Goal: Task Accomplishment & Management: Use online tool/utility

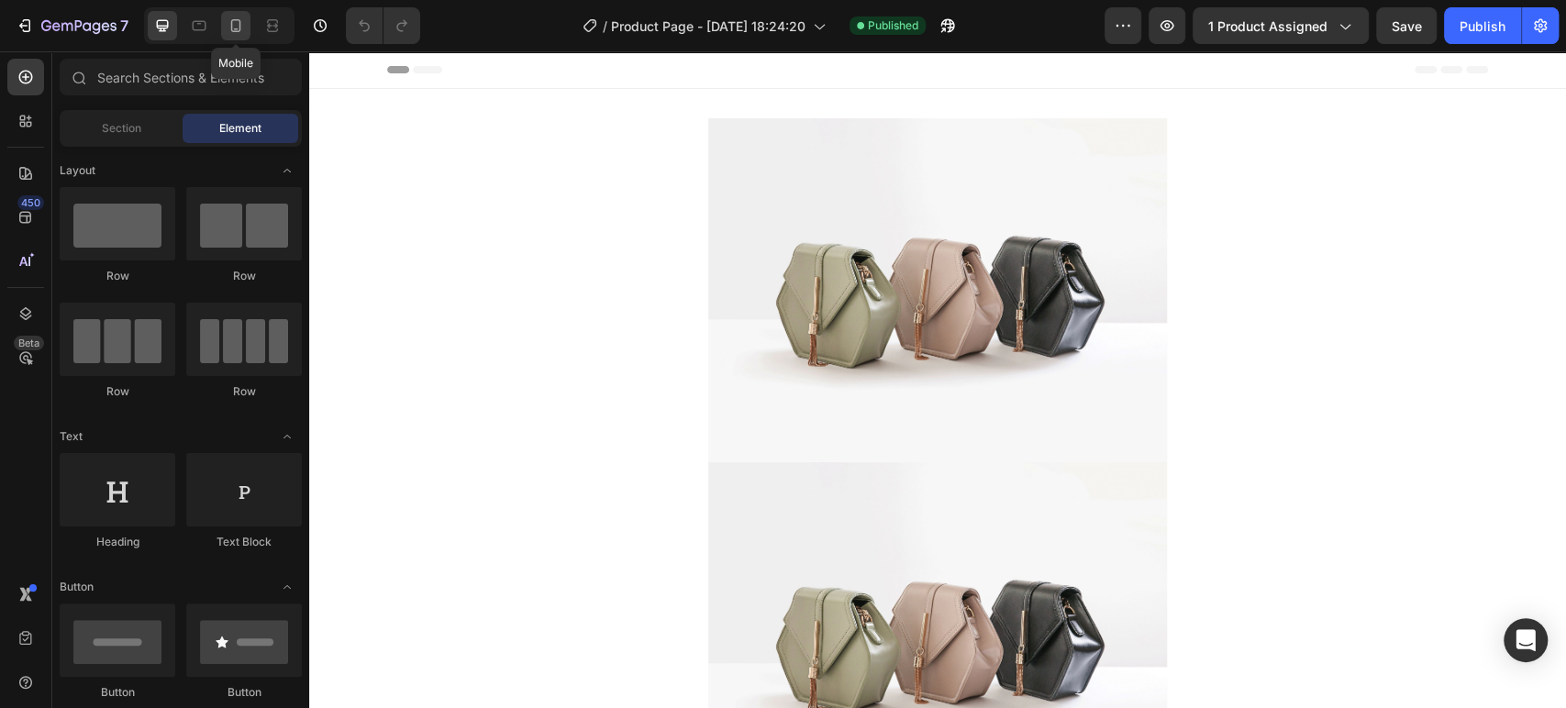
click at [238, 25] on icon at bounding box center [236, 26] width 18 height 18
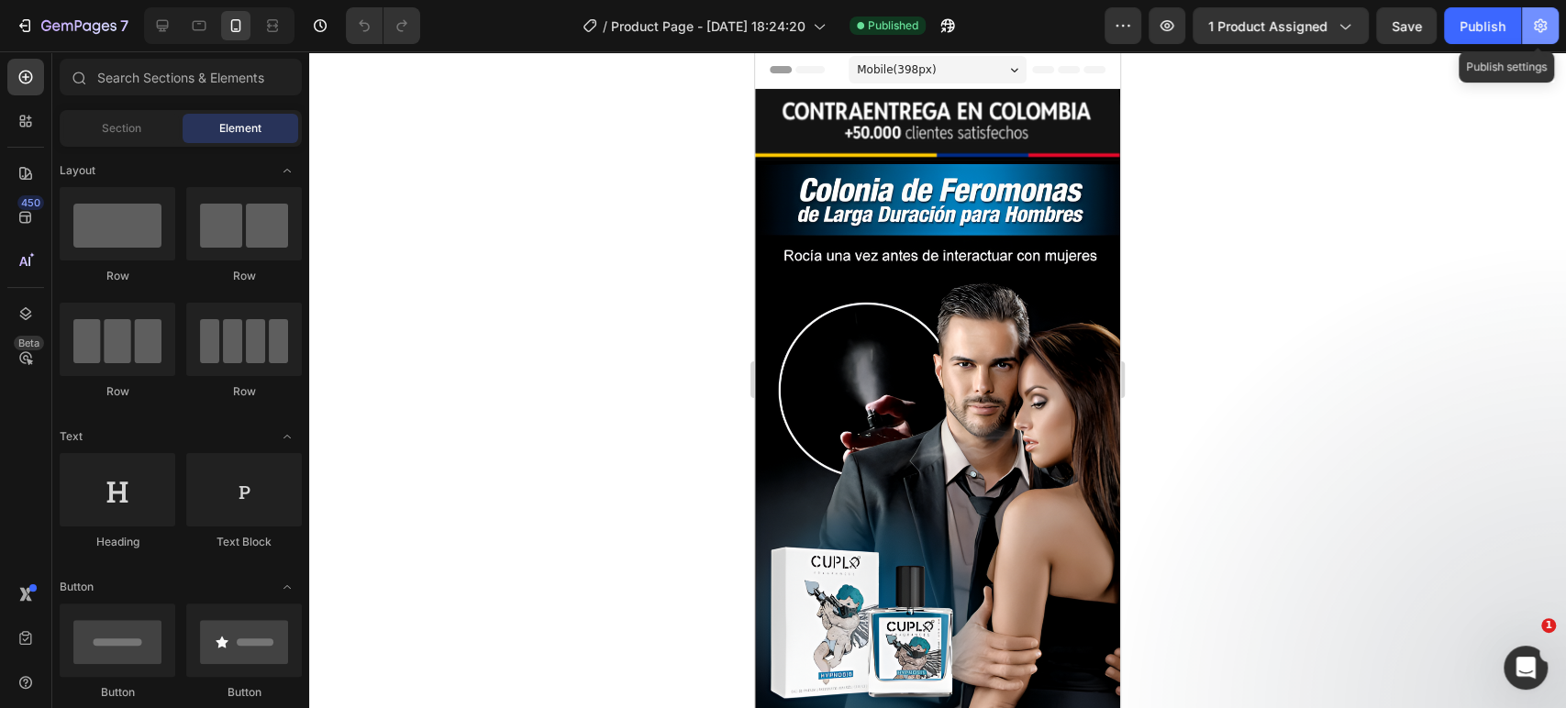
click at [1547, 26] on icon "button" at bounding box center [1540, 26] width 18 height 18
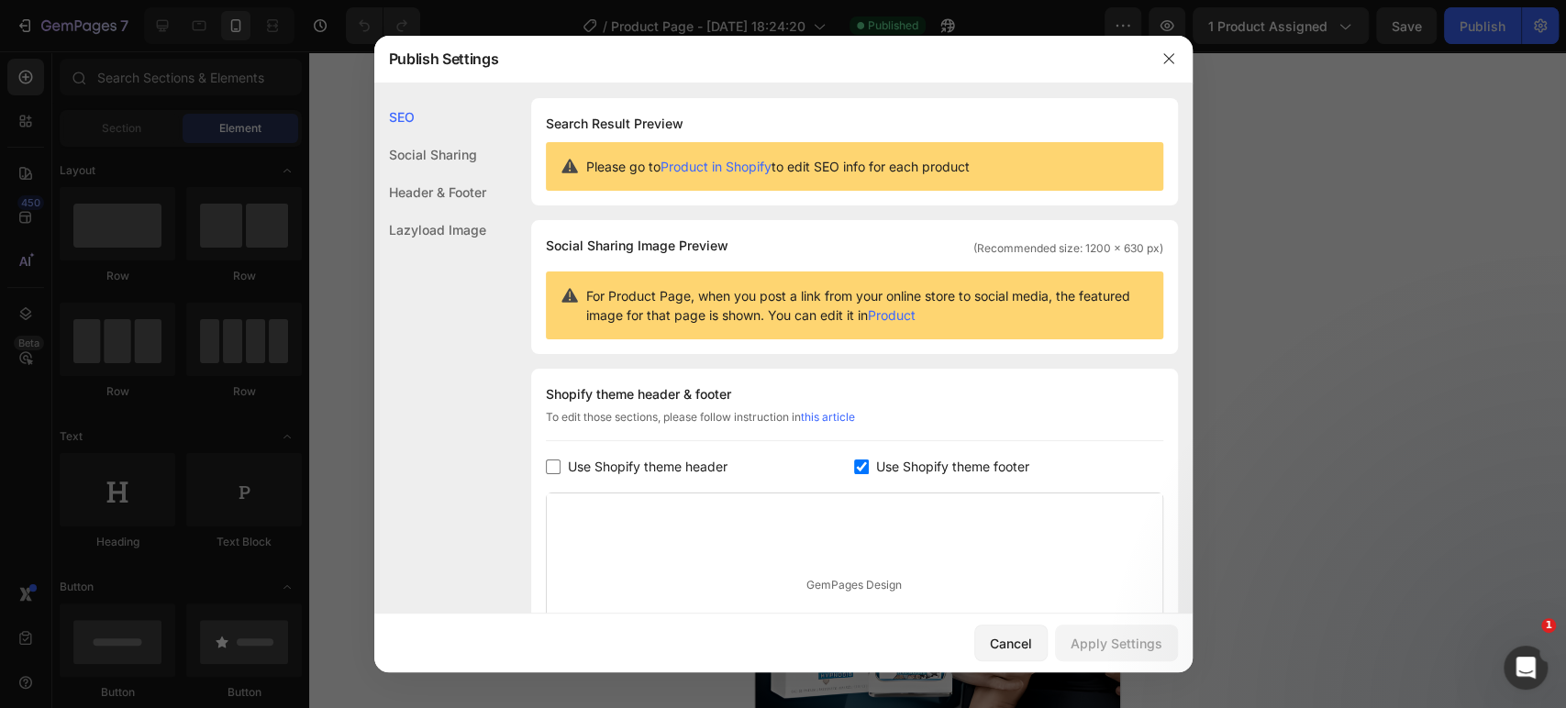
click at [646, 467] on span "Use Shopify theme header" at bounding box center [648, 467] width 160 height 22
checkbox input "true"
click at [1098, 630] on button "Apply Settings" at bounding box center [1116, 643] width 123 height 37
click at [1161, 55] on icon "button" at bounding box center [1168, 58] width 15 height 15
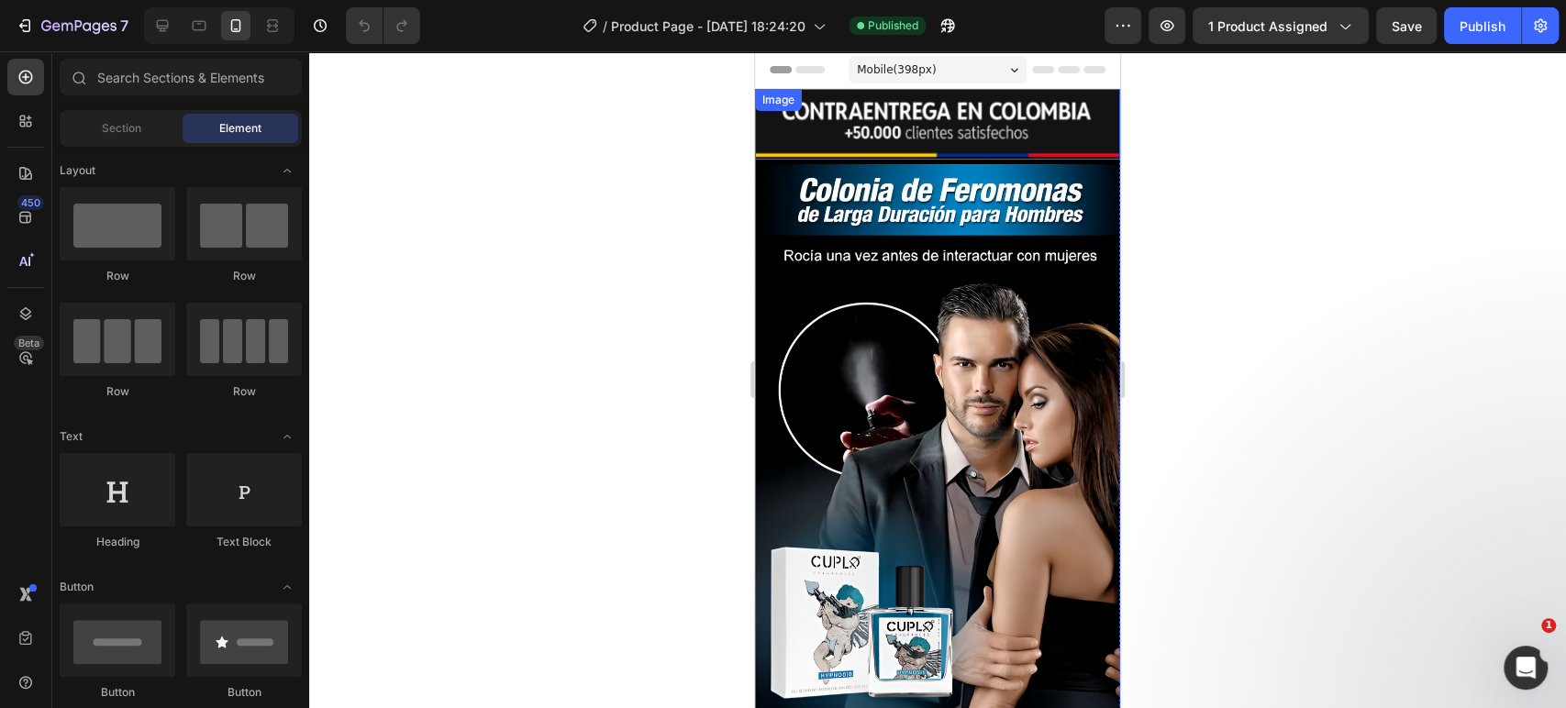
click at [933, 118] on img at bounding box center [937, 124] width 365 height 71
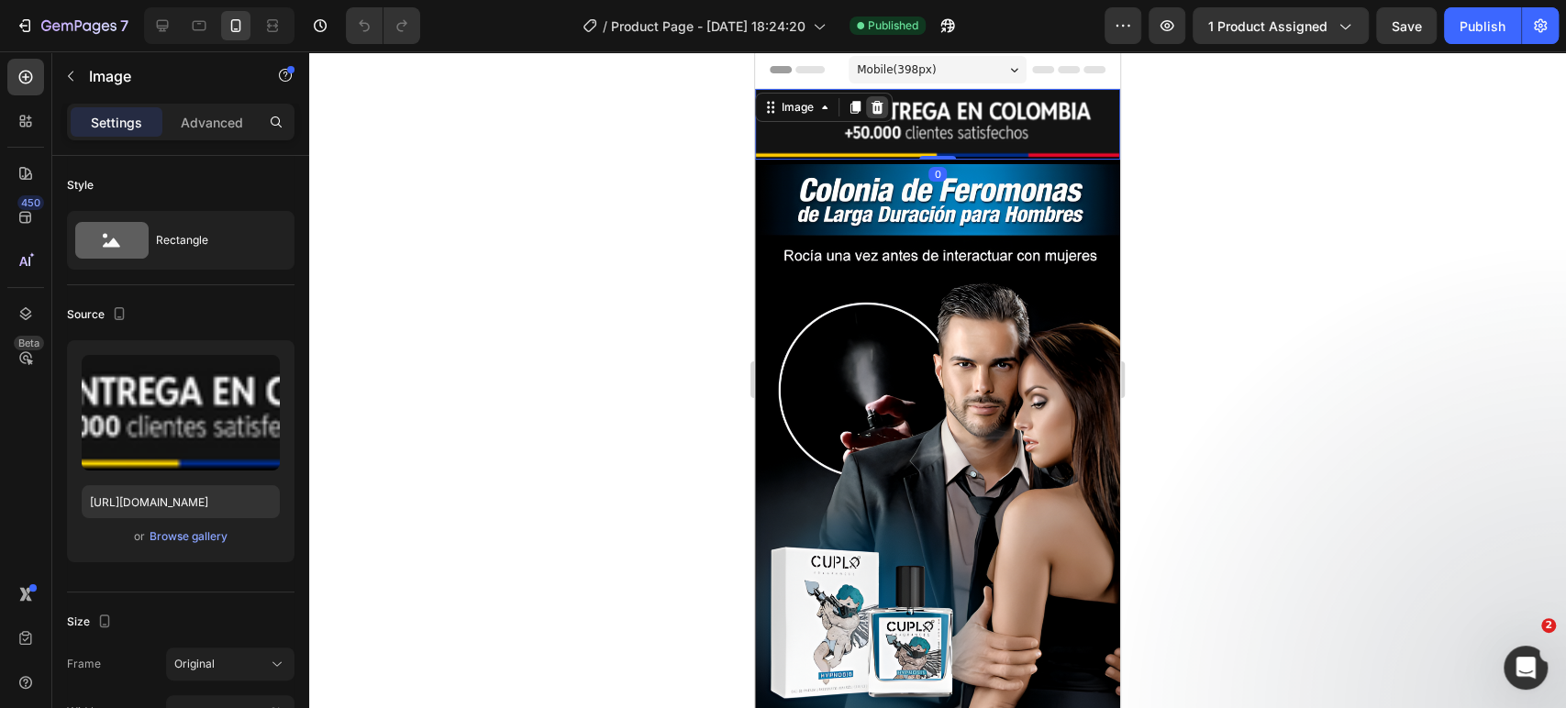
click at [881, 106] on icon at bounding box center [877, 107] width 12 height 13
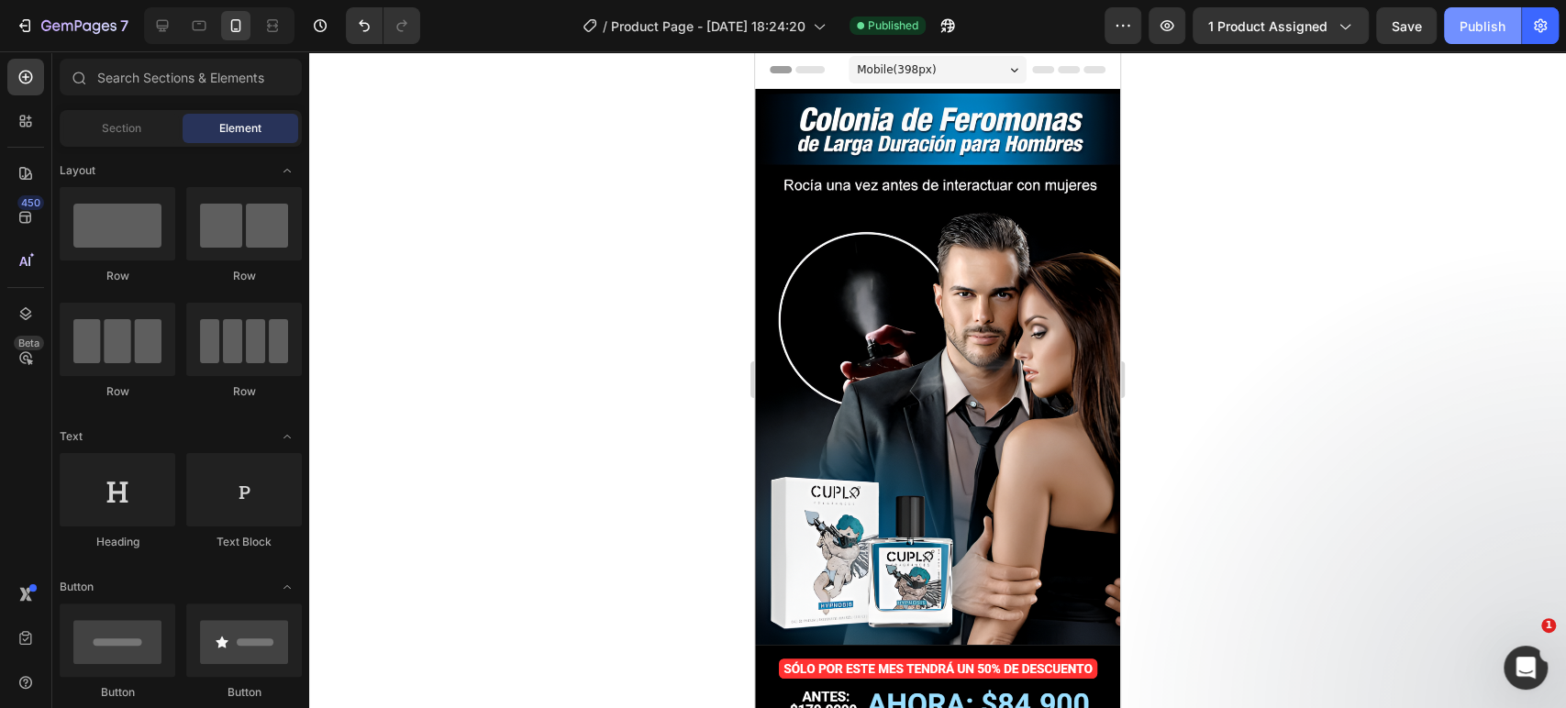
click at [1456, 43] on button "Publish" at bounding box center [1482, 25] width 77 height 37
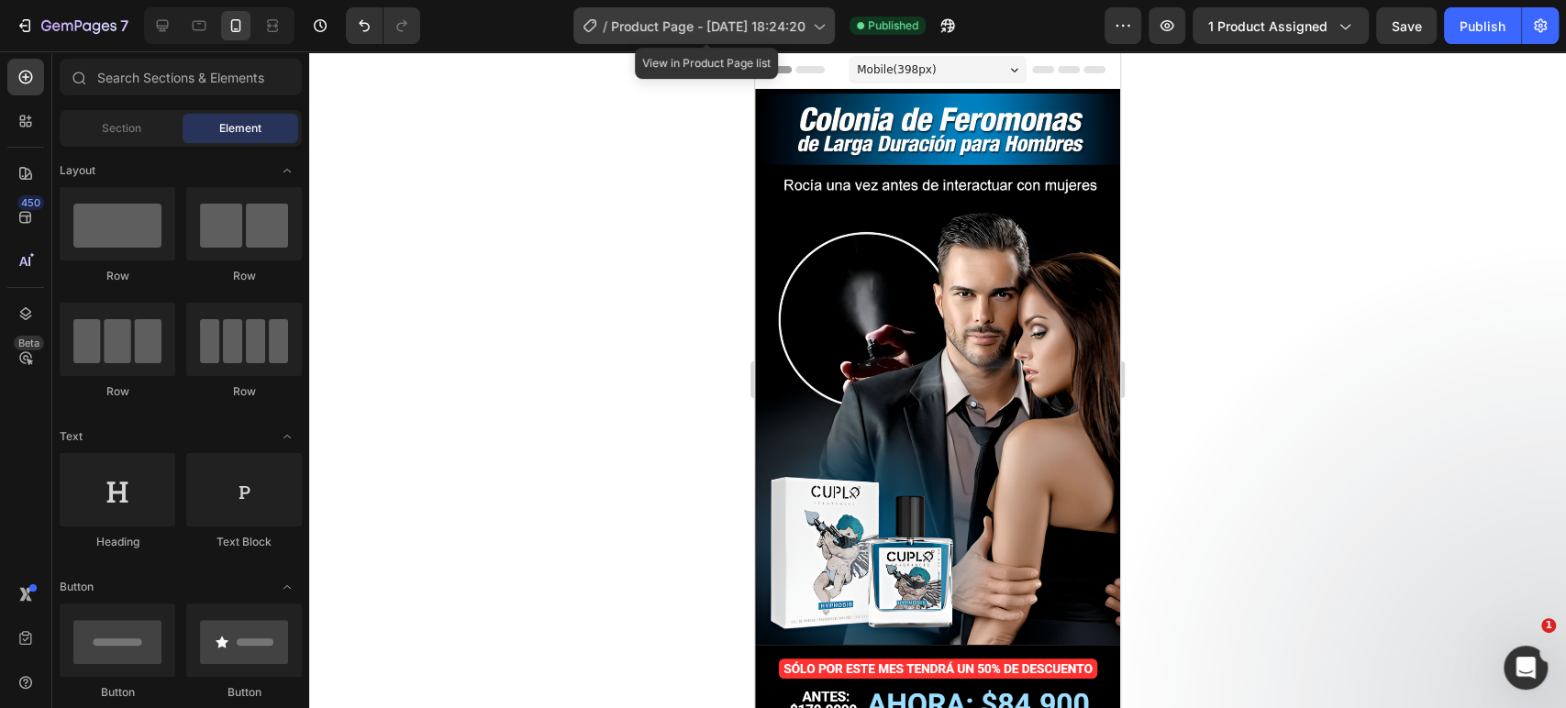
click at [796, 28] on span "Product Page - [DATE] 18:24:20" at bounding box center [708, 26] width 194 height 19
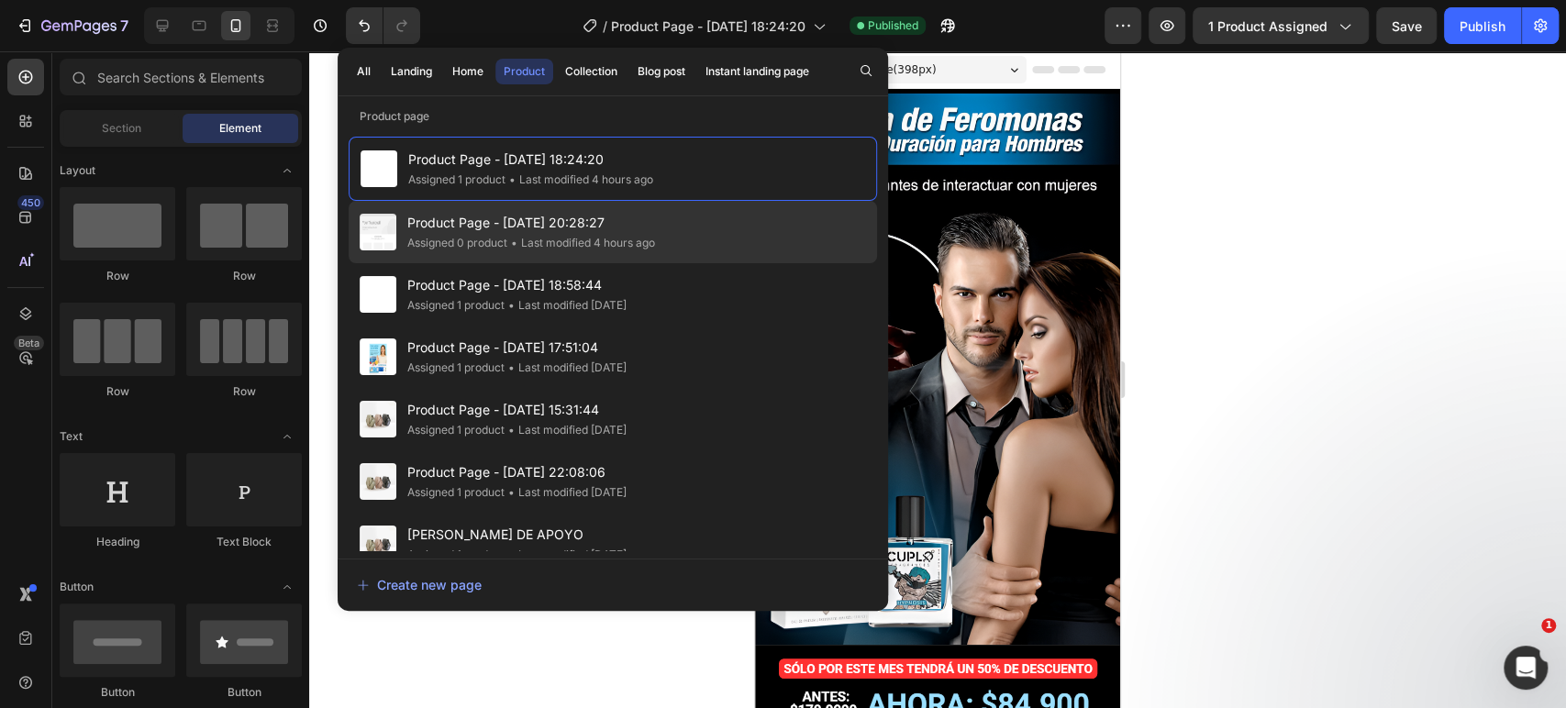
click at [565, 242] on div "• Last modified 4 hours ago" at bounding box center [581, 243] width 148 height 18
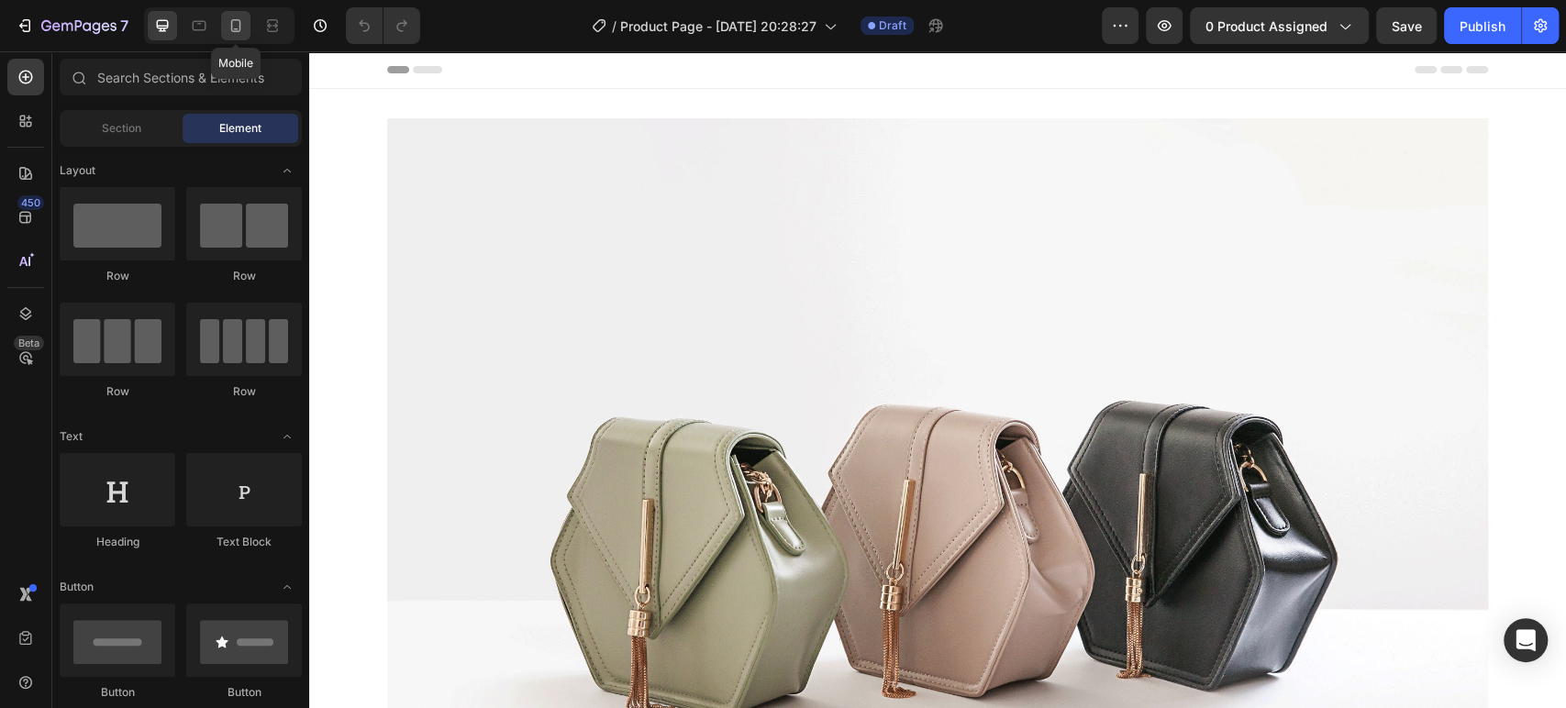
click at [235, 17] on icon at bounding box center [236, 26] width 18 height 18
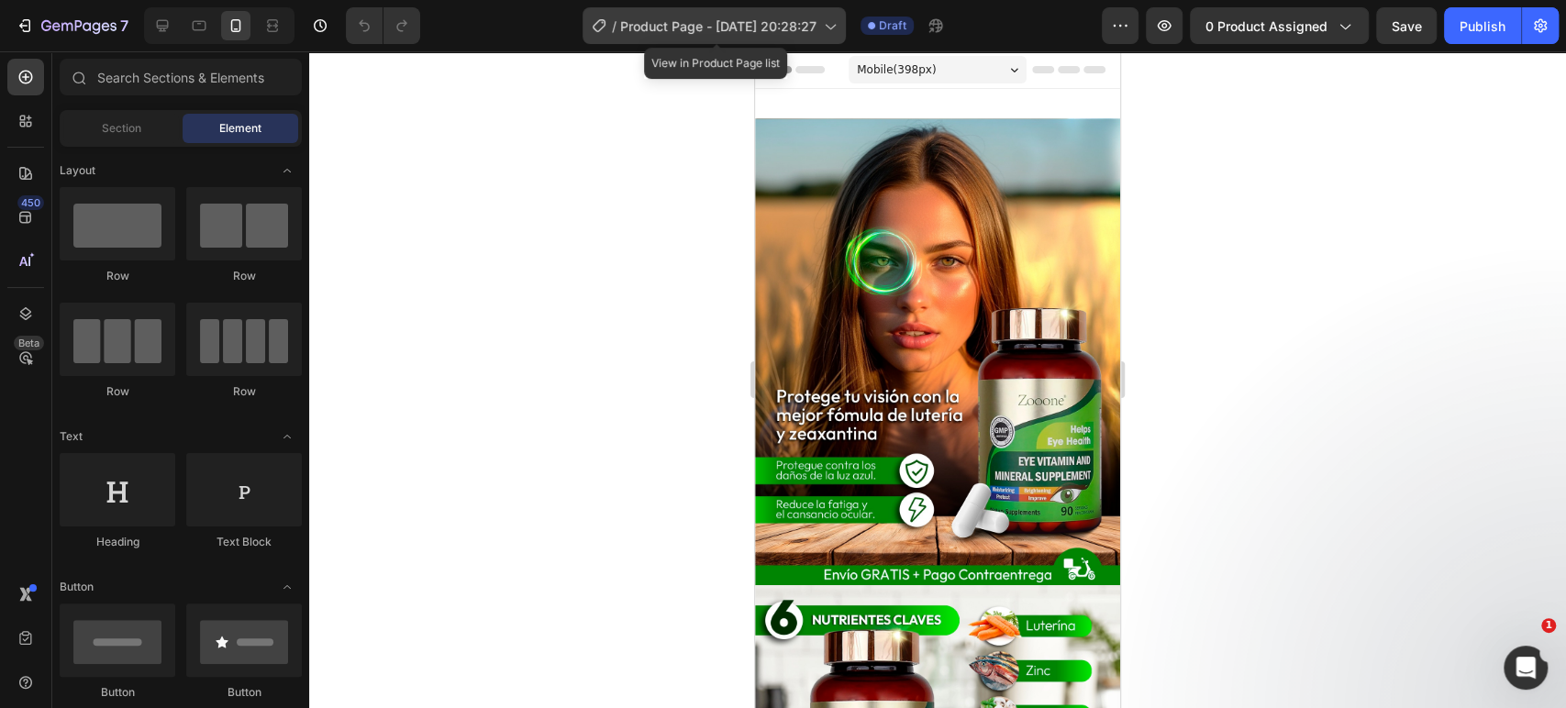
click at [783, 36] on div "/ Product Page - Sep 25, 20:28:27" at bounding box center [713, 25] width 263 height 37
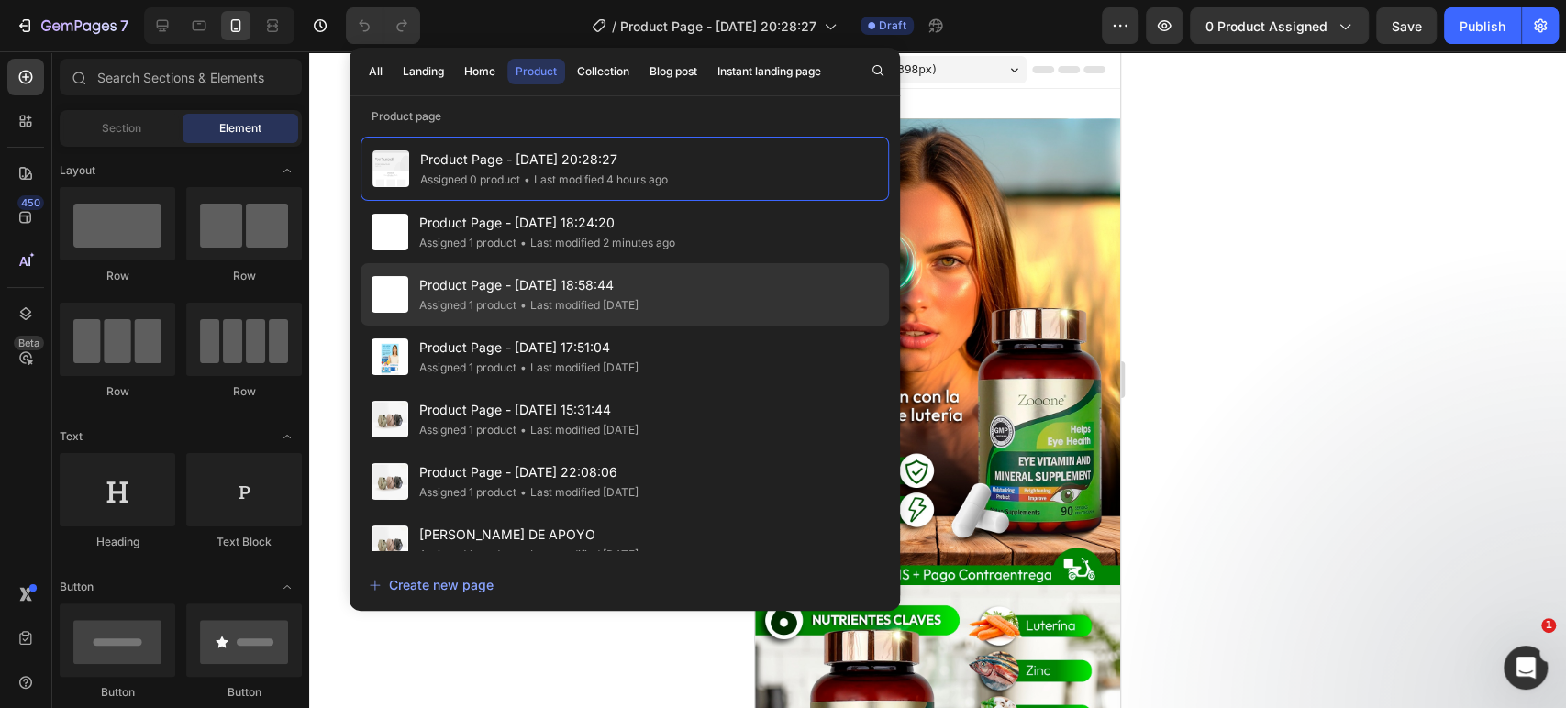
click at [595, 294] on span "Product Page - [DATE] 18:58:44" at bounding box center [528, 285] width 219 height 22
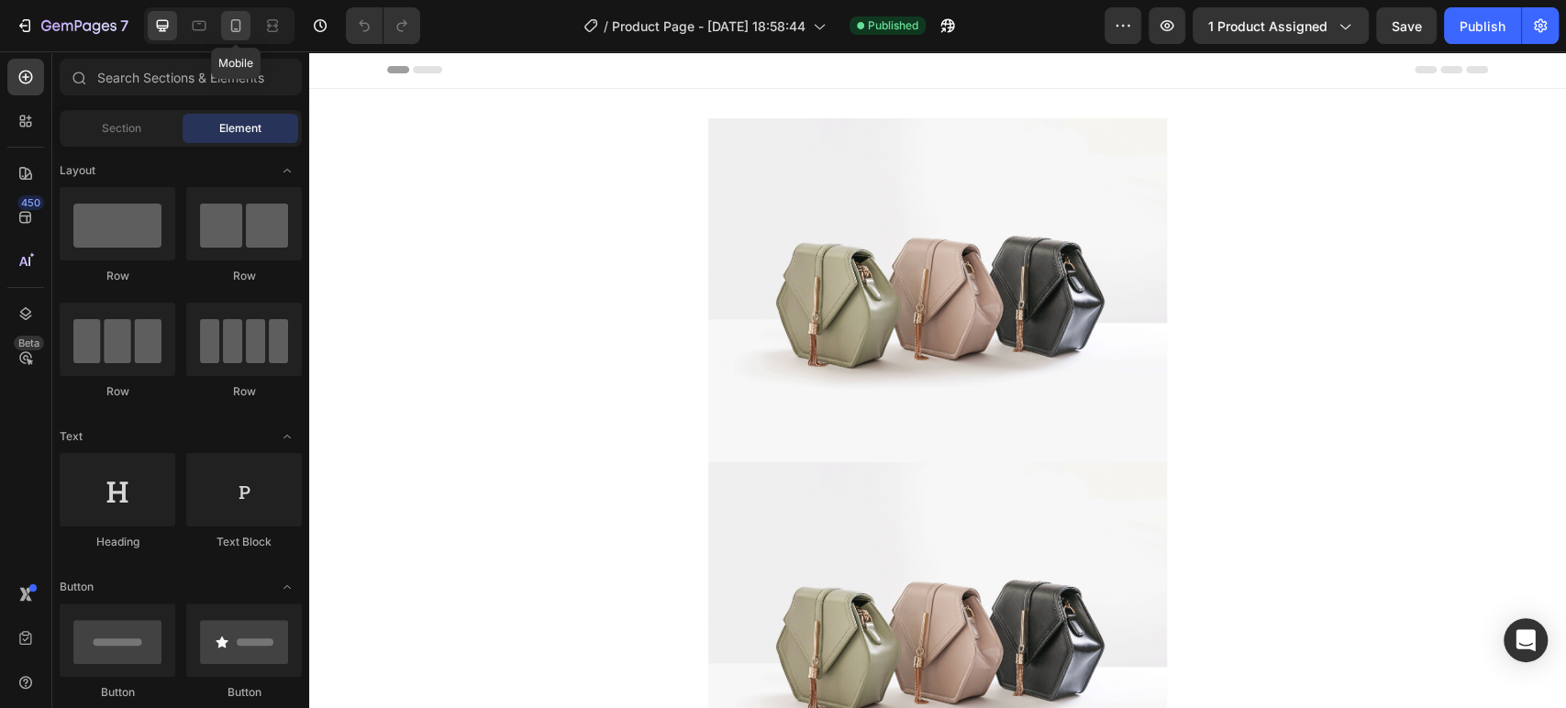
click at [247, 30] on div at bounding box center [235, 25] width 29 height 29
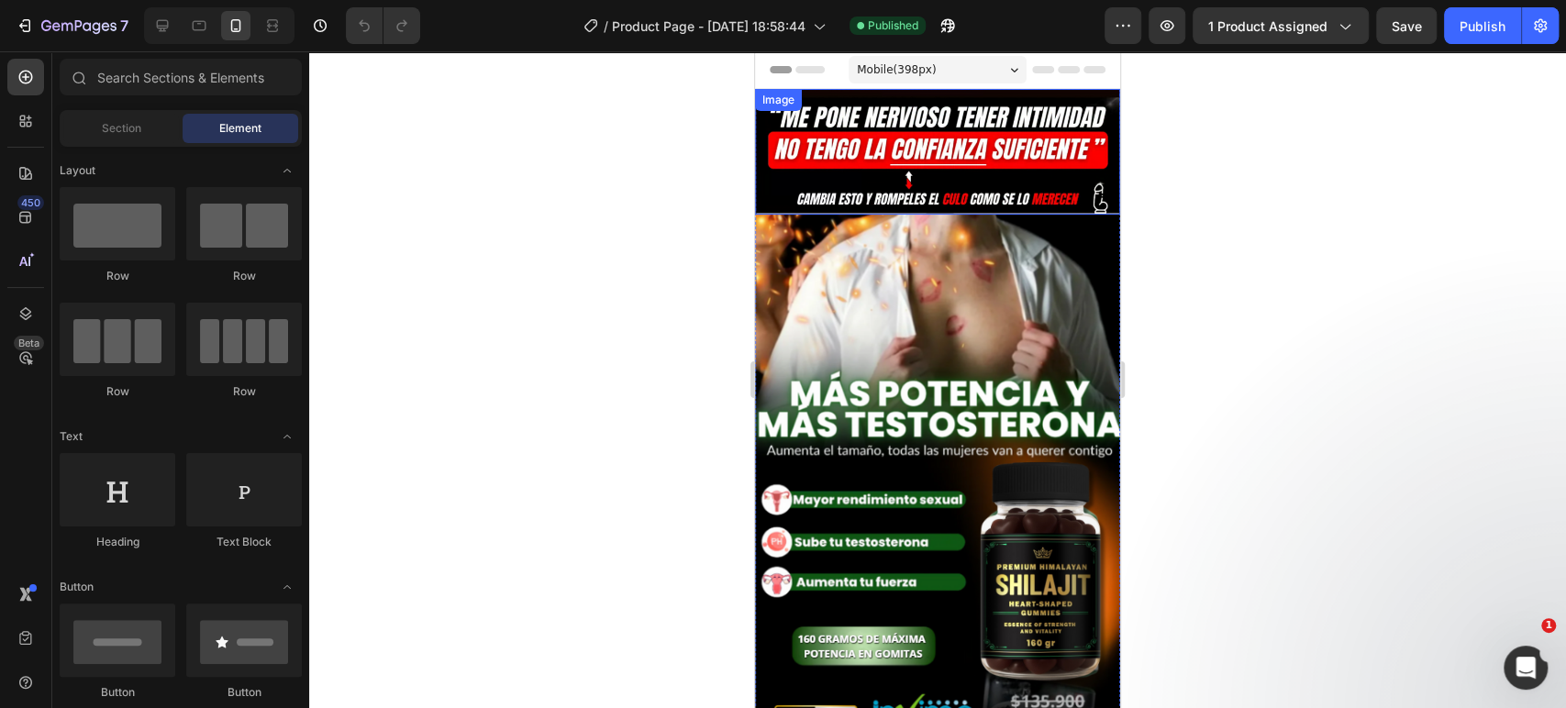
click at [944, 168] on img at bounding box center [937, 152] width 365 height 126
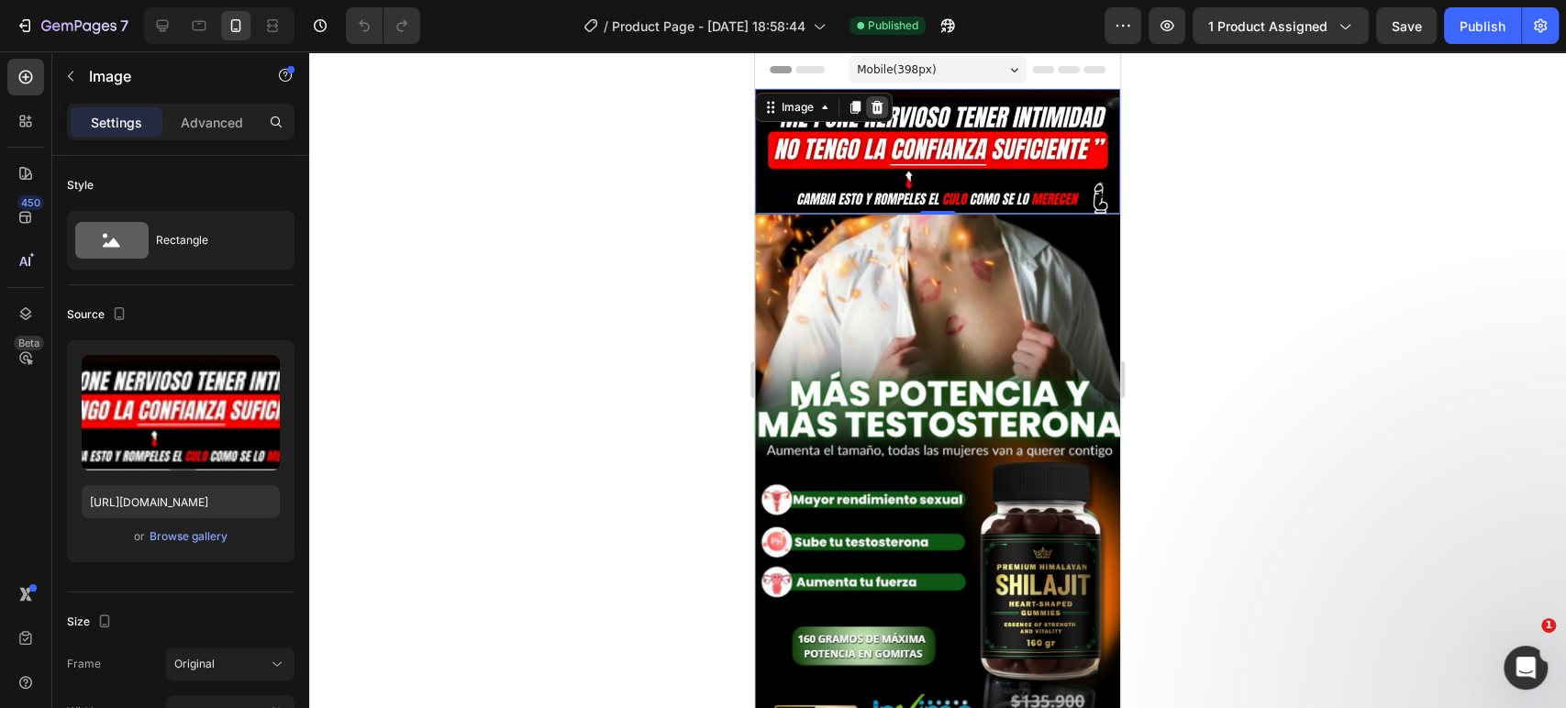
click at [881, 114] on icon at bounding box center [877, 107] width 15 height 15
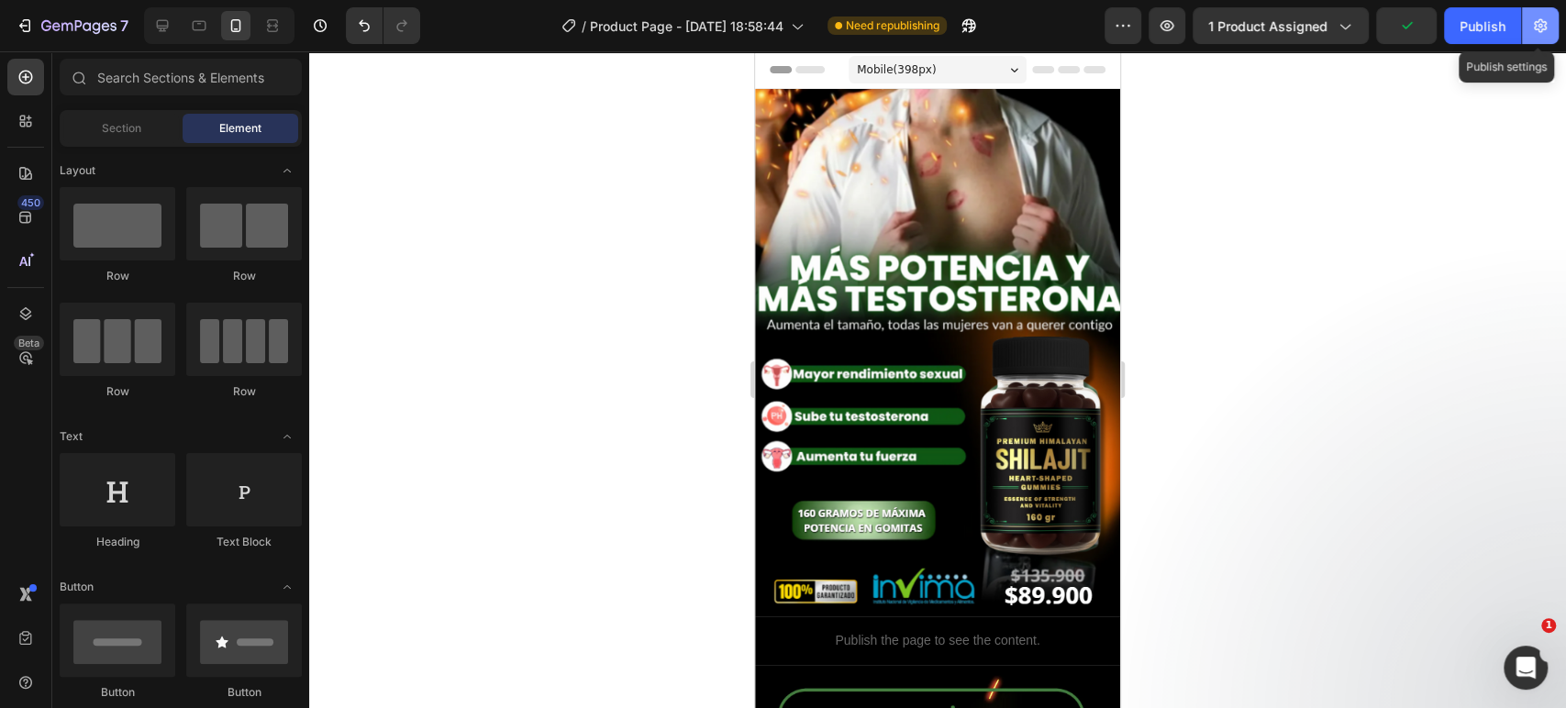
click at [1550, 27] on button "button" at bounding box center [1540, 25] width 37 height 37
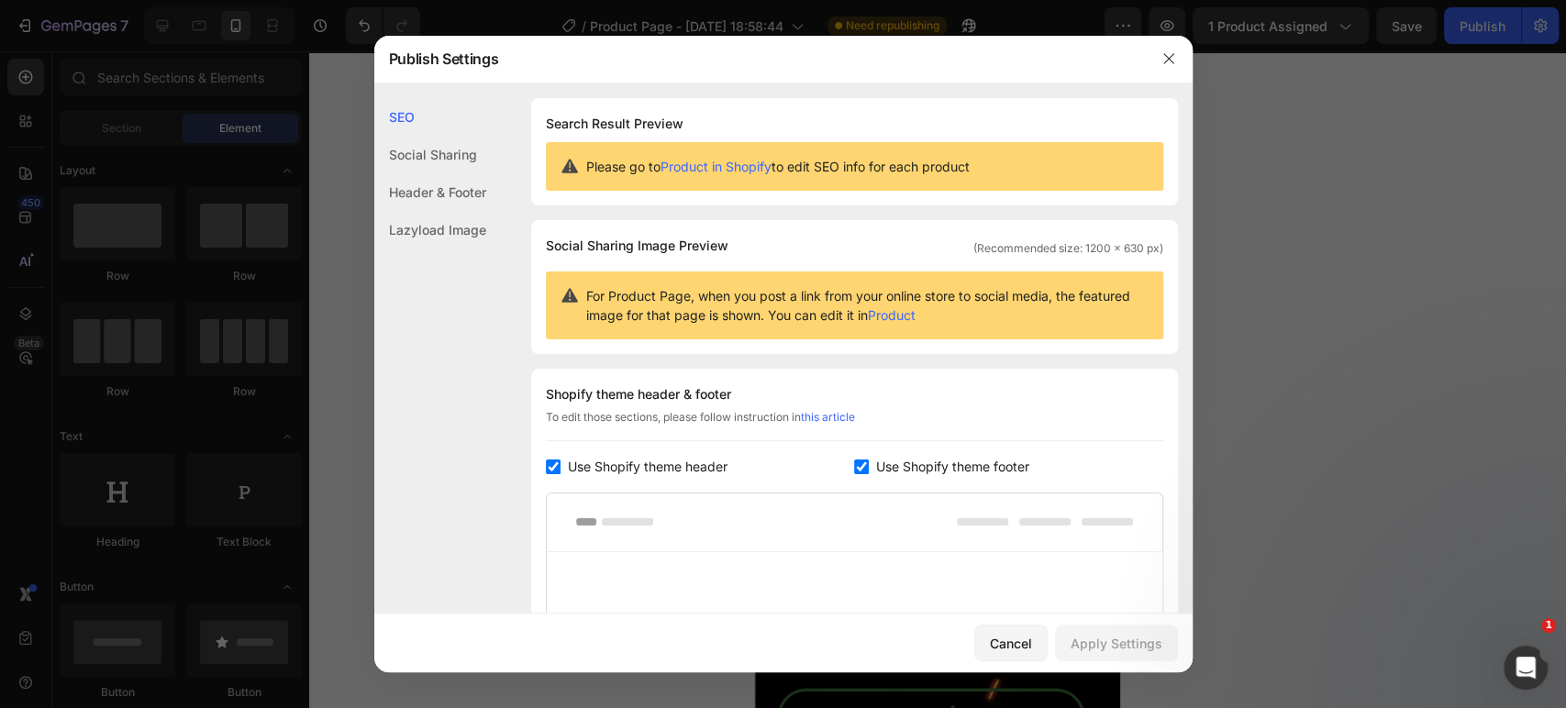
click at [1184, 45] on div at bounding box center [1169, 59] width 48 height 48
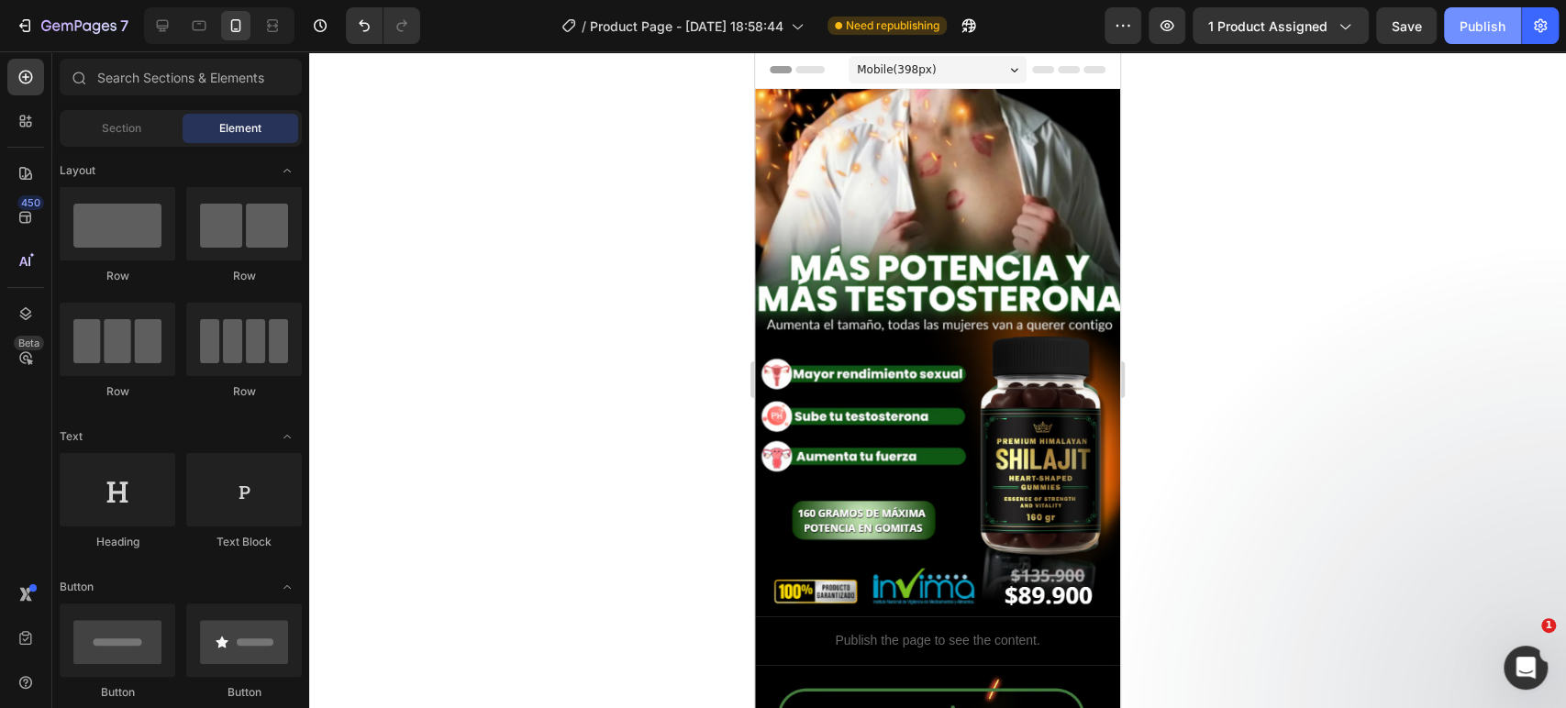
click at [1500, 24] on div "Publish" at bounding box center [1482, 26] width 46 height 19
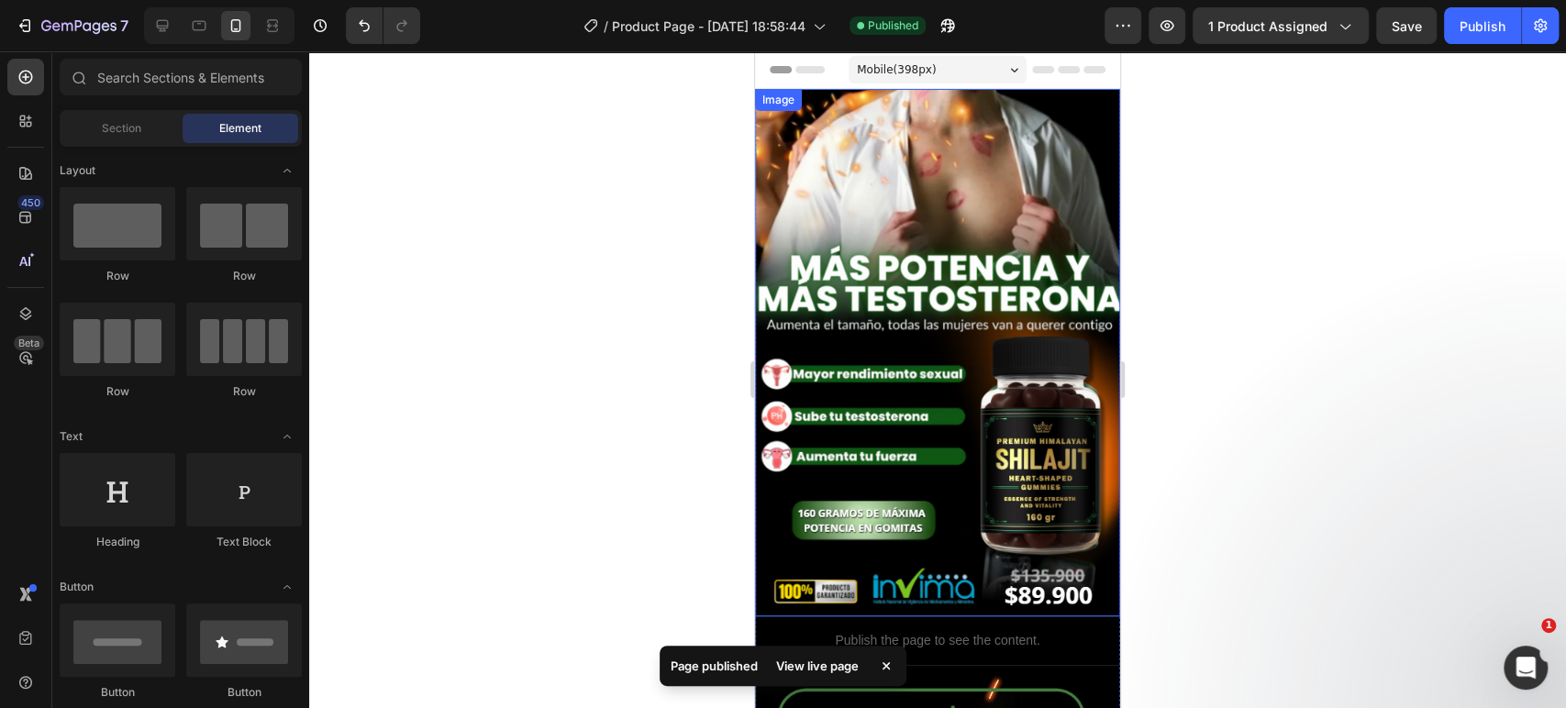
click at [986, 286] on img at bounding box center [937, 352] width 365 height 527
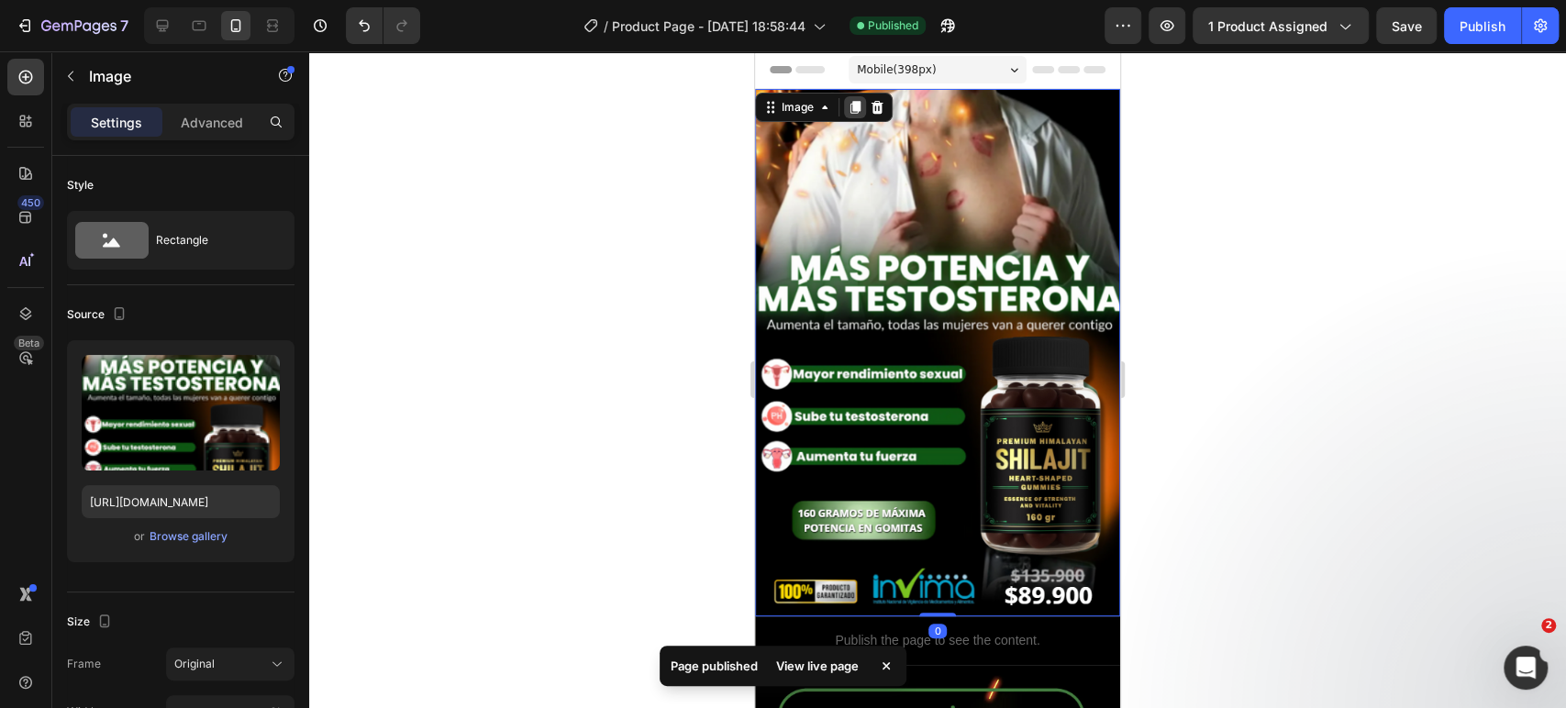
click at [859, 108] on icon at bounding box center [855, 107] width 10 height 13
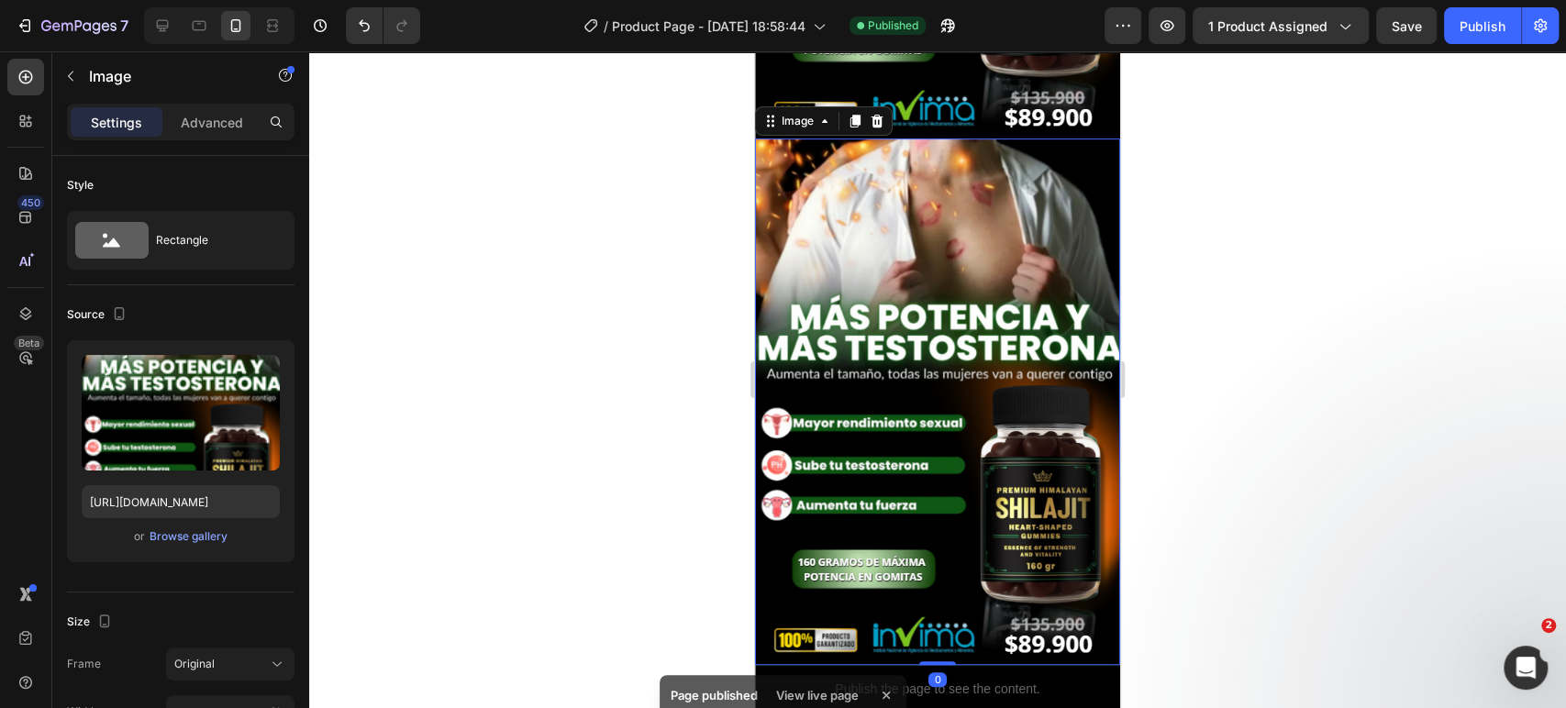
click at [977, 181] on img at bounding box center [937, 402] width 365 height 527
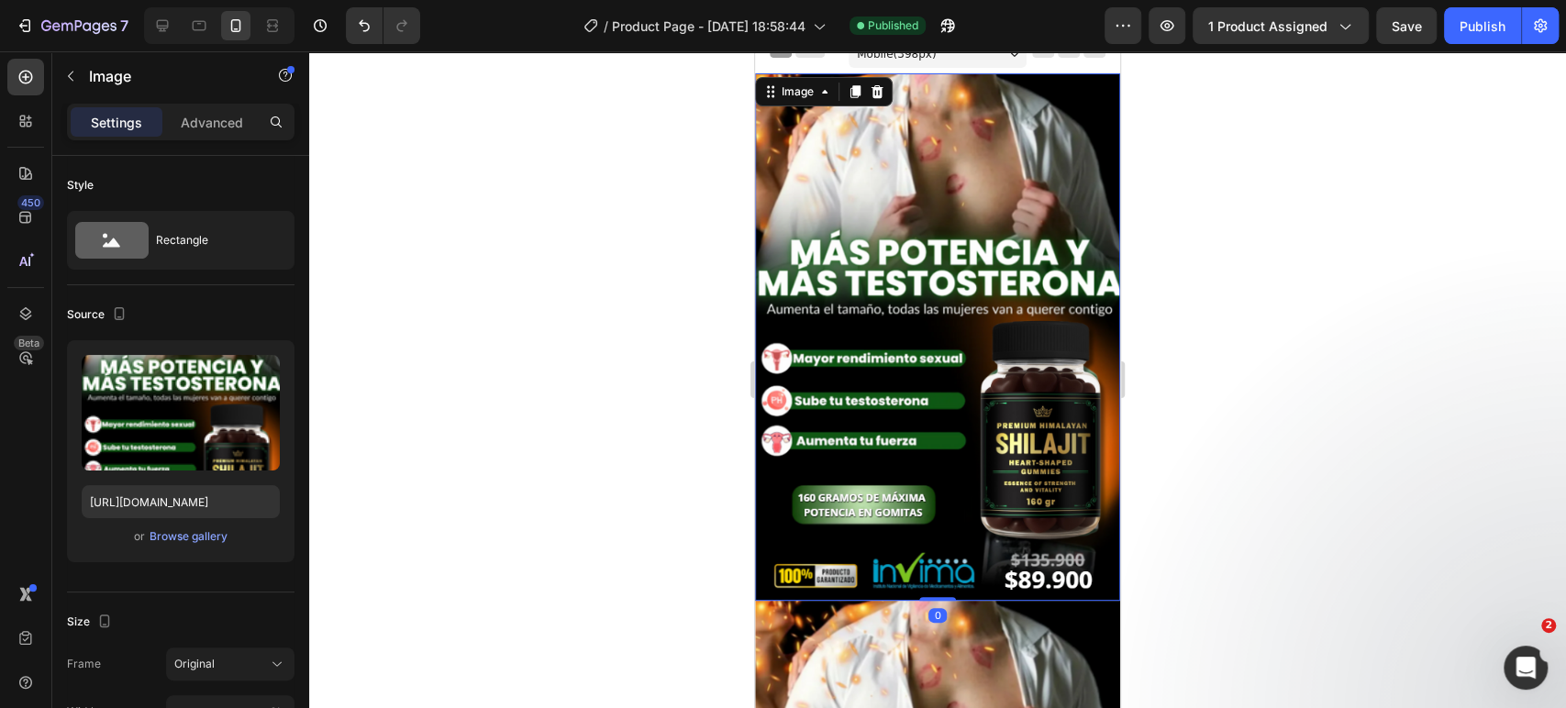
scroll to position [6, 0]
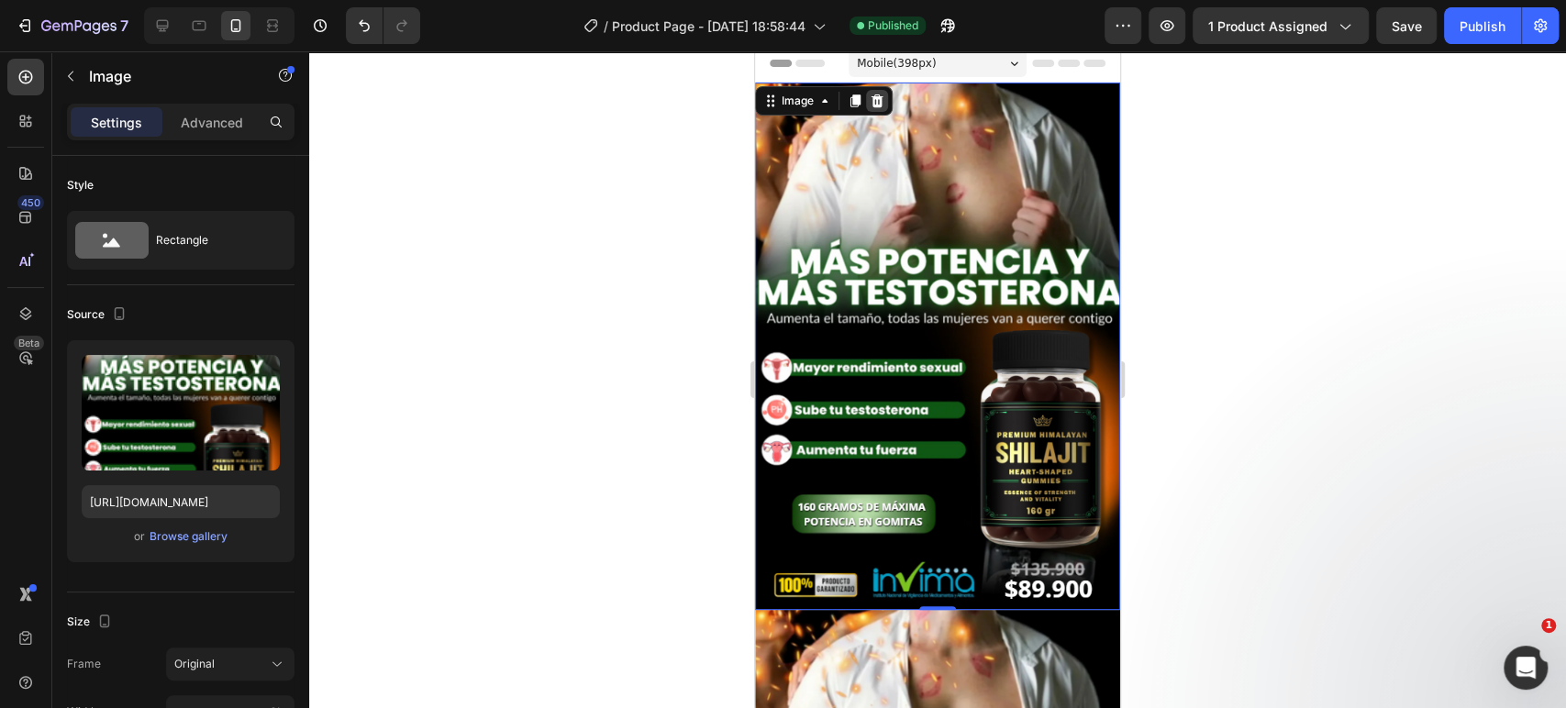
click at [878, 99] on icon at bounding box center [877, 101] width 15 height 15
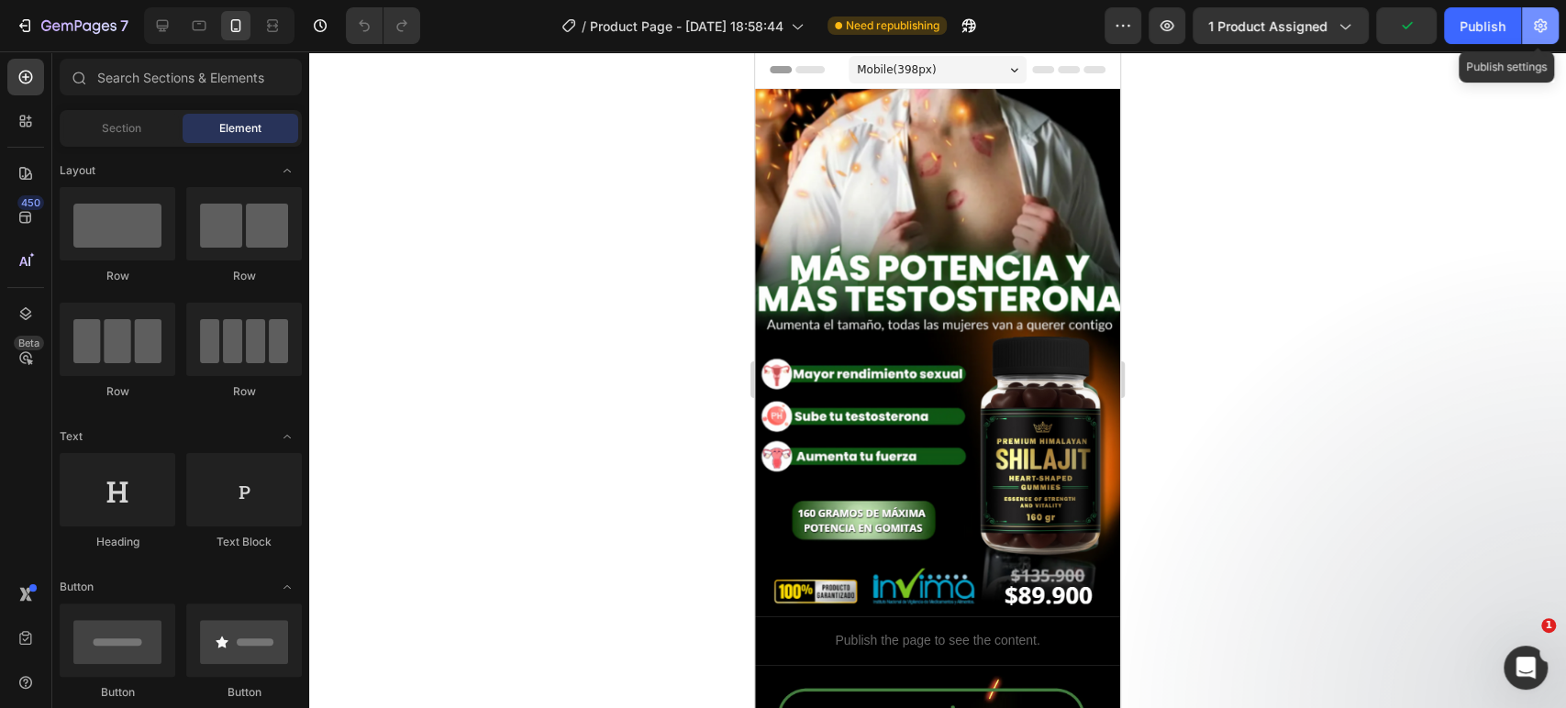
click at [1526, 14] on button "button" at bounding box center [1540, 25] width 37 height 37
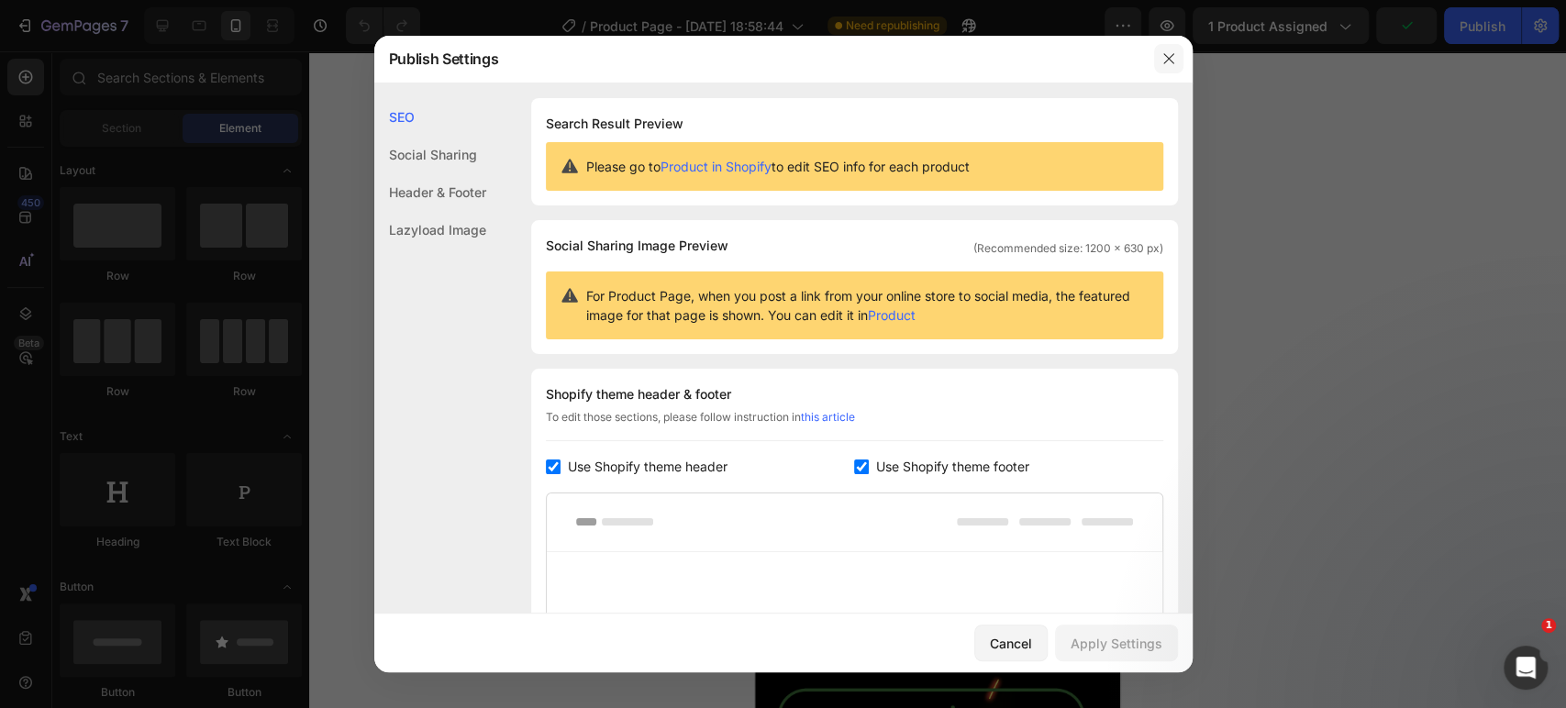
click at [1172, 55] on icon "button" at bounding box center [1168, 58] width 15 height 15
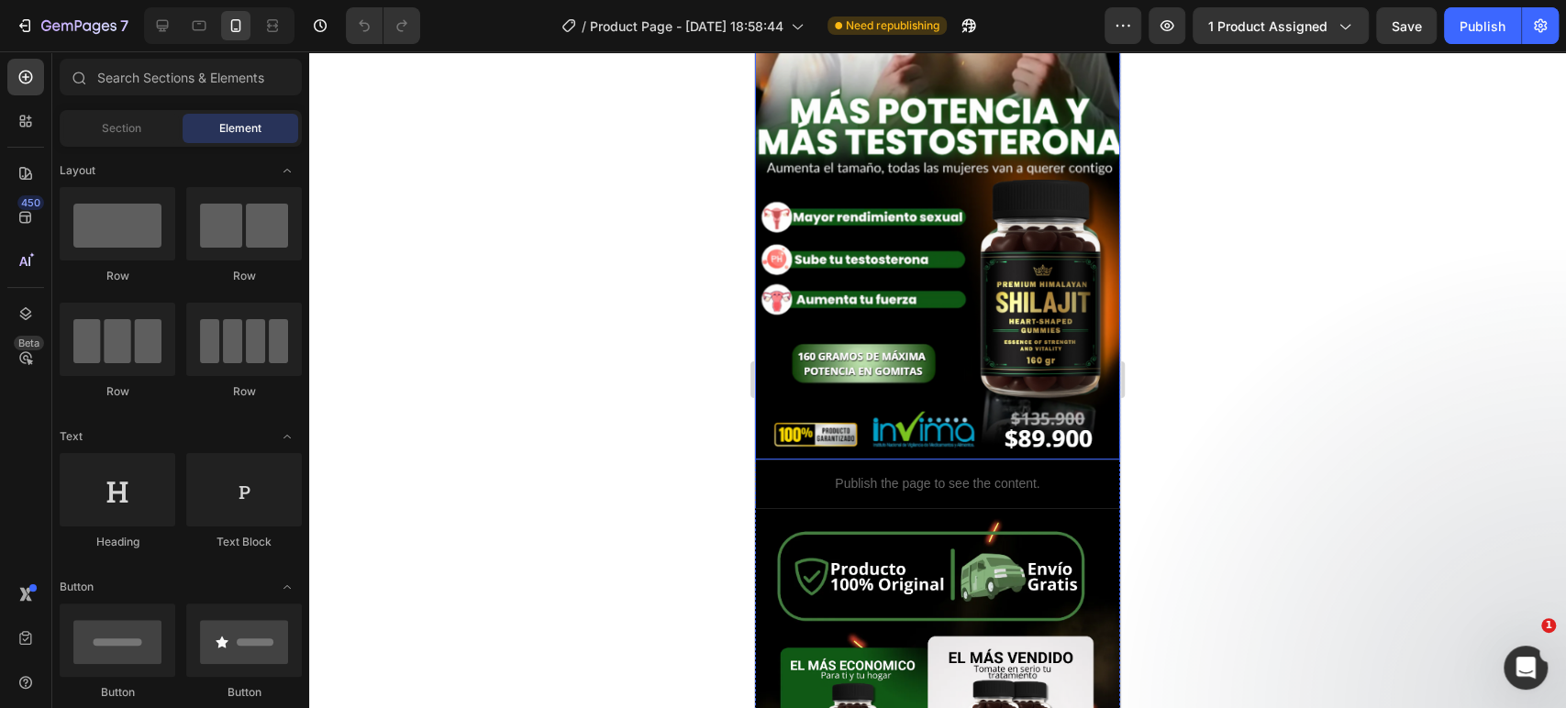
scroll to position [297, 0]
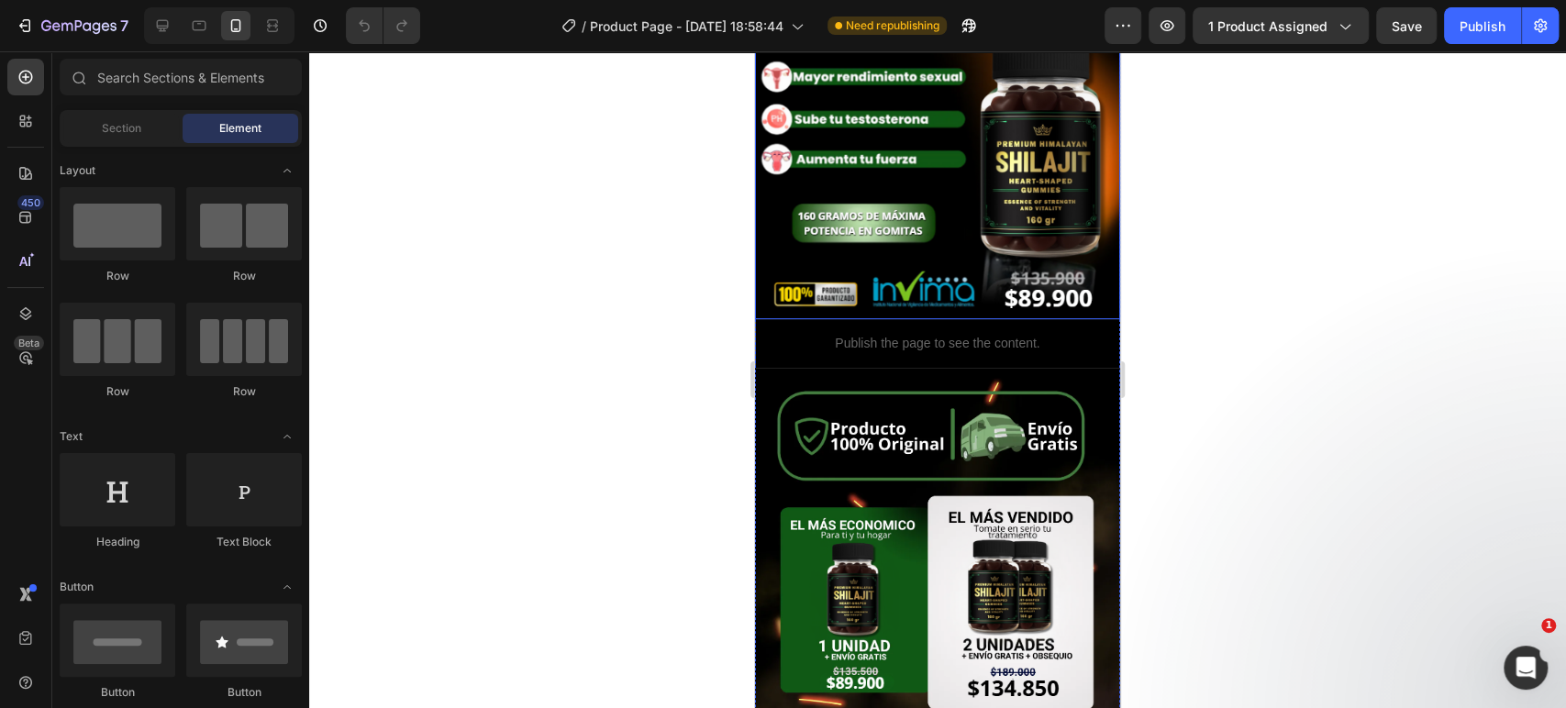
click at [828, 334] on p "Publish the page to see the content." at bounding box center [938, 343] width 336 height 19
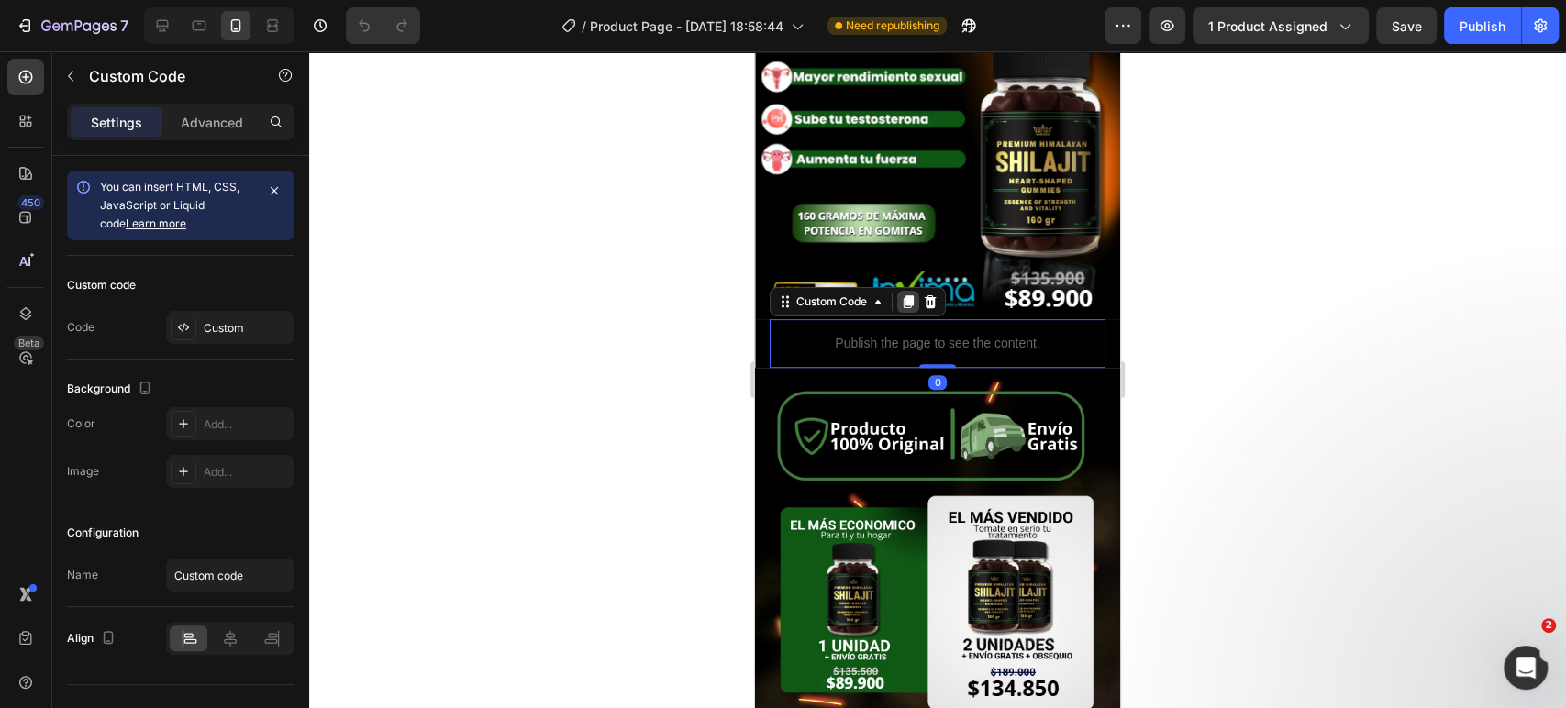
click at [912, 295] on icon at bounding box center [909, 301] width 10 height 13
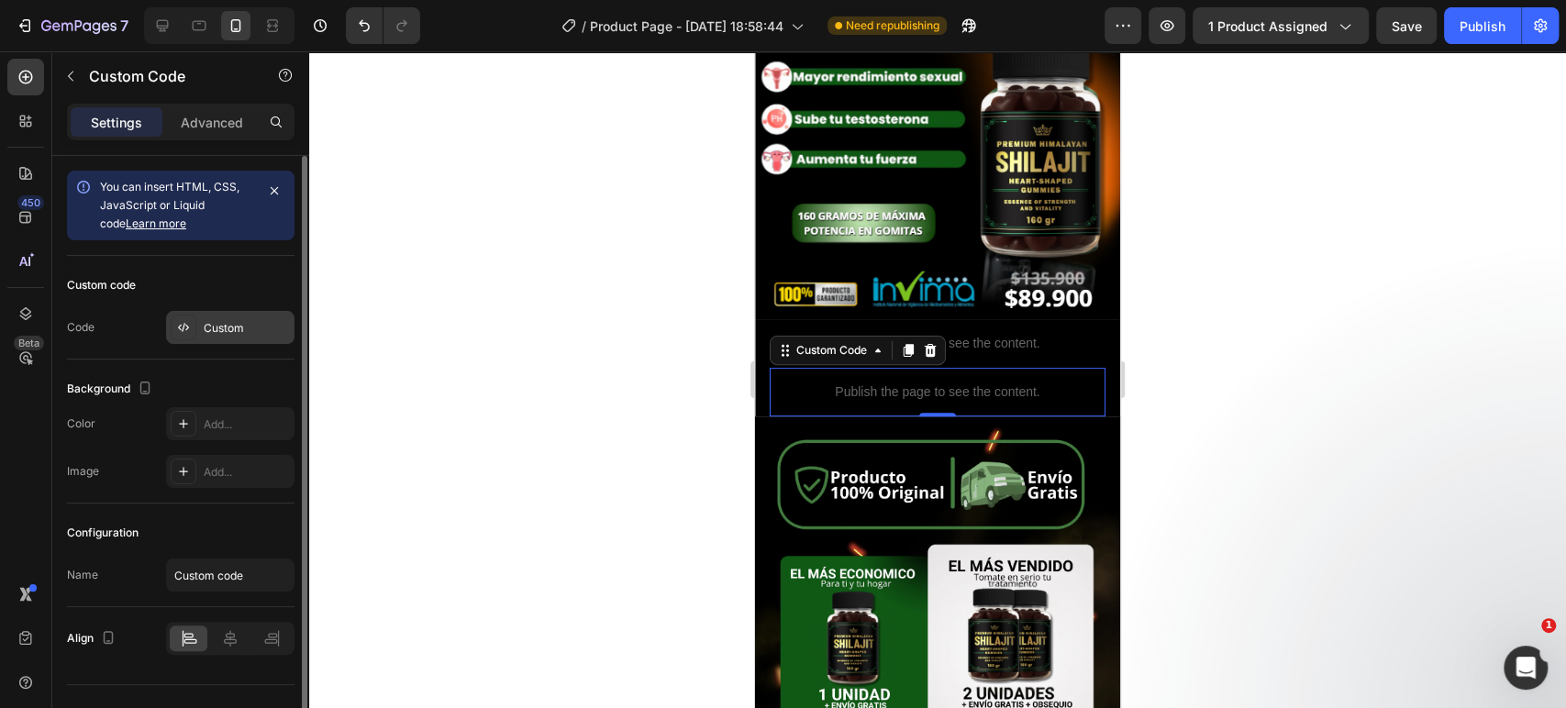
click at [249, 320] on div "Custom" at bounding box center [247, 328] width 86 height 17
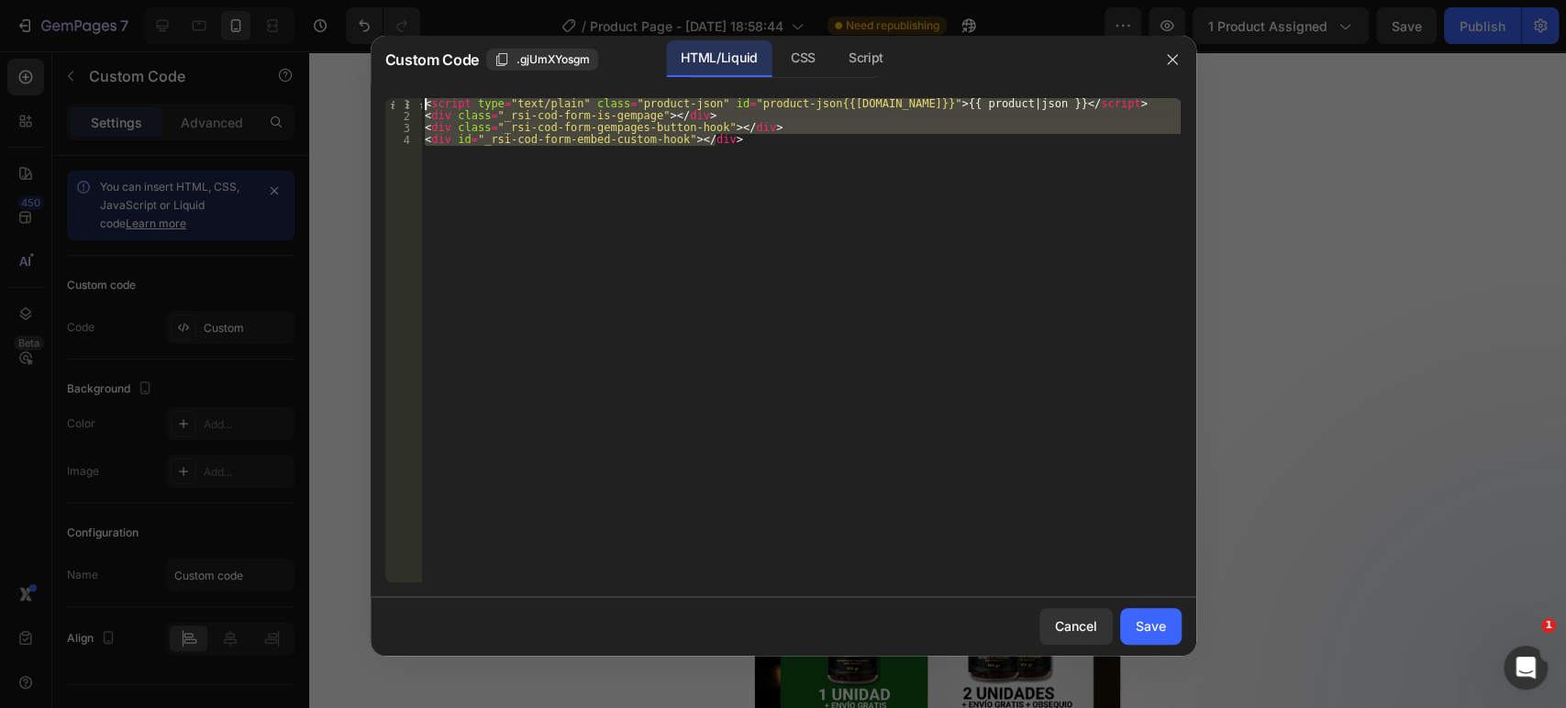
drag, startPoint x: 749, startPoint y: 151, endPoint x: 369, endPoint y: 70, distance: 389.3
click at [371, 70] on div "Custom Code .gjUmXYosgm HTML/Liquid CSS Script <div id="_rsi-cod-form-embed-cus…" at bounding box center [784, 346] width 826 height 620
type textarea "<script type="text/plain" class="product-json" id="product-json{{product.id}}">…"
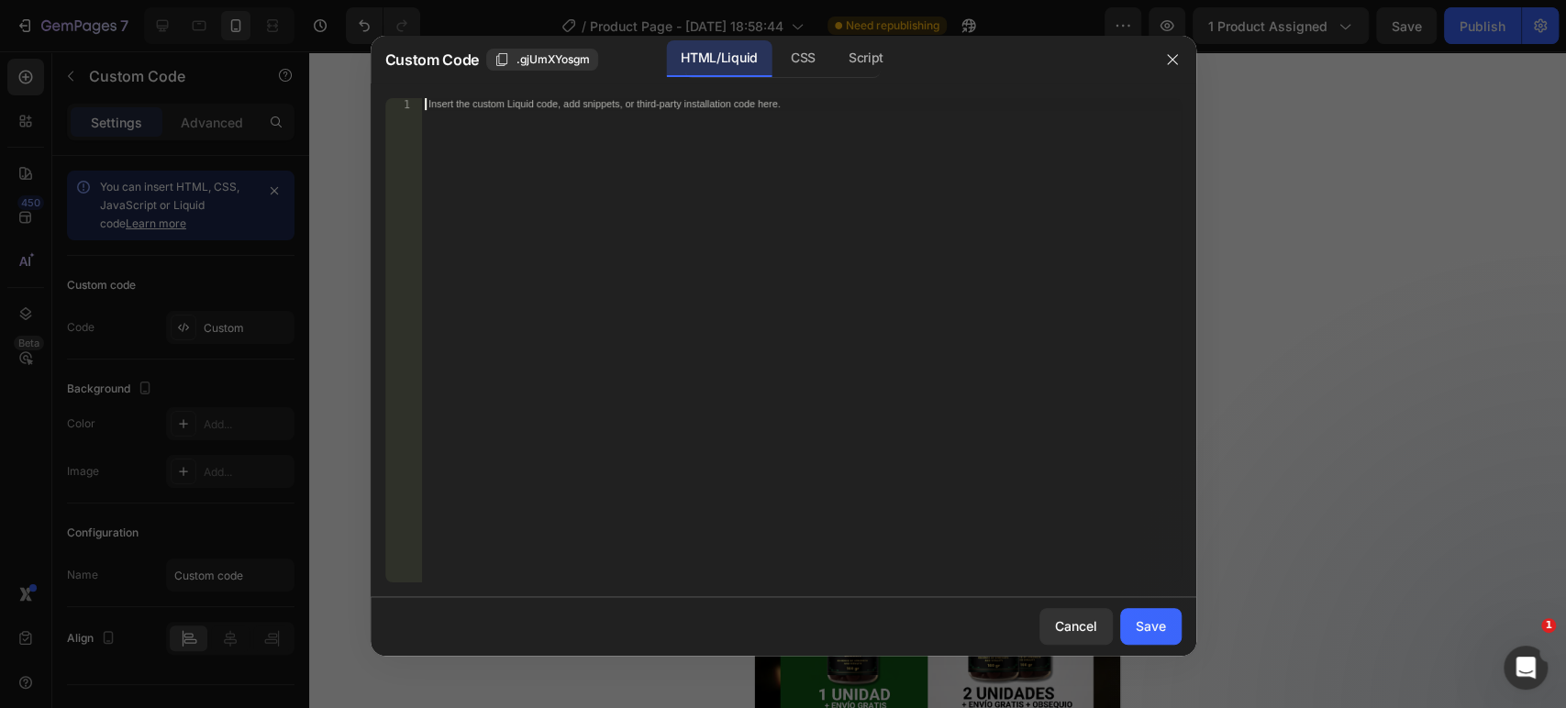
paste textarea "</div>"
type textarea "</div>"
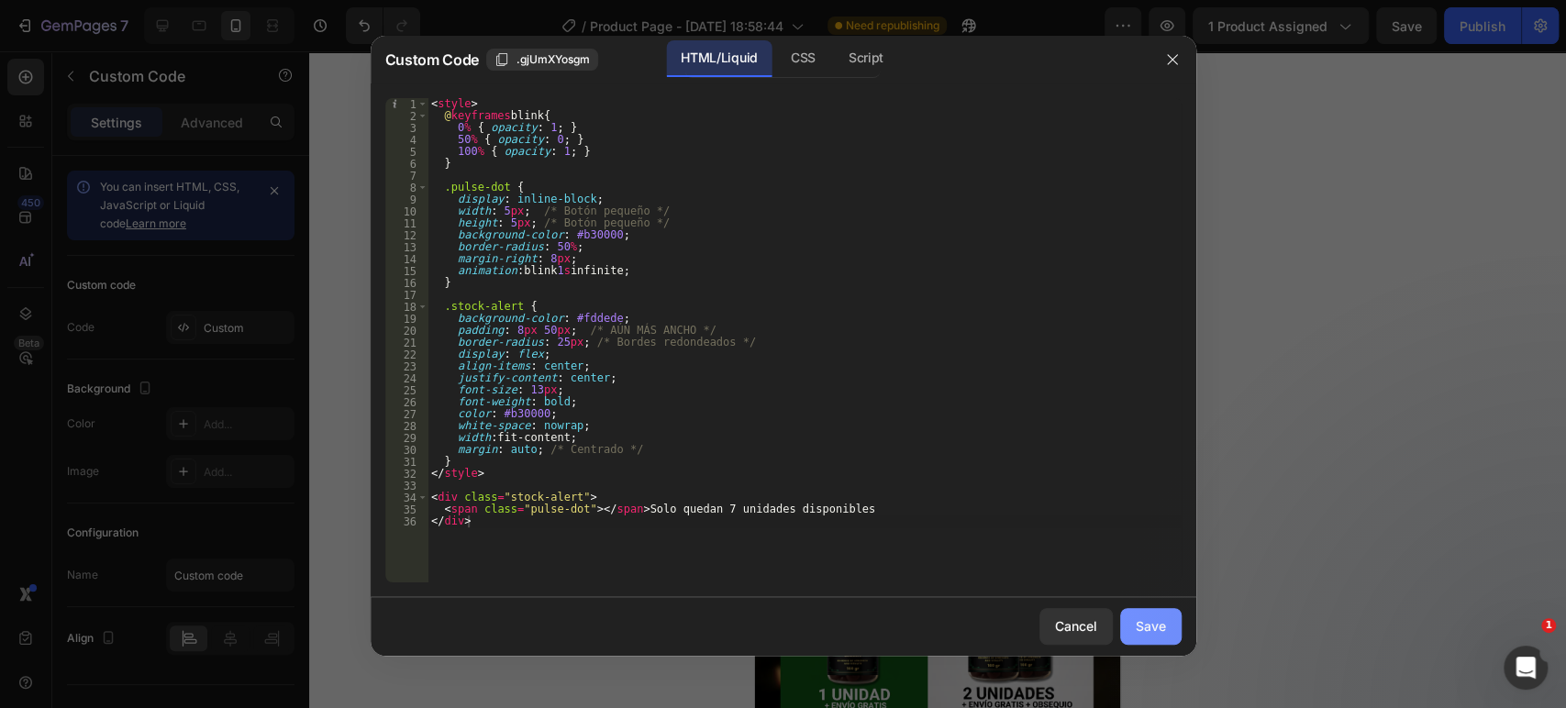
click at [1138, 626] on div "Save" at bounding box center [1151, 625] width 30 height 19
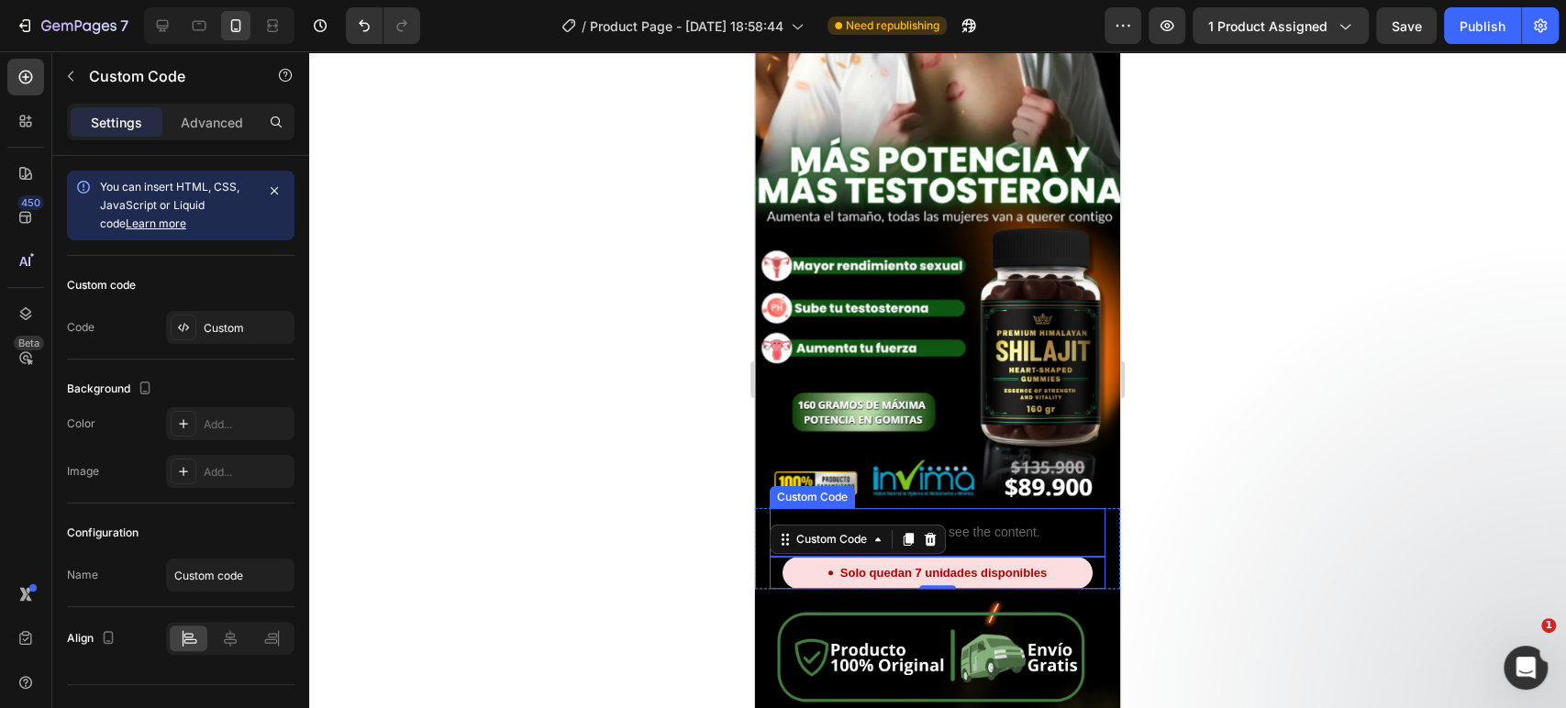
scroll to position [109, 0]
click at [1006, 556] on div "Solo quedan 7 unidades disponibles" at bounding box center [937, 572] width 310 height 33
click at [205, 137] on div "Settings Advanced" at bounding box center [180, 122] width 227 height 37
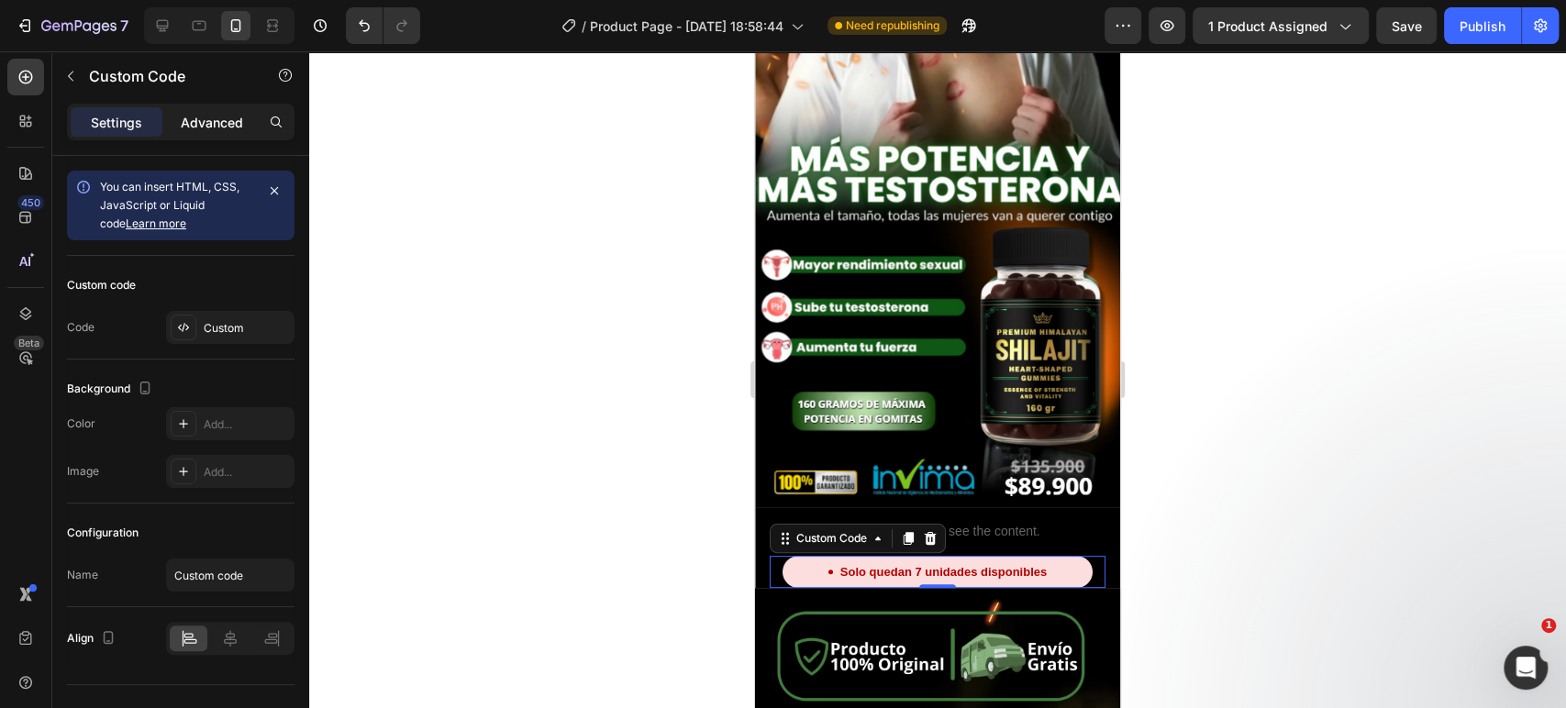
click at [204, 113] on p "Advanced" at bounding box center [212, 122] width 62 height 19
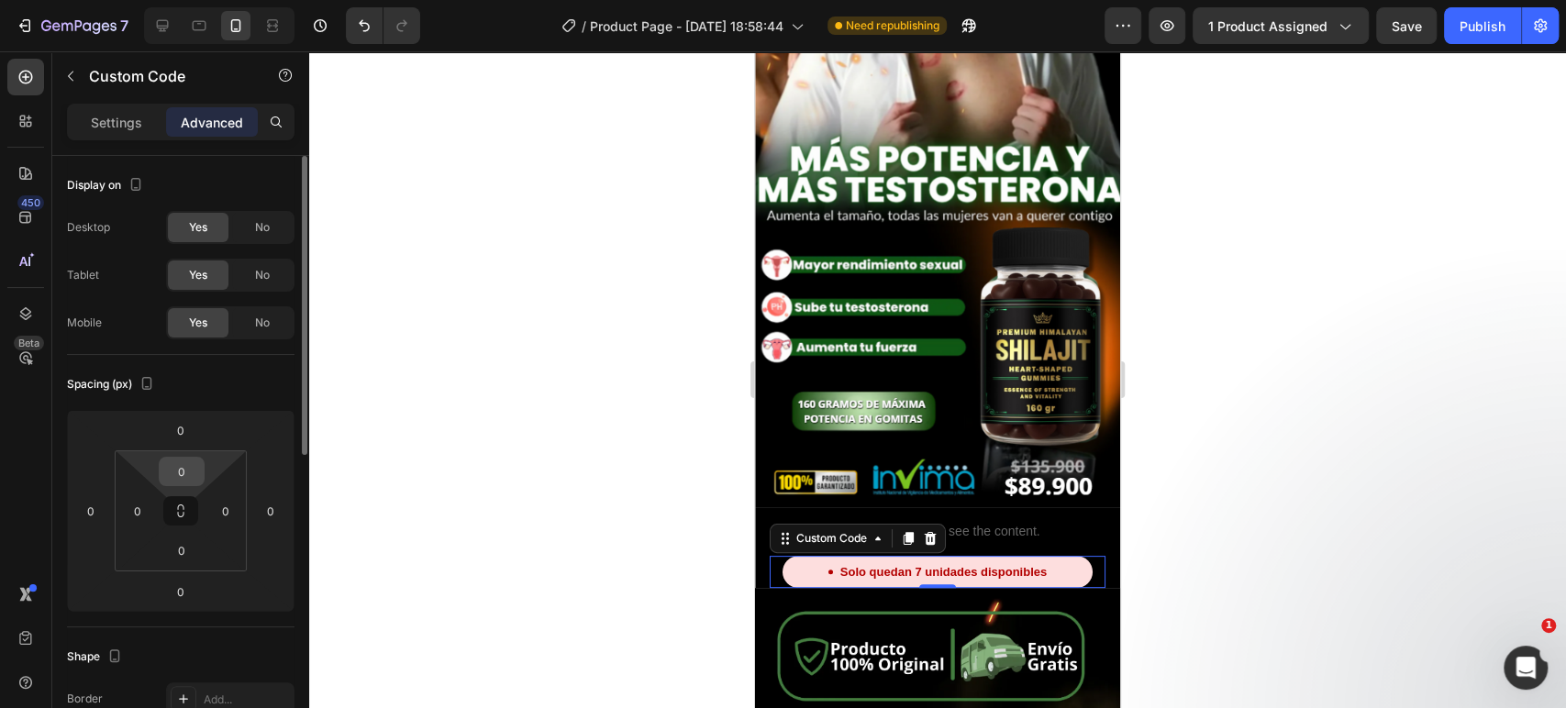
click at [199, 478] on div "0" at bounding box center [182, 471] width 46 height 29
click at [173, 464] on input "0" at bounding box center [181, 472] width 37 height 28
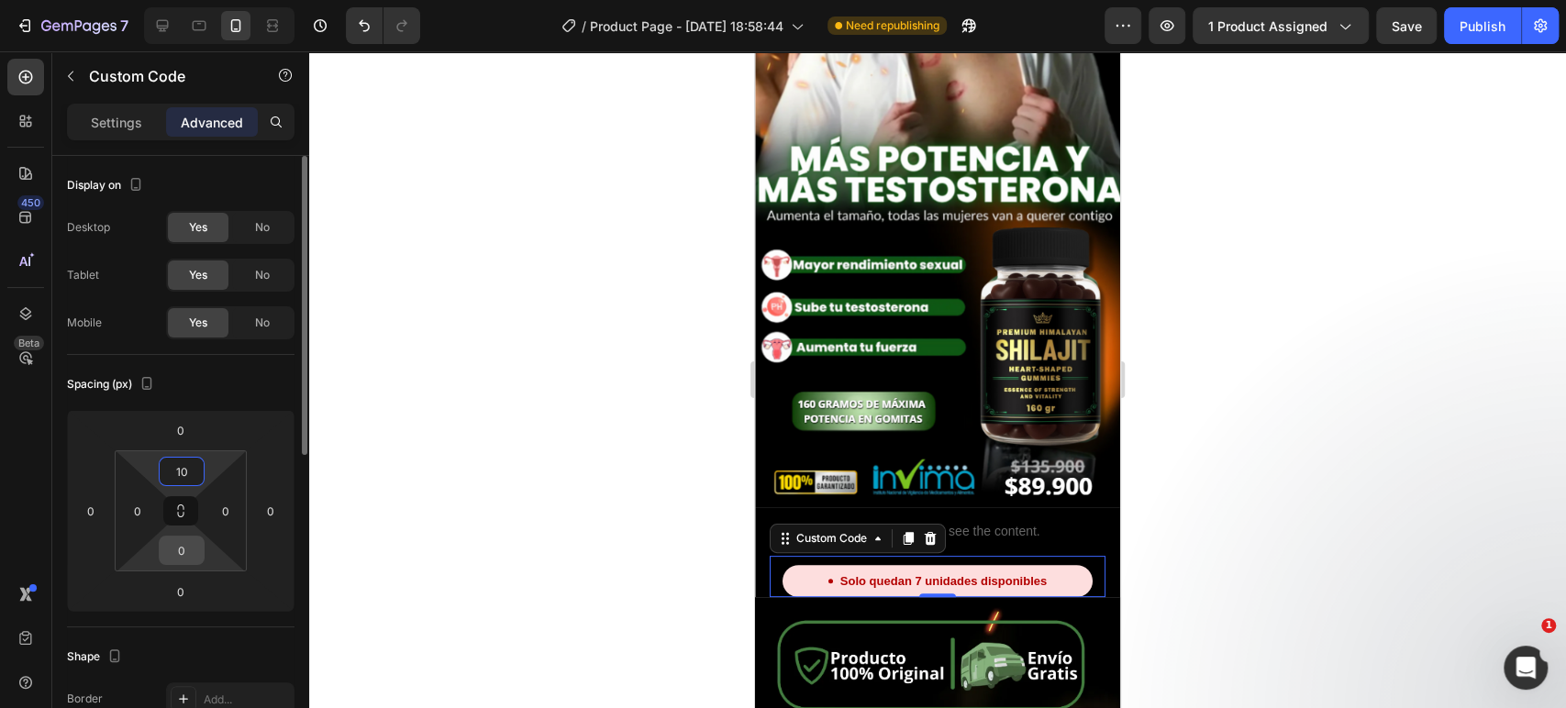
type input "10"
click at [181, 549] on input "0" at bounding box center [181, 551] width 37 height 28
type input "5"
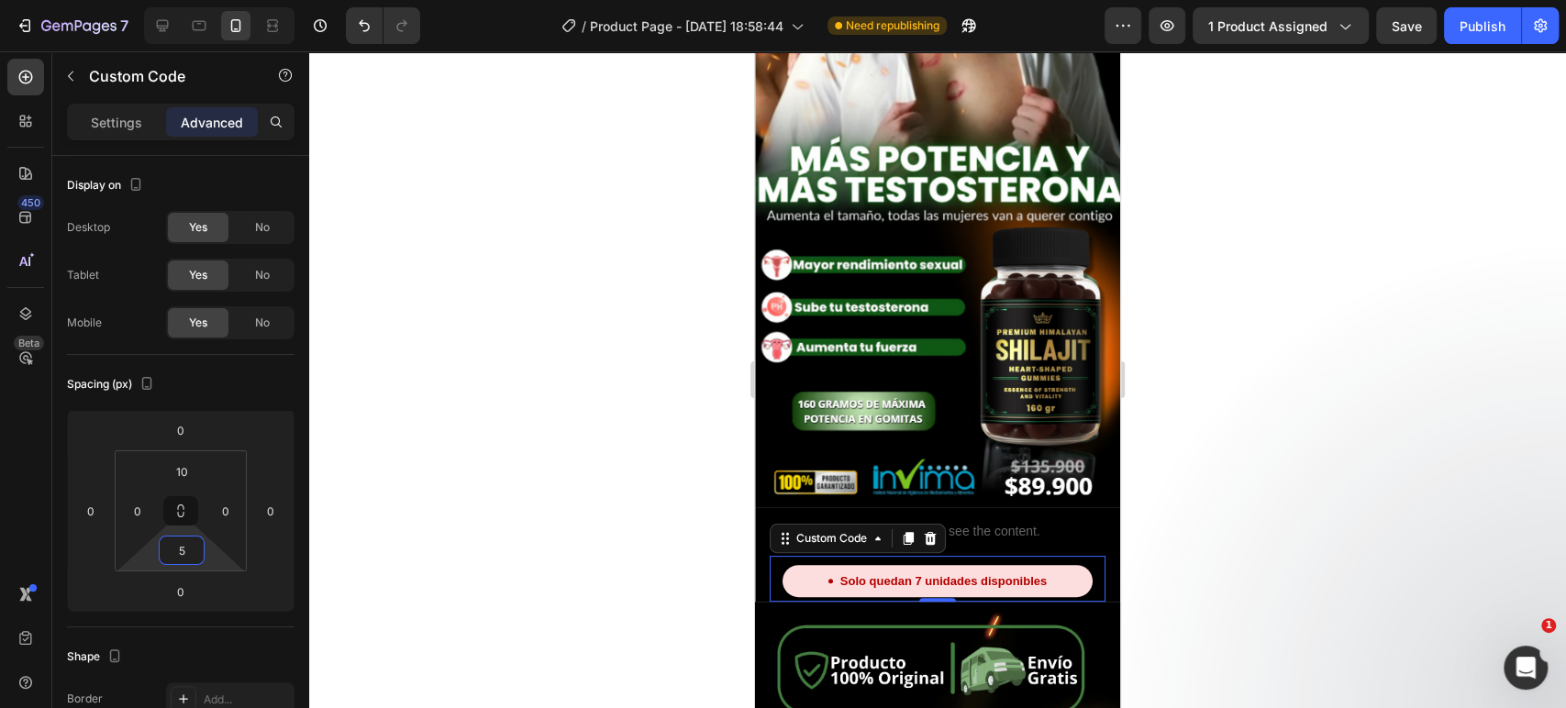
click at [655, 397] on div at bounding box center [937, 379] width 1257 height 657
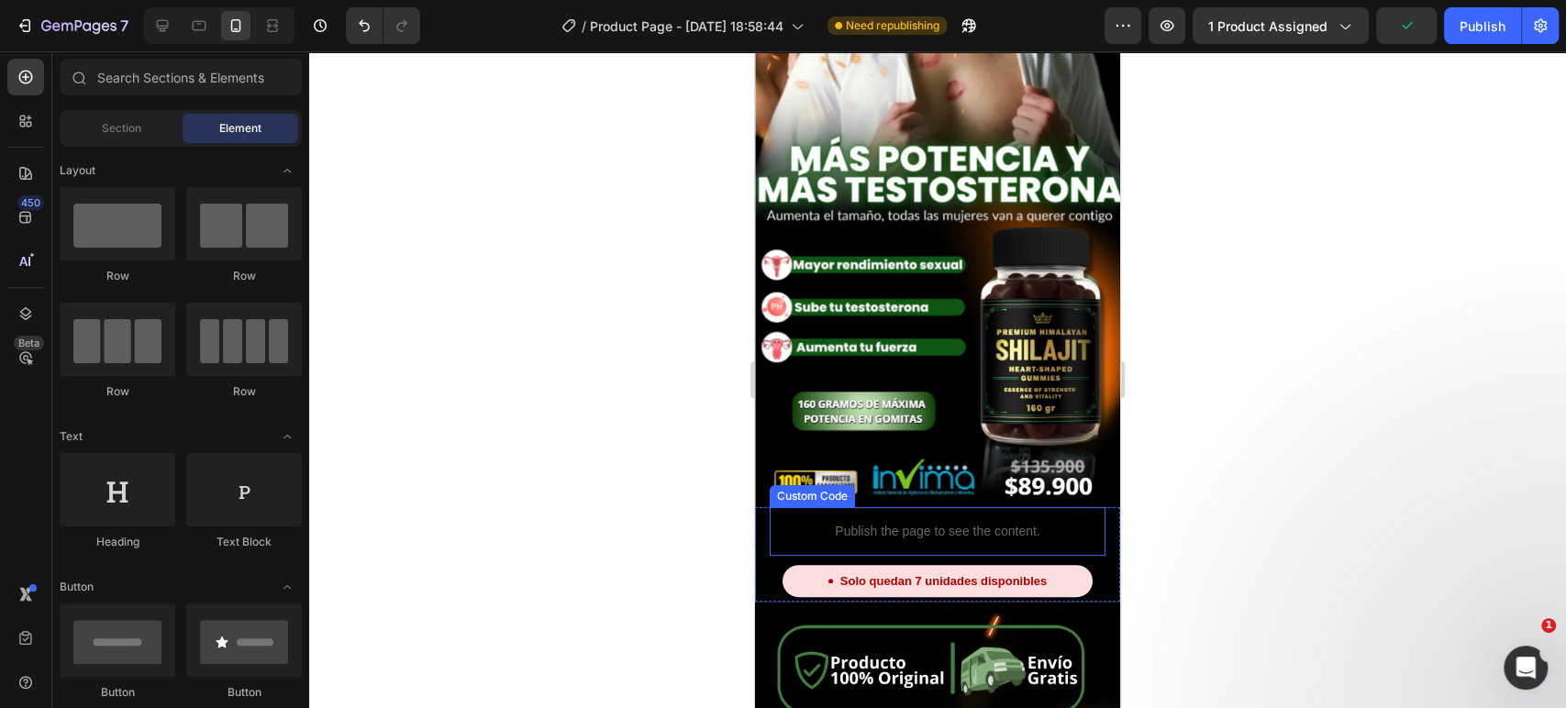
click at [917, 522] on p "Publish the page to see the content." at bounding box center [938, 531] width 336 height 19
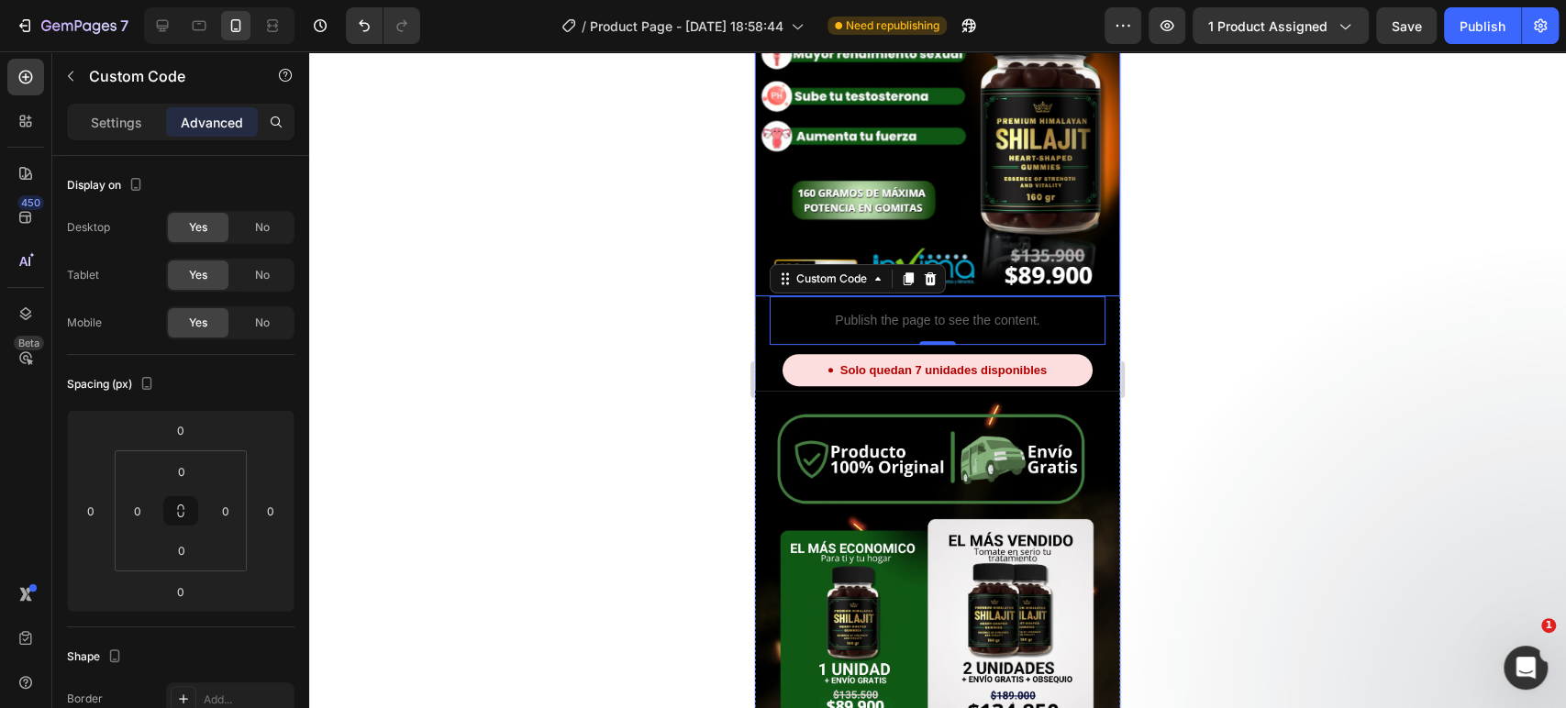
click at [1020, 465] on img at bounding box center [937, 666] width 365 height 550
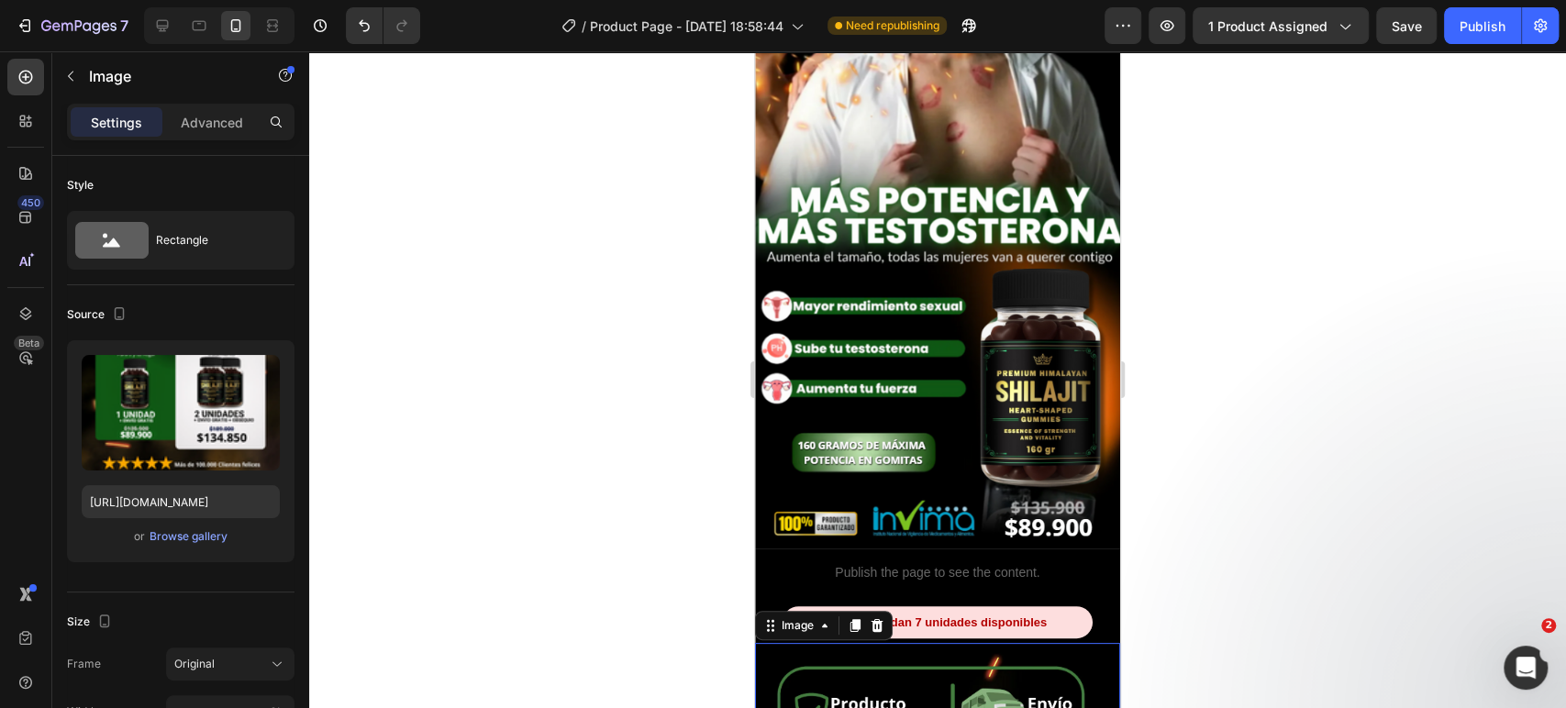
scroll to position [0, 0]
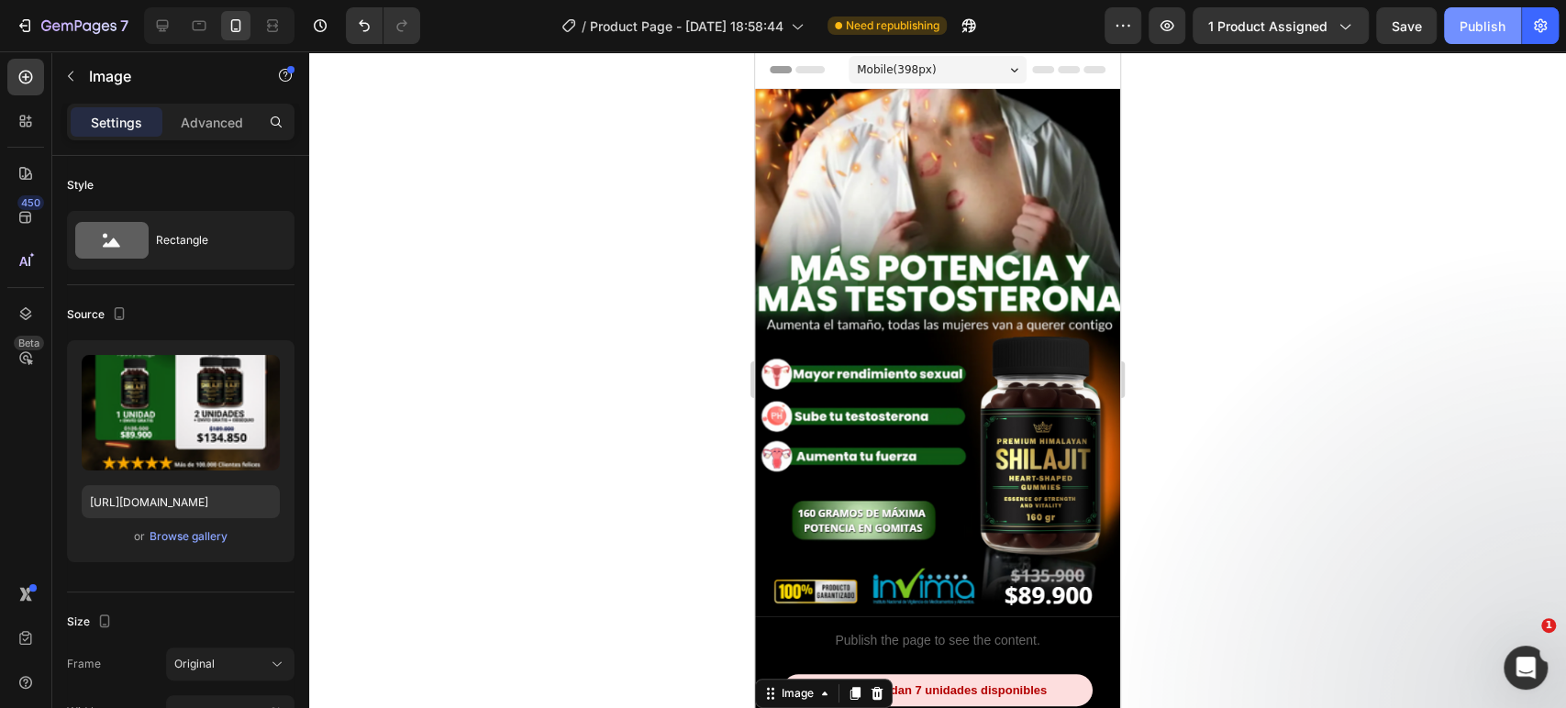
click at [1466, 24] on div "Publish" at bounding box center [1482, 26] width 46 height 19
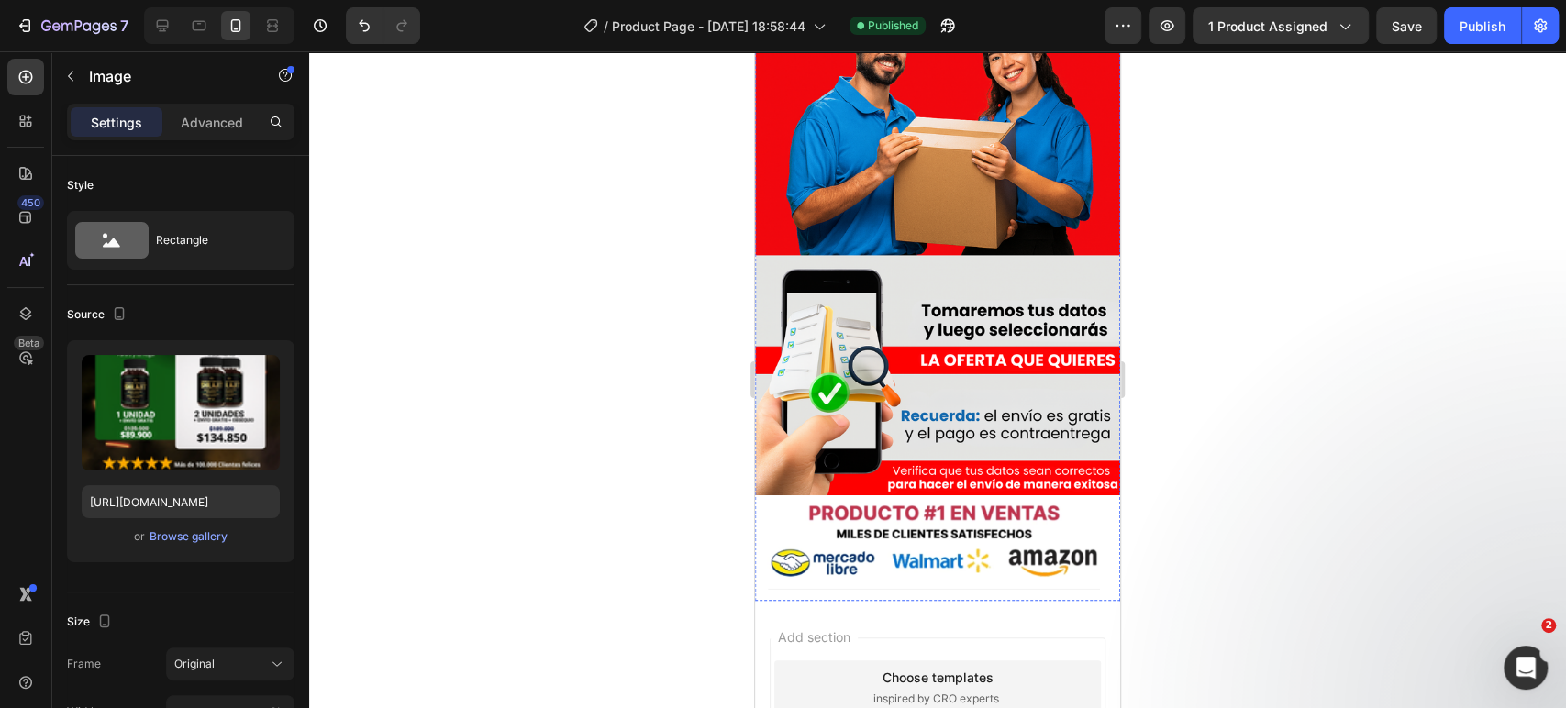
scroll to position [5148, 0]
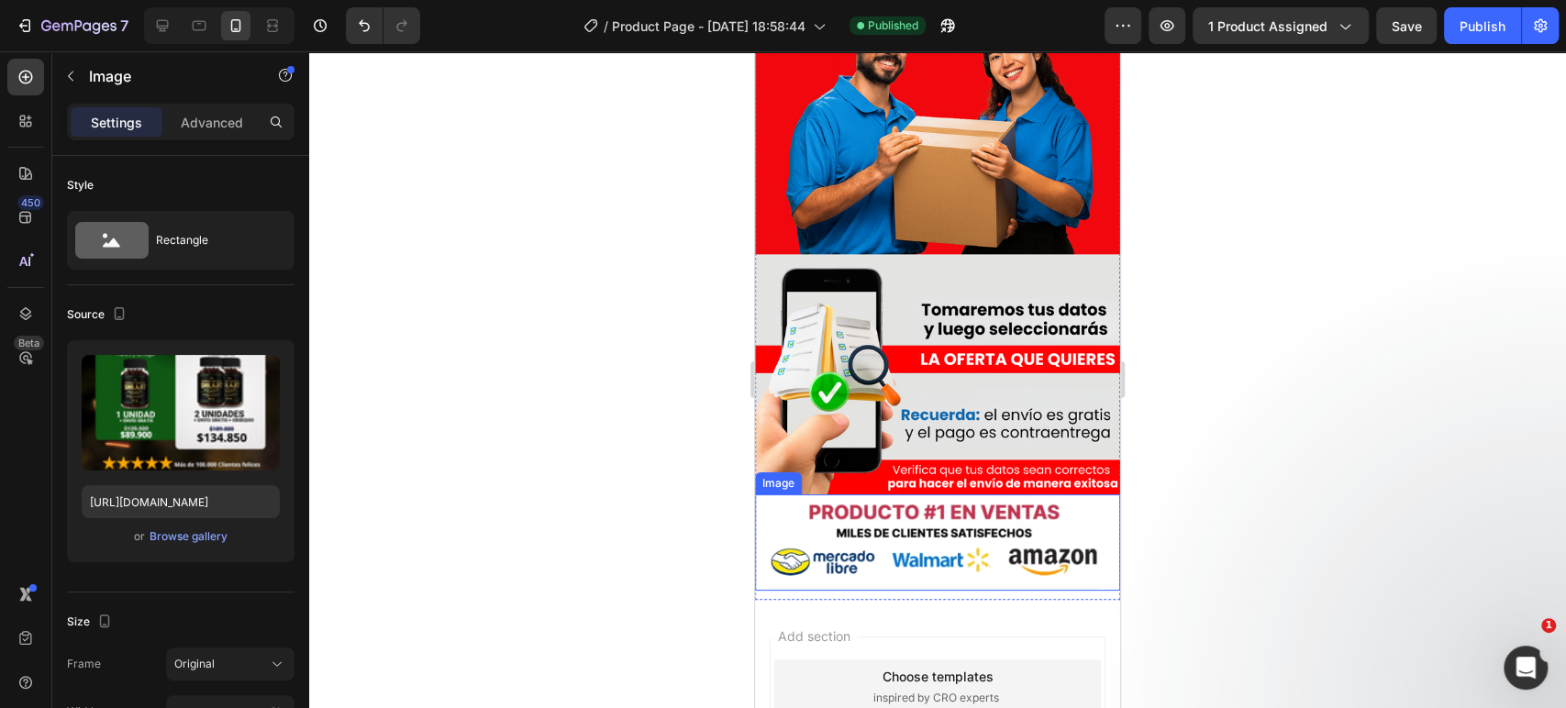
click at [900, 494] on img at bounding box center [937, 542] width 365 height 96
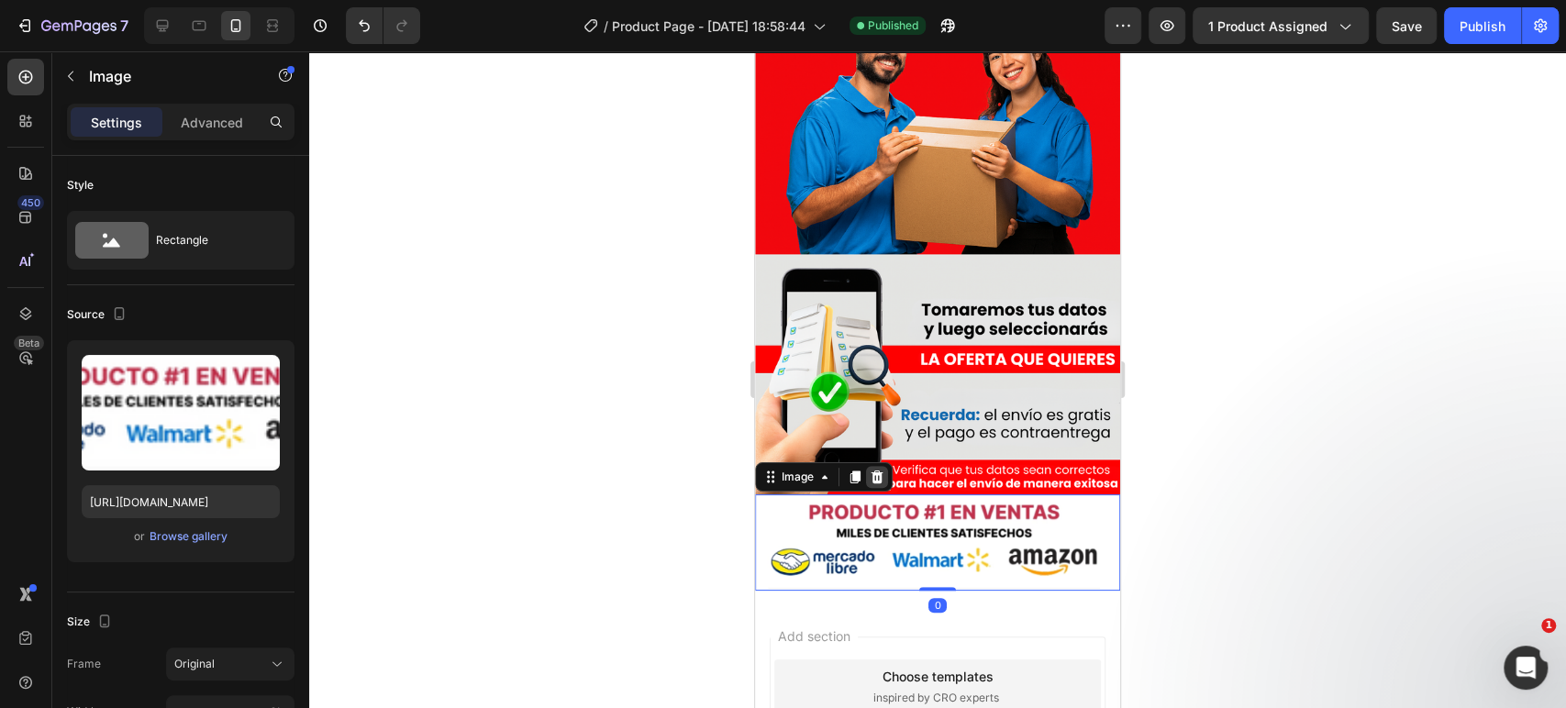
click at [881, 471] on icon at bounding box center [877, 477] width 12 height 13
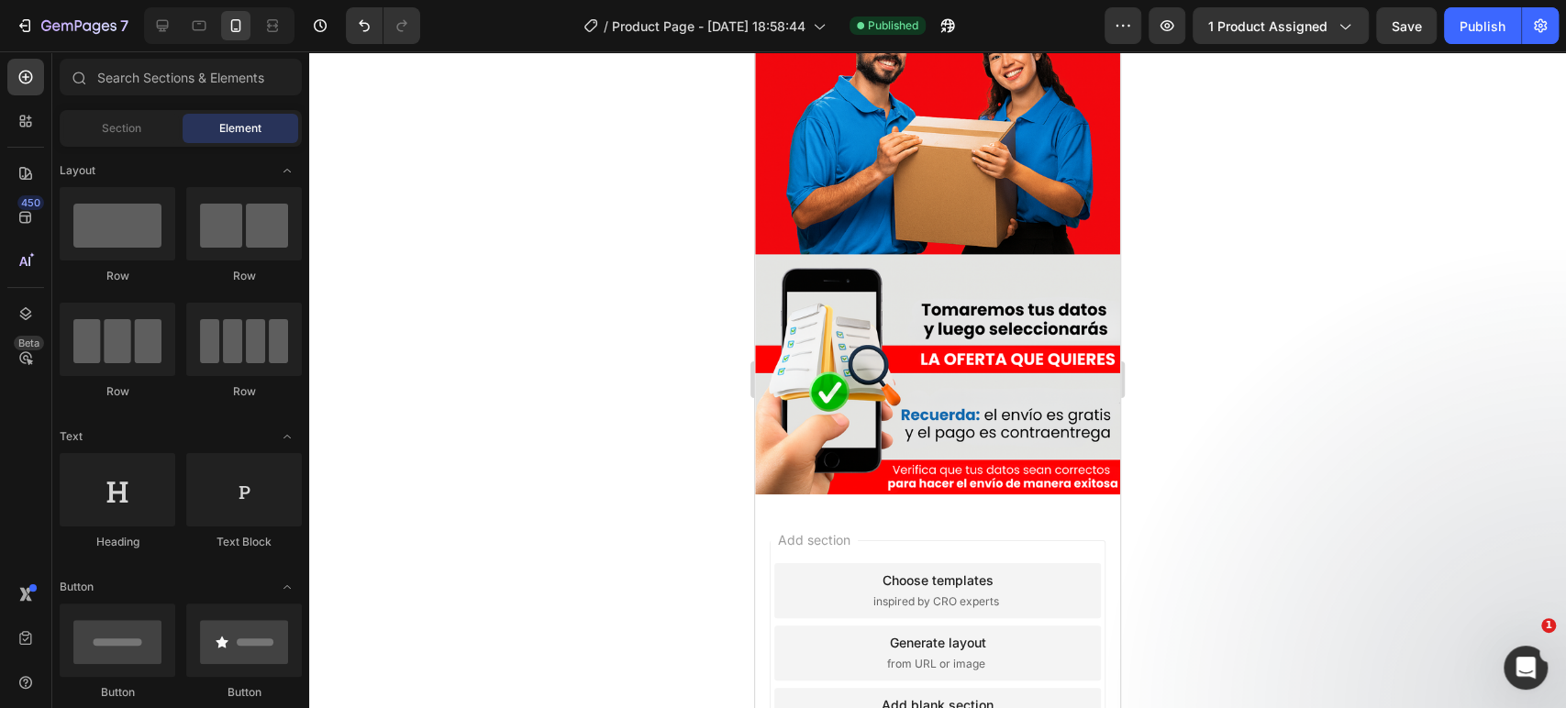
scroll to position [5102, 0]
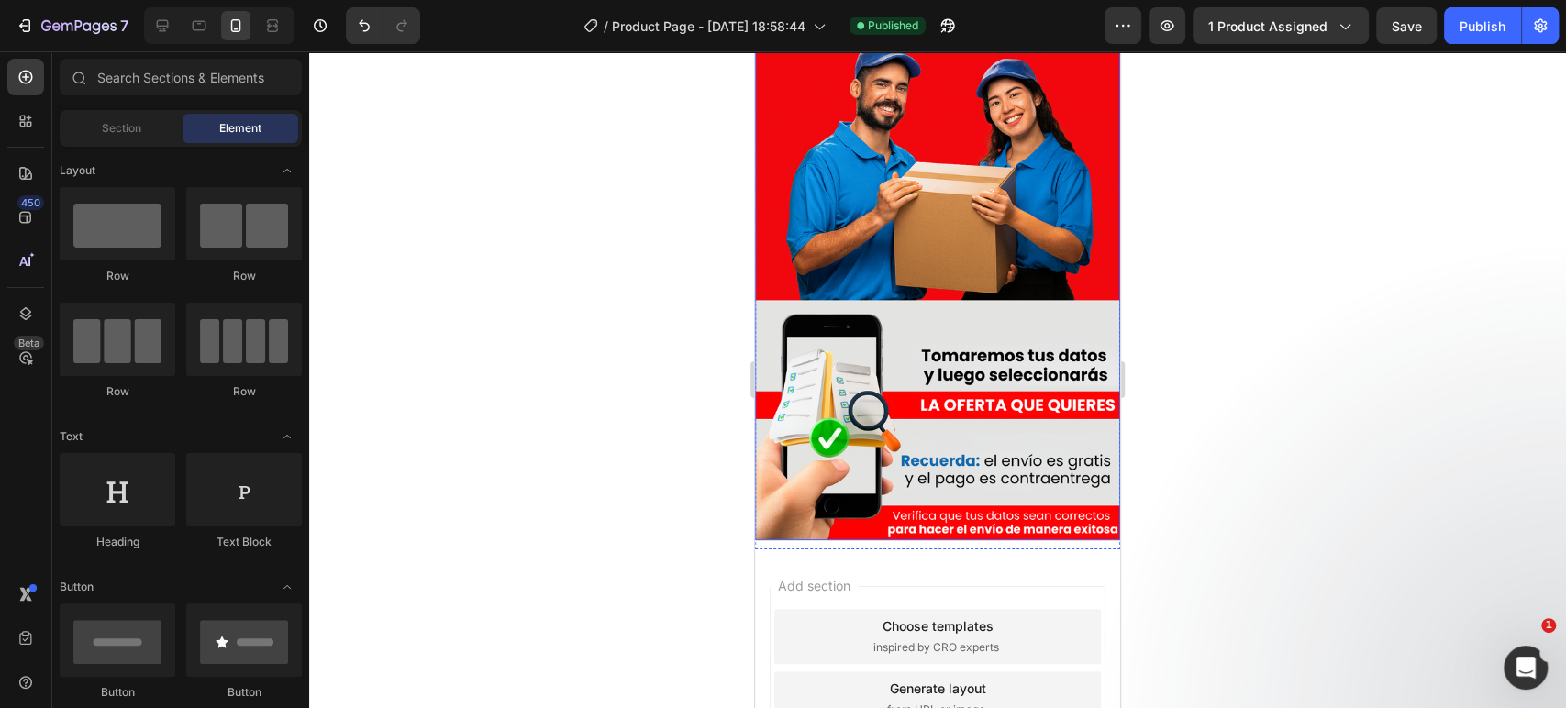
click at [883, 205] on img at bounding box center [937, 202] width 365 height 676
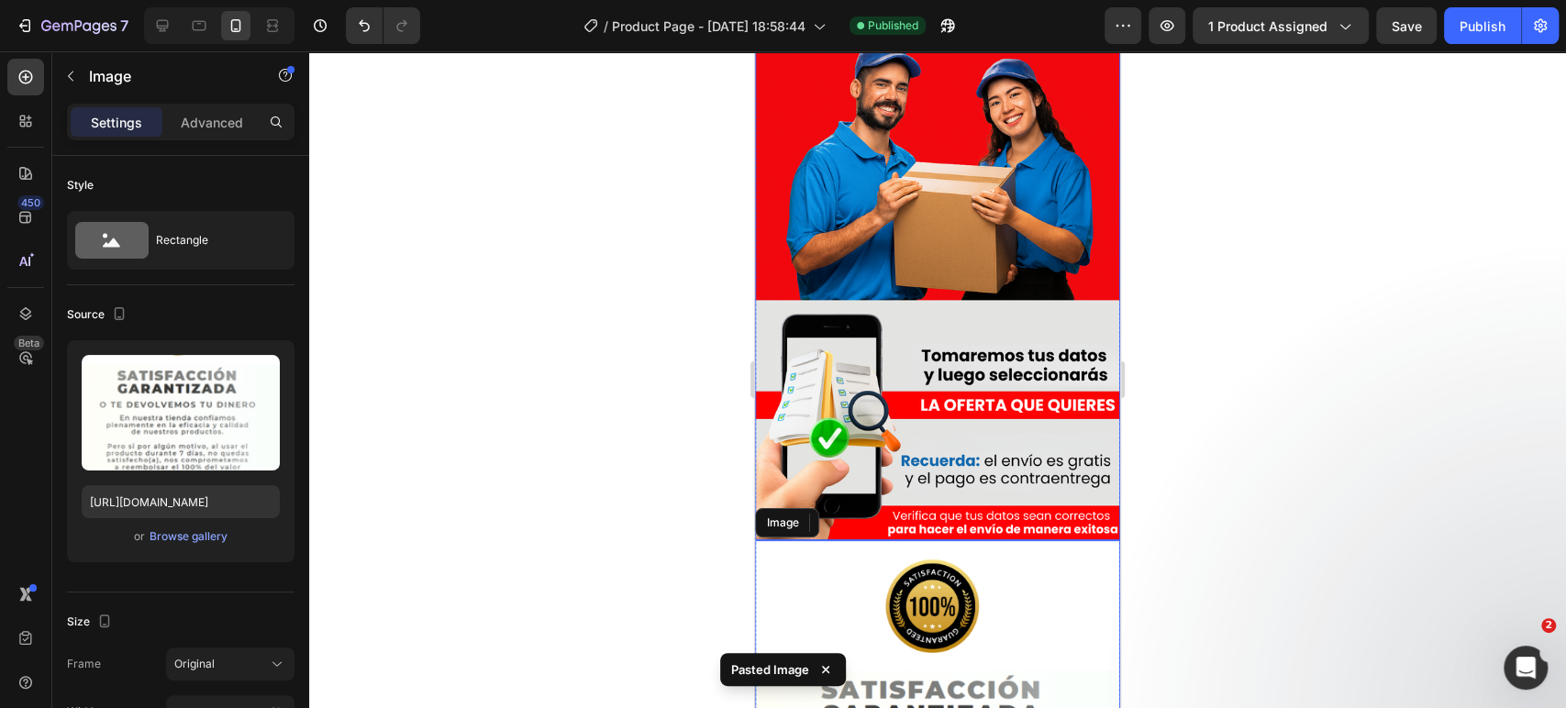
scroll to position [5148, 0]
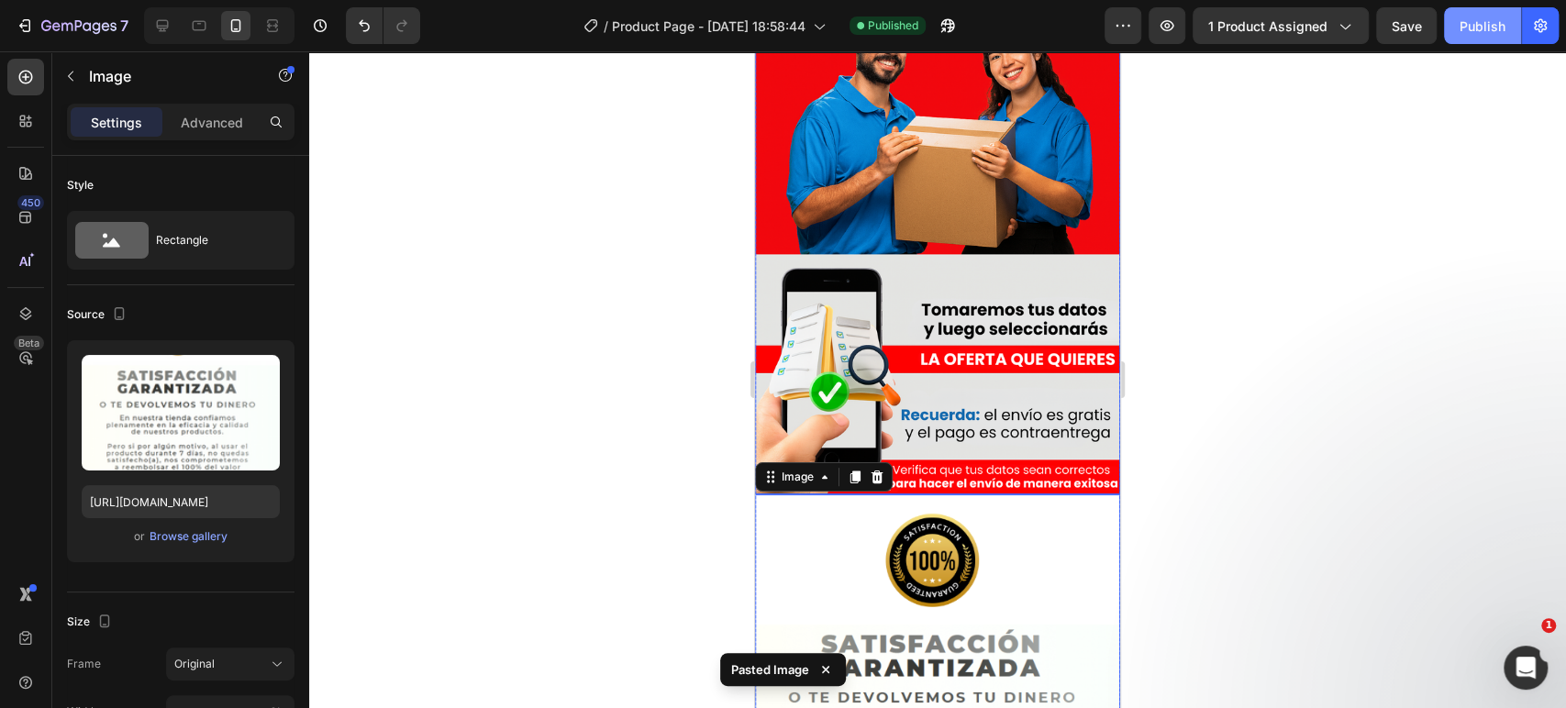
click at [1446, 40] on button "Publish" at bounding box center [1482, 25] width 77 height 37
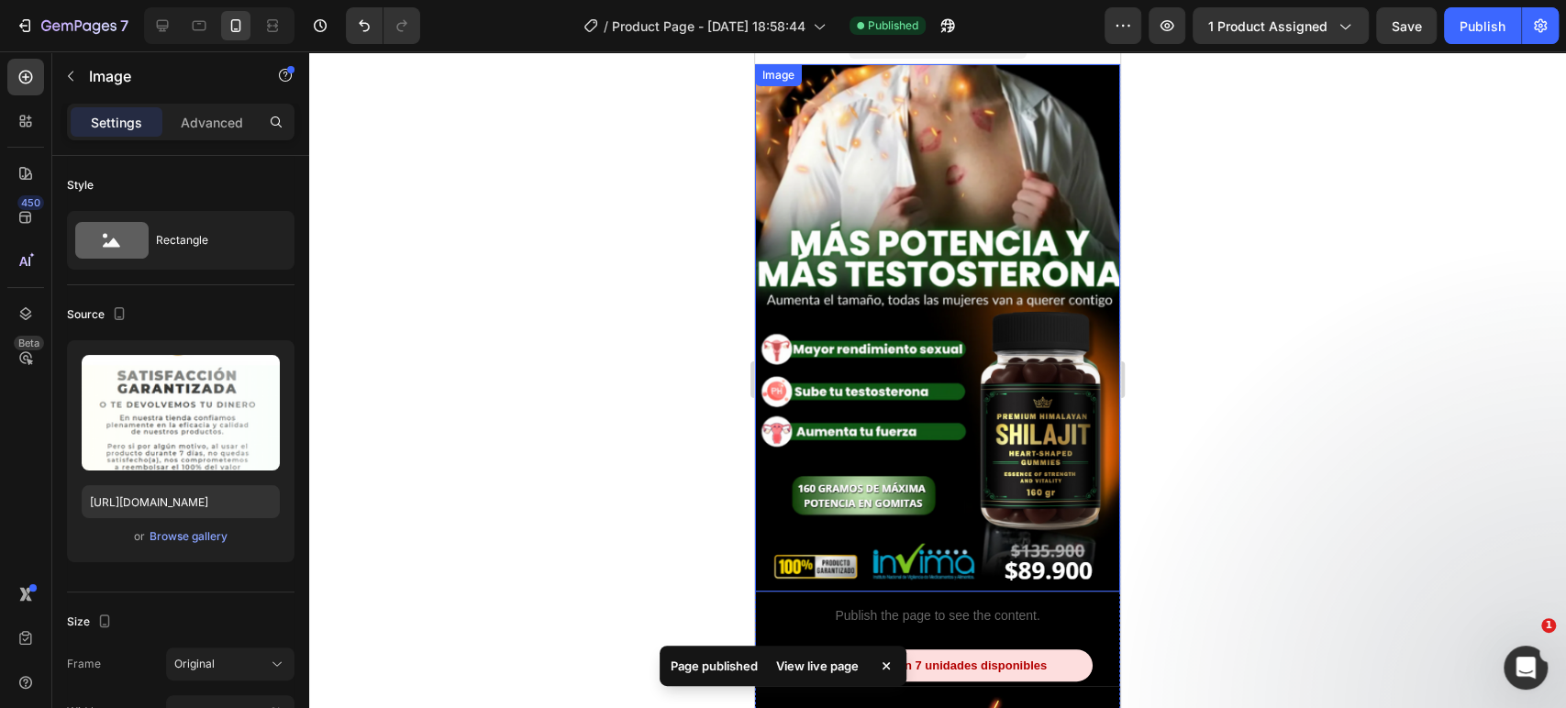
scroll to position [0, 0]
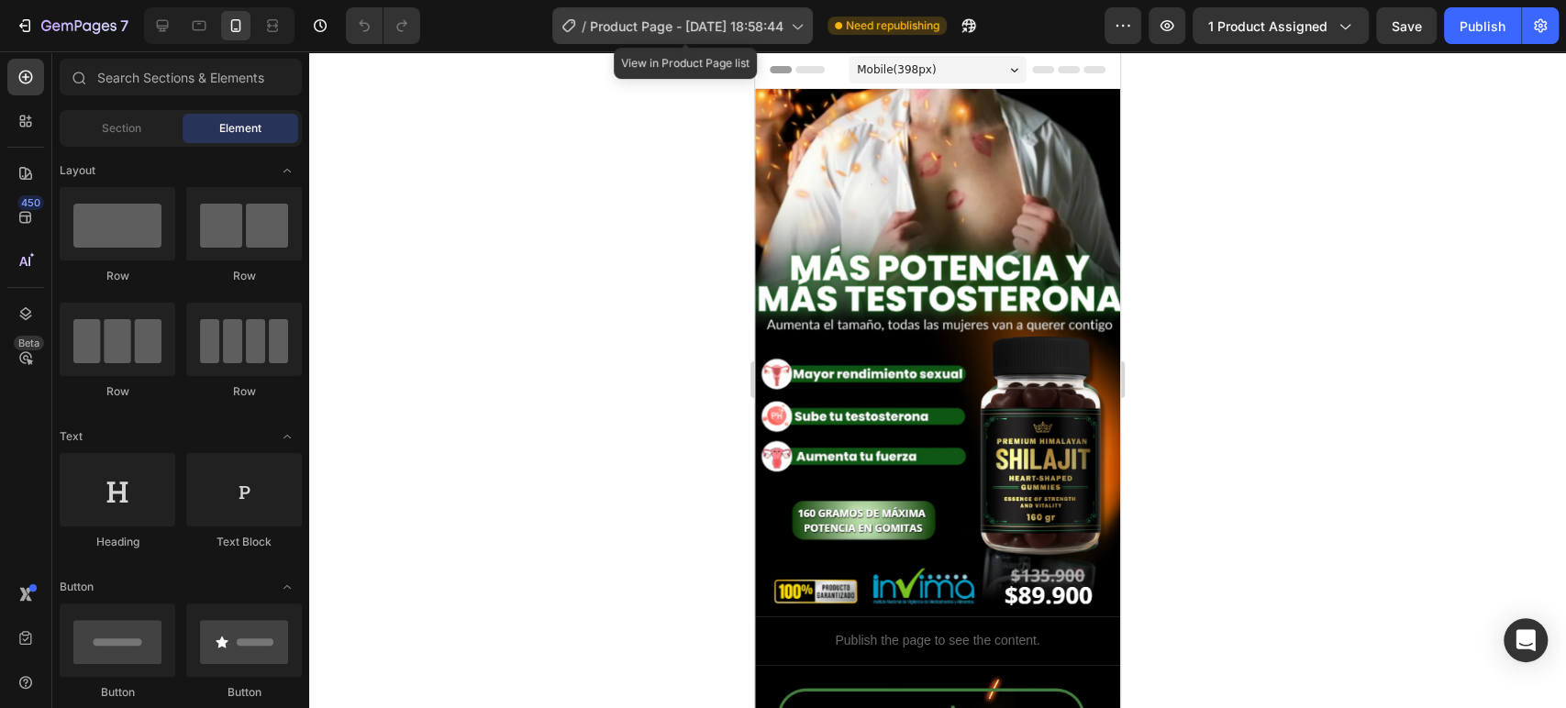
click at [761, 34] on span "Product Page - [DATE] 18:58:44" at bounding box center [687, 26] width 194 height 19
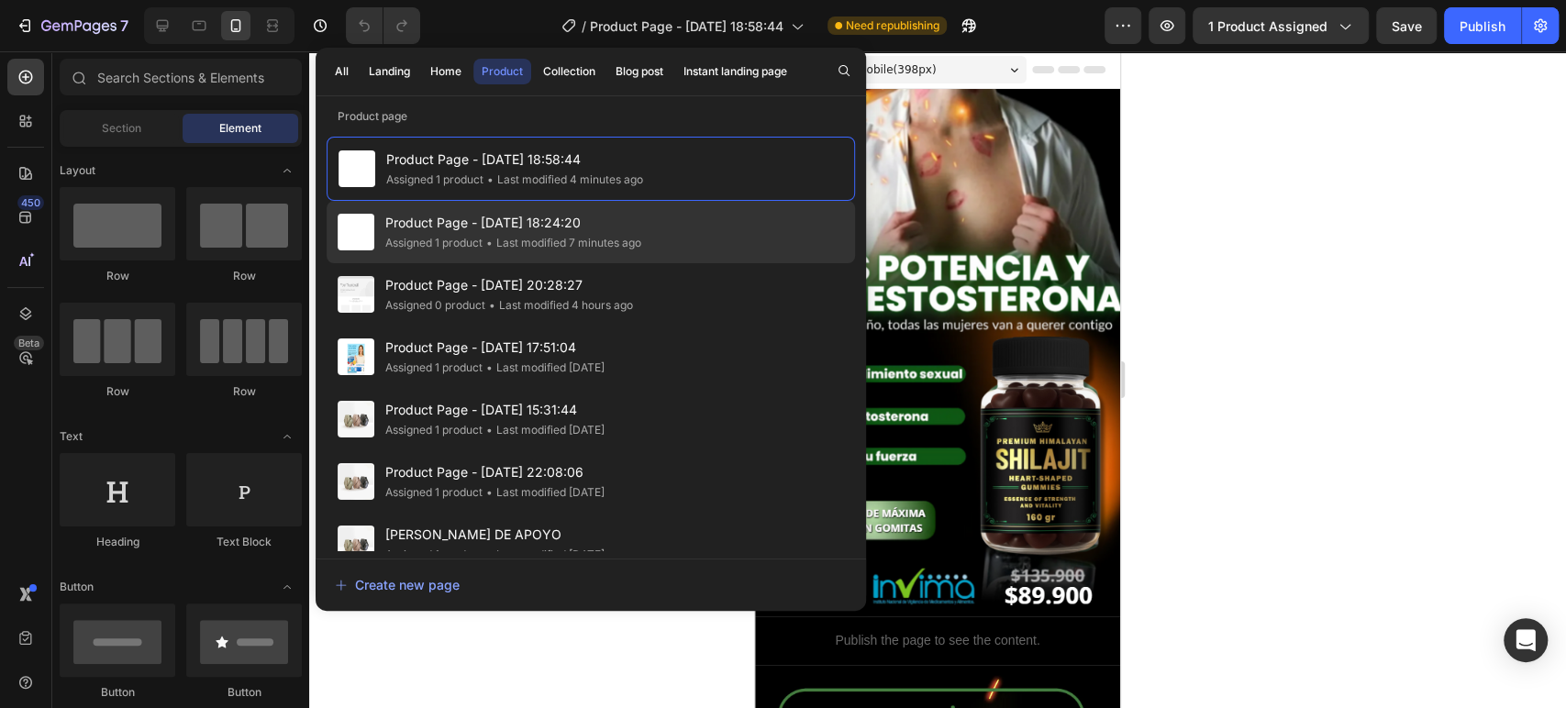
click at [555, 218] on span "Product Page - [DATE] 18:24:20" at bounding box center [513, 223] width 256 height 22
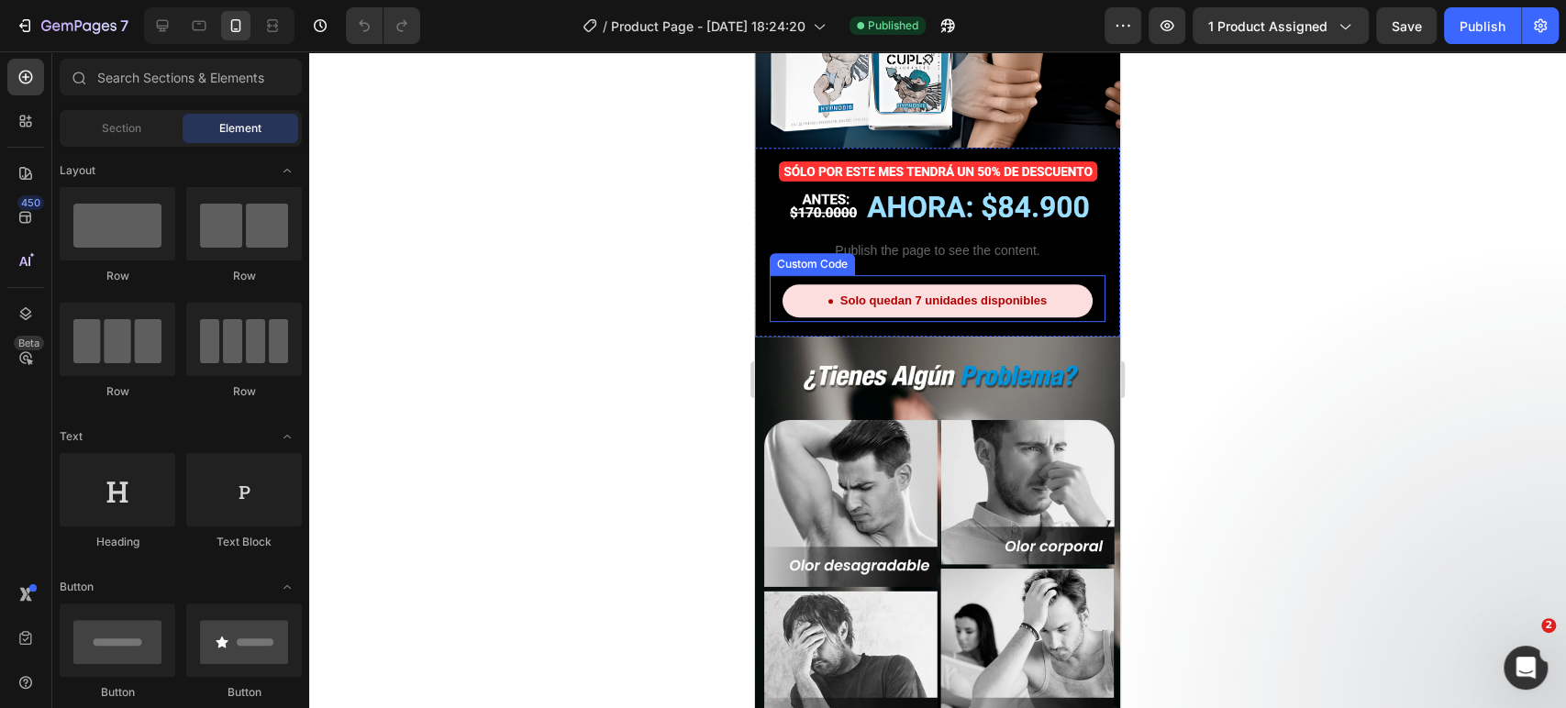
click at [869, 275] on div "Solo quedan 7 unidades disponibles Custom Code" at bounding box center [938, 298] width 336 height 47
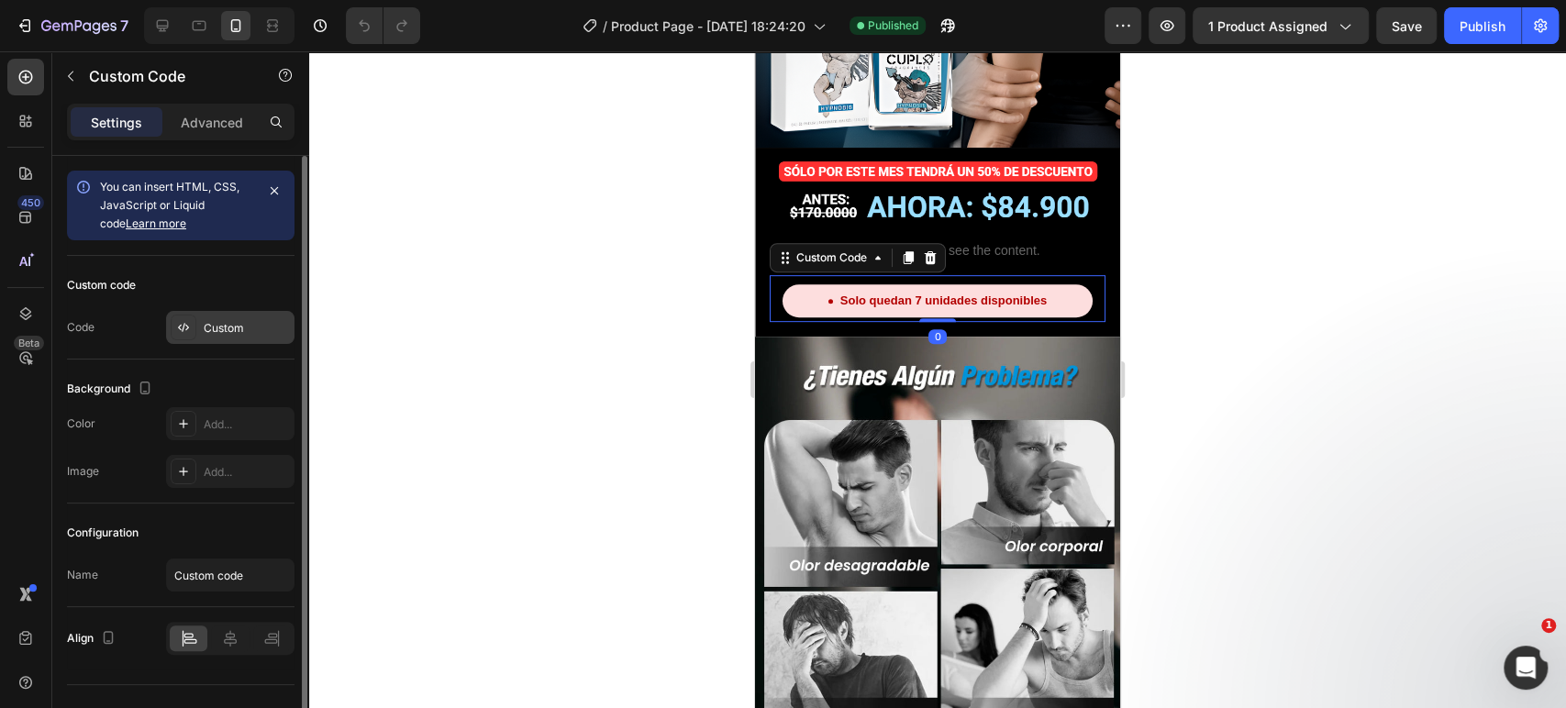
click at [242, 320] on div "Custom" at bounding box center [247, 328] width 86 height 17
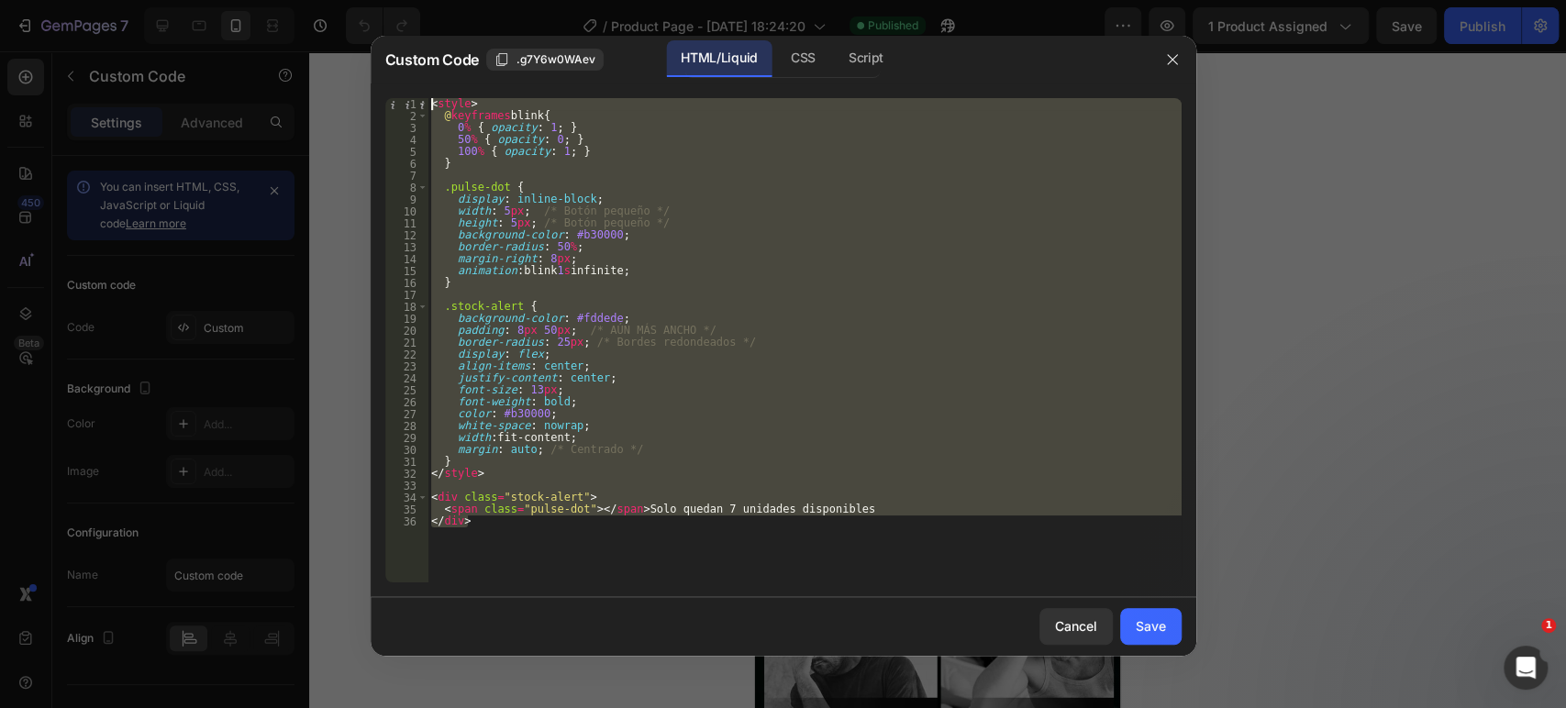
drag, startPoint x: 536, startPoint y: 536, endPoint x: 394, endPoint y: 72, distance: 485.4
click at [394, 72] on div "Custom Code .g7Y6w0WAev HTML/Liquid CSS Script </div> 1 2 3 4 5 6 7 8 9 10 11 1…" at bounding box center [784, 346] width 826 height 620
type textarea "<style> @keyframes blink {"
click at [1179, 69] on button "button" at bounding box center [1172, 59] width 29 height 29
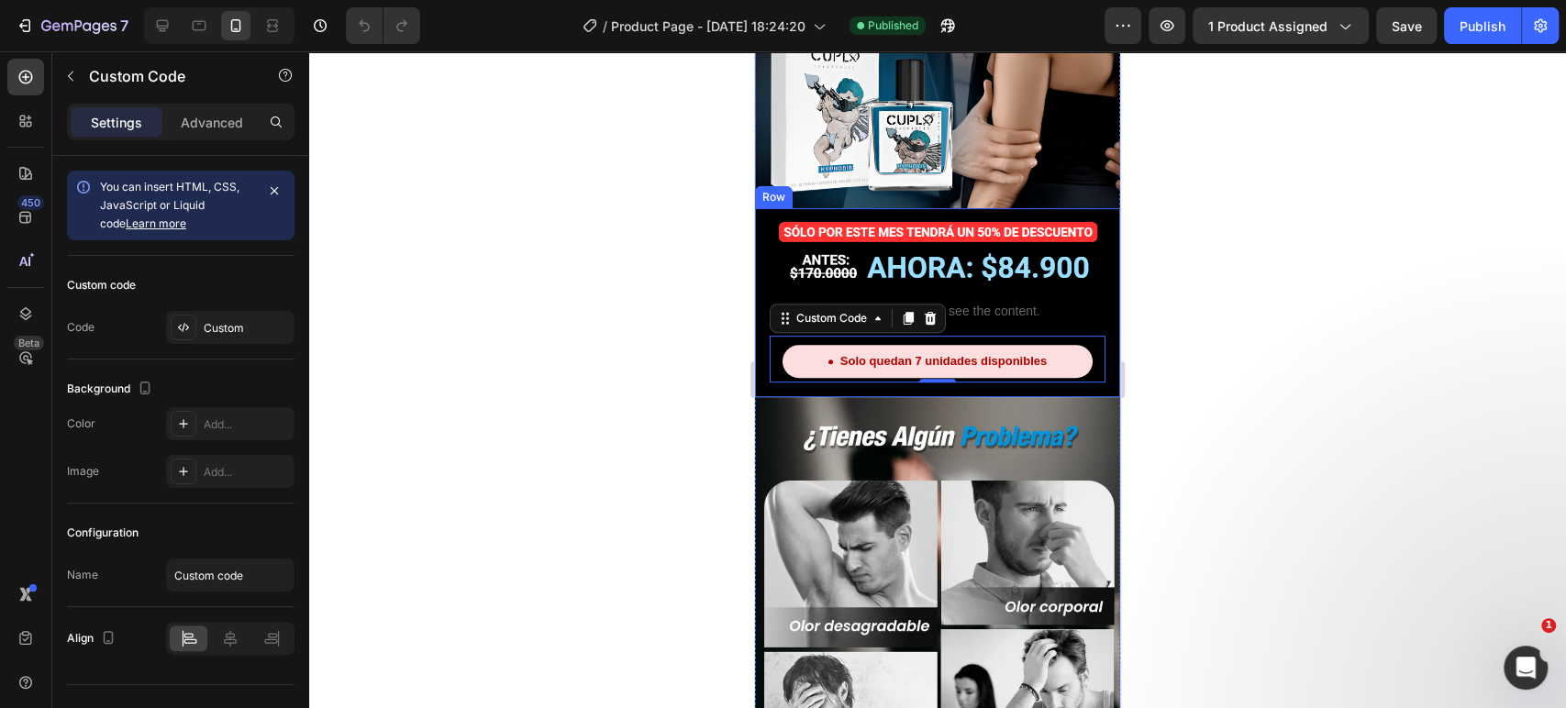
scroll to position [436, 0]
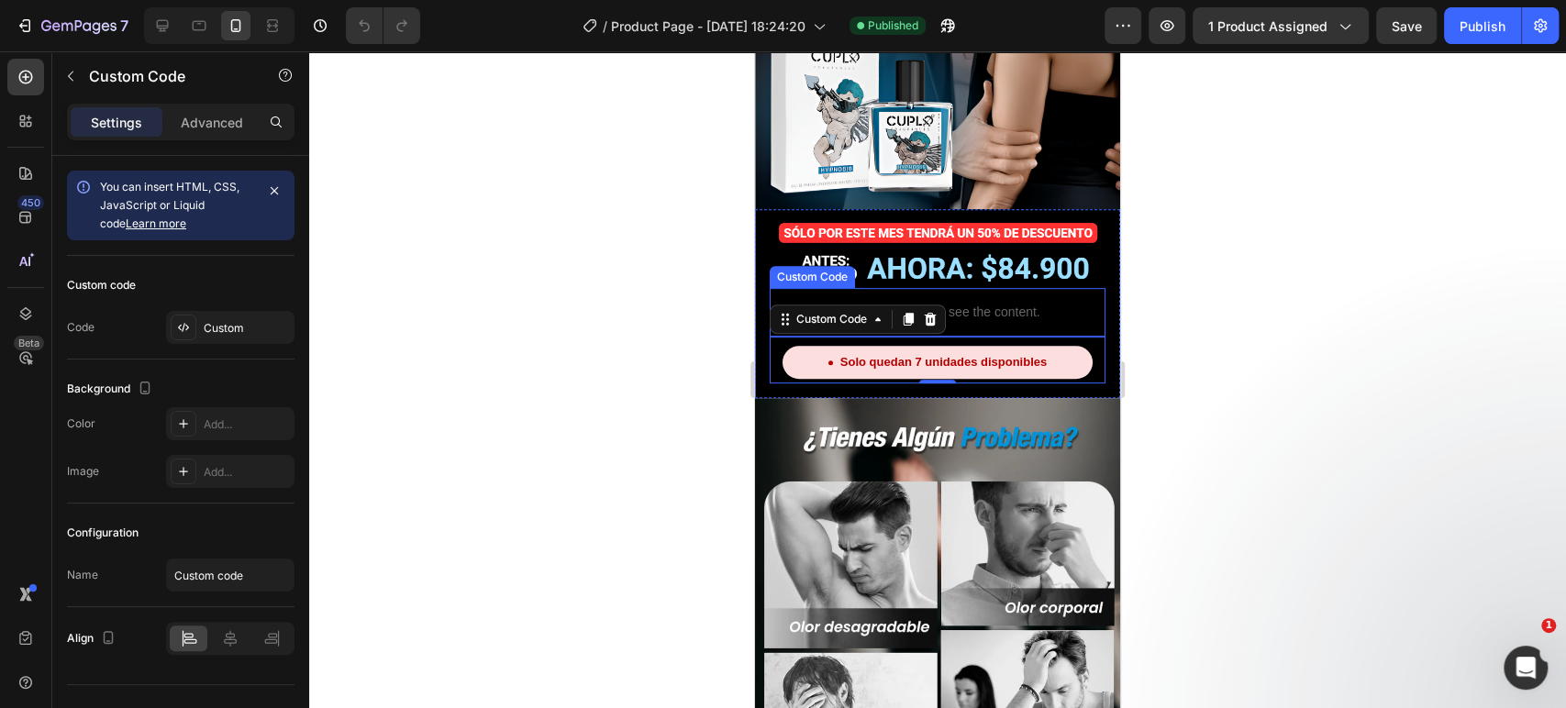
click at [1045, 288] on div "Publish the page to see the content." at bounding box center [938, 312] width 336 height 49
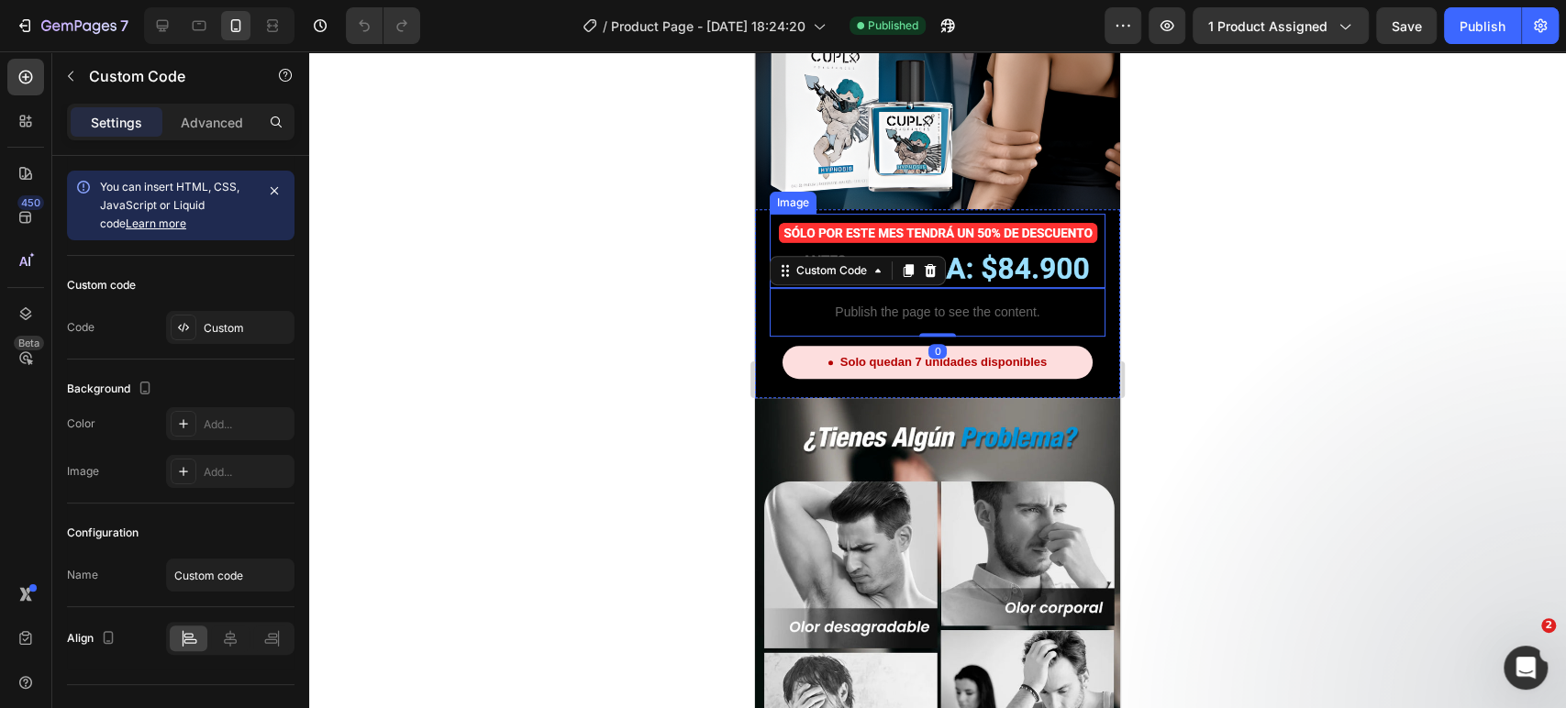
click at [1028, 219] on img at bounding box center [937, 253] width 329 height 71
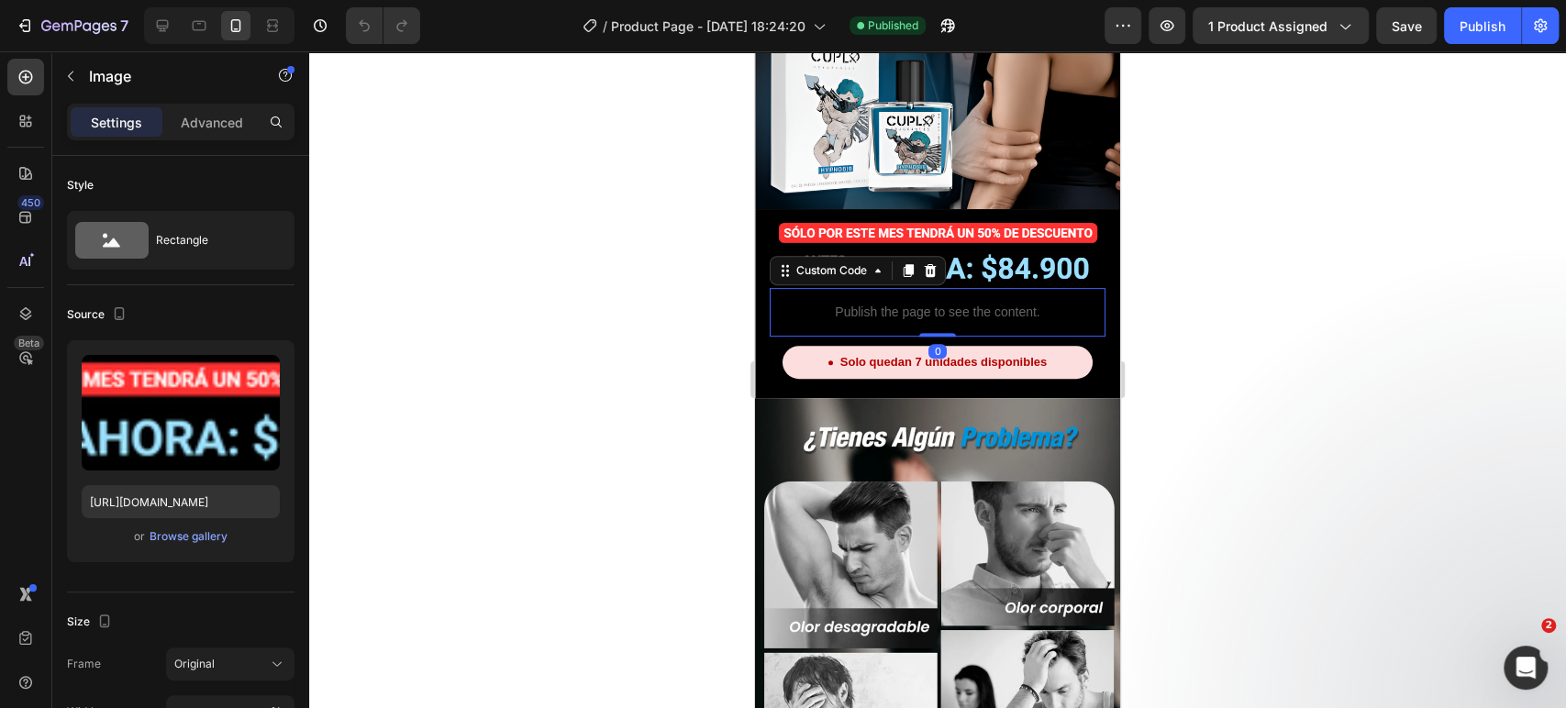
click at [1012, 303] on p "Publish the page to see the content." at bounding box center [938, 312] width 336 height 19
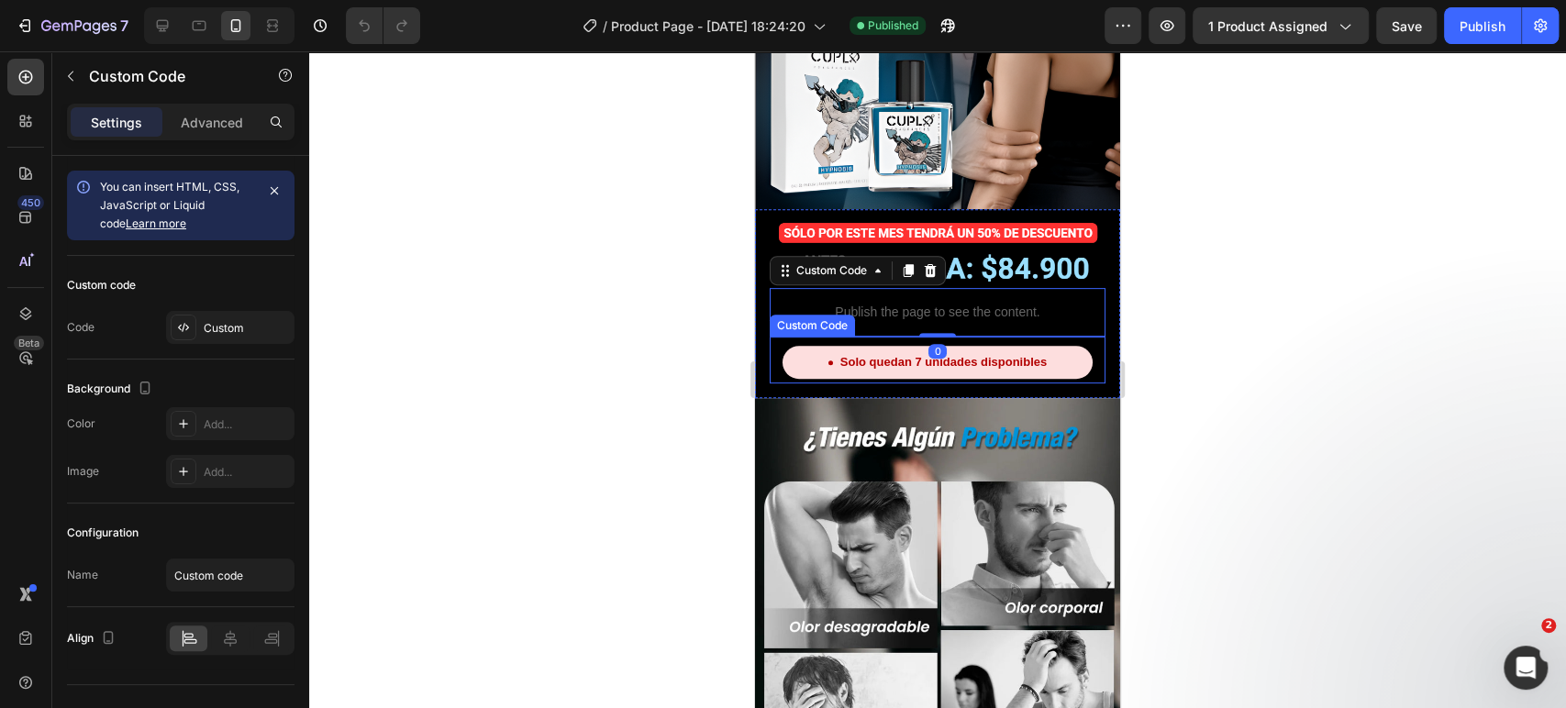
click at [988, 346] on div "Solo quedan 7 unidades disponibles" at bounding box center [937, 362] width 310 height 33
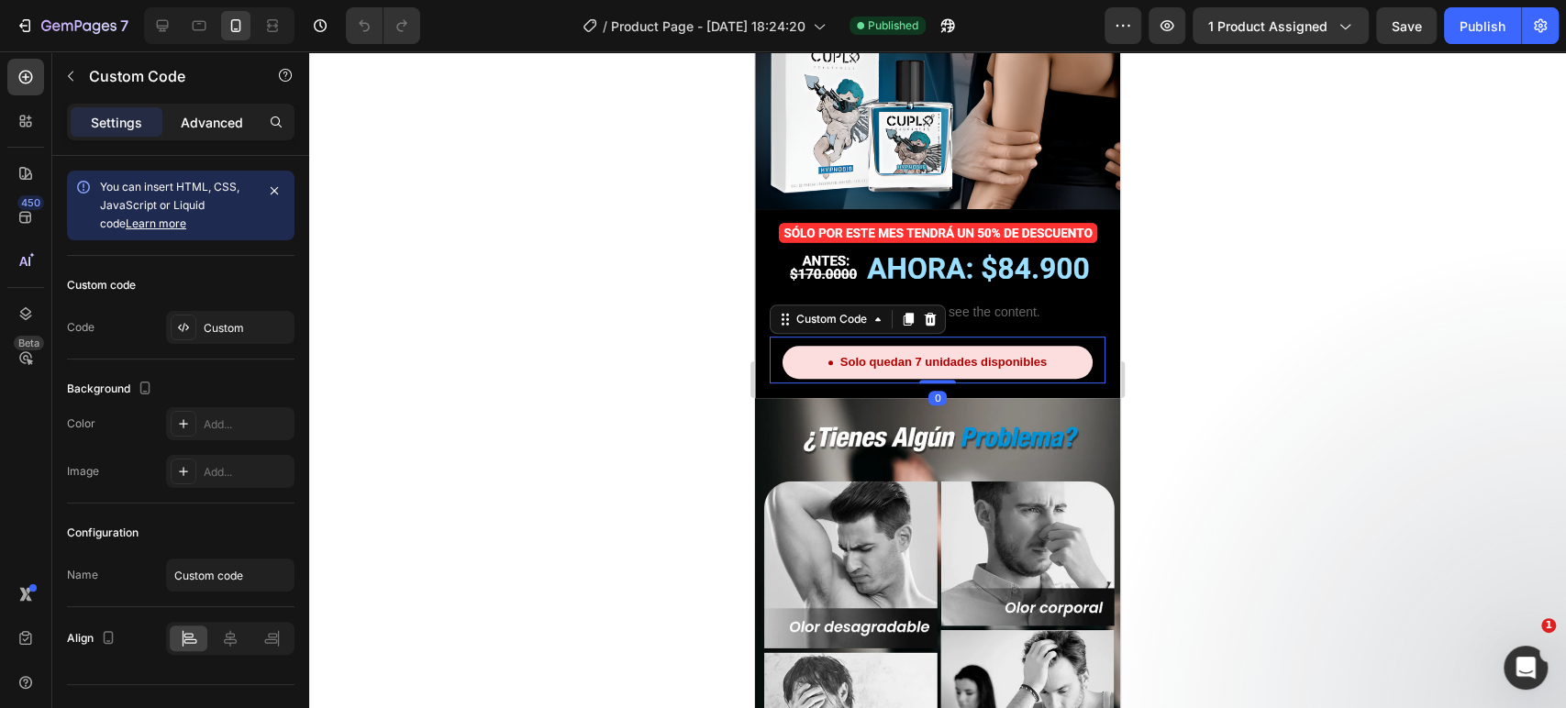
click at [213, 123] on p "Advanced" at bounding box center [212, 122] width 62 height 19
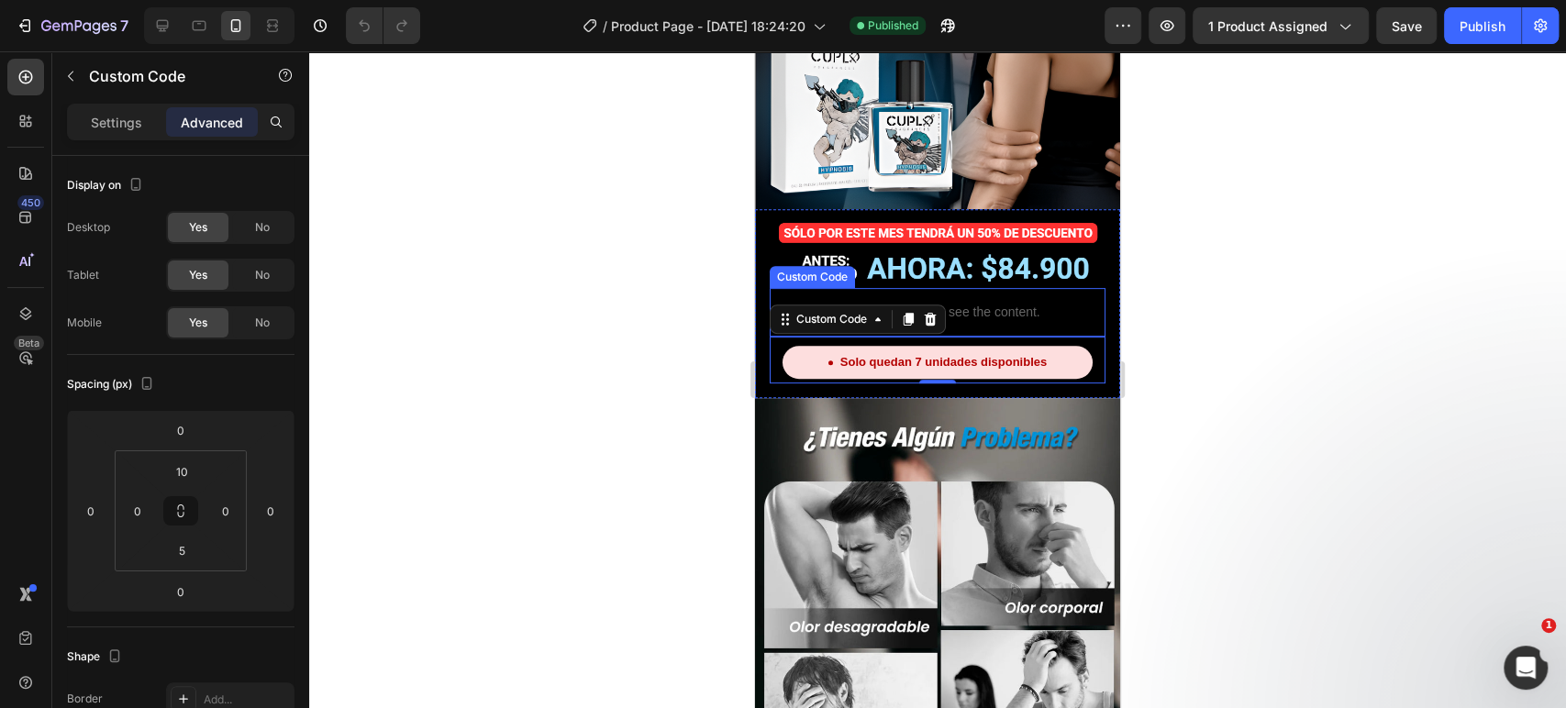
click at [992, 303] on p "Publish the page to see the content." at bounding box center [938, 312] width 336 height 19
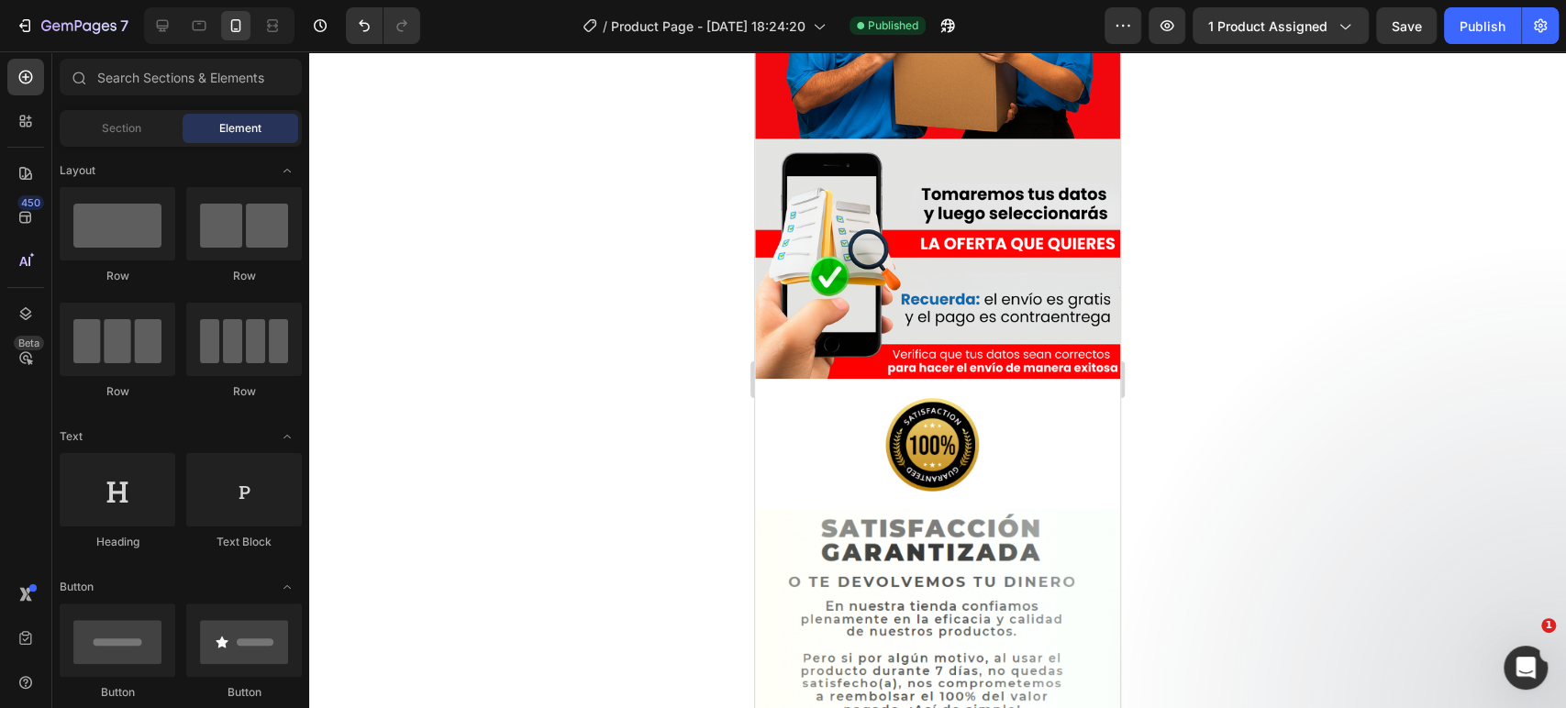
scroll to position [6524, 0]
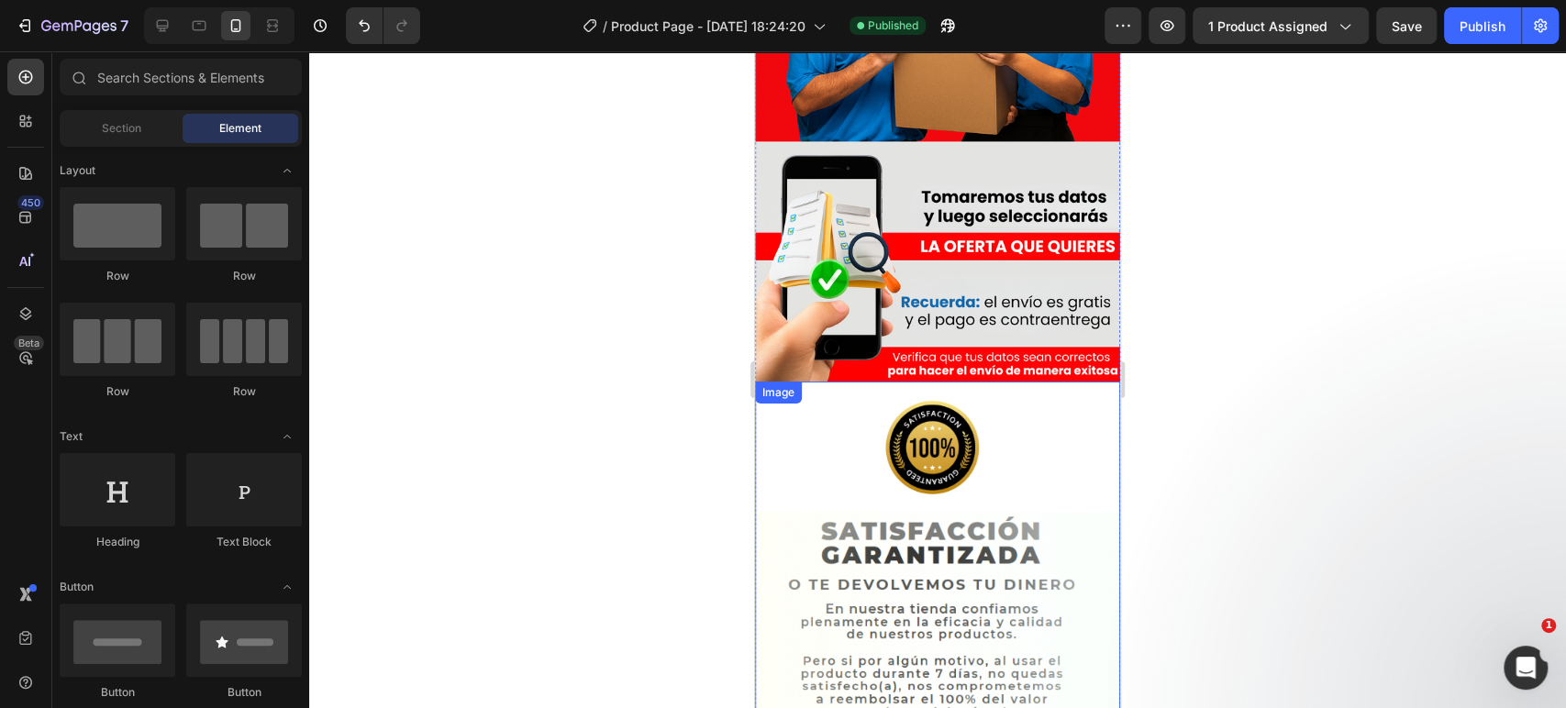
click at [899, 394] on img at bounding box center [937, 599] width 365 height 417
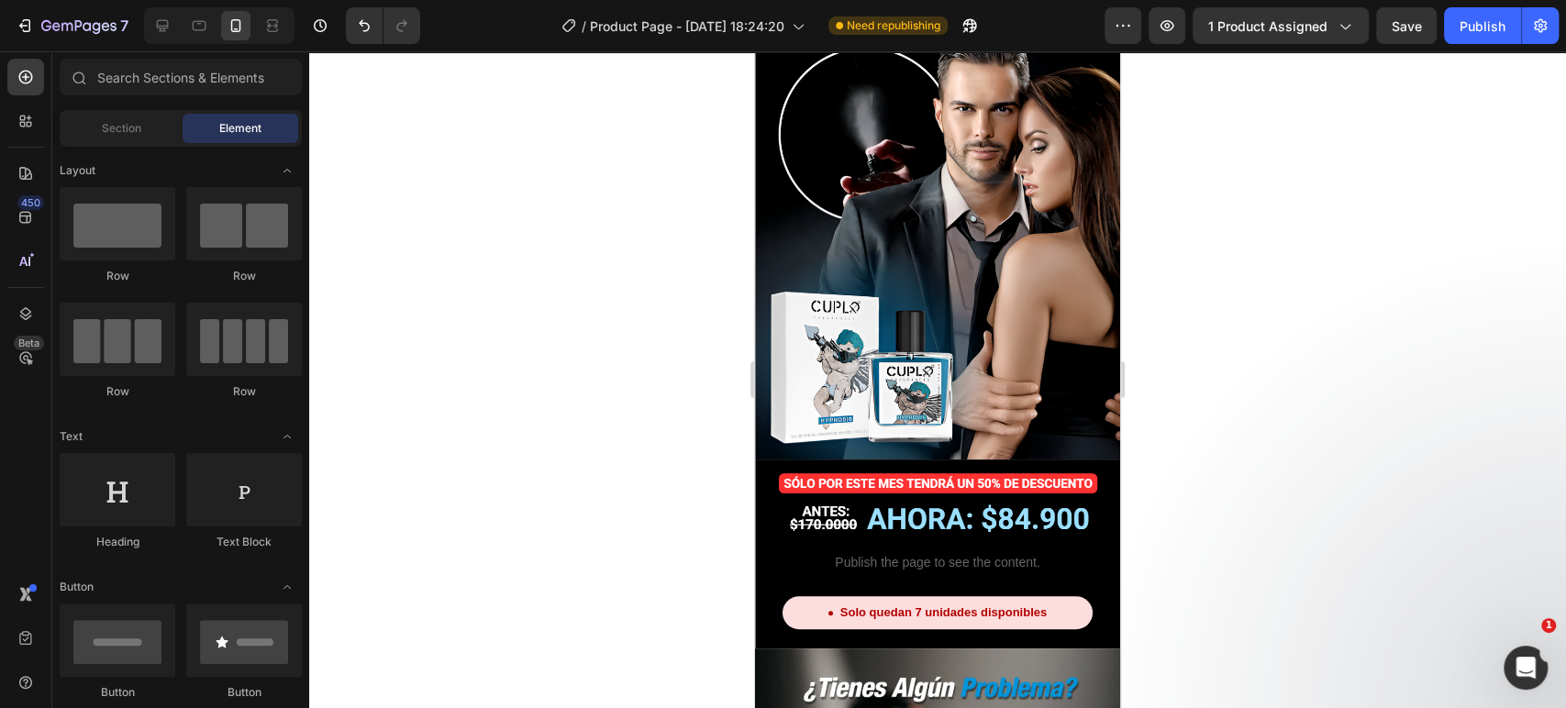
scroll to position [0, 0]
